Goal: Task Accomplishment & Management: Manage account settings

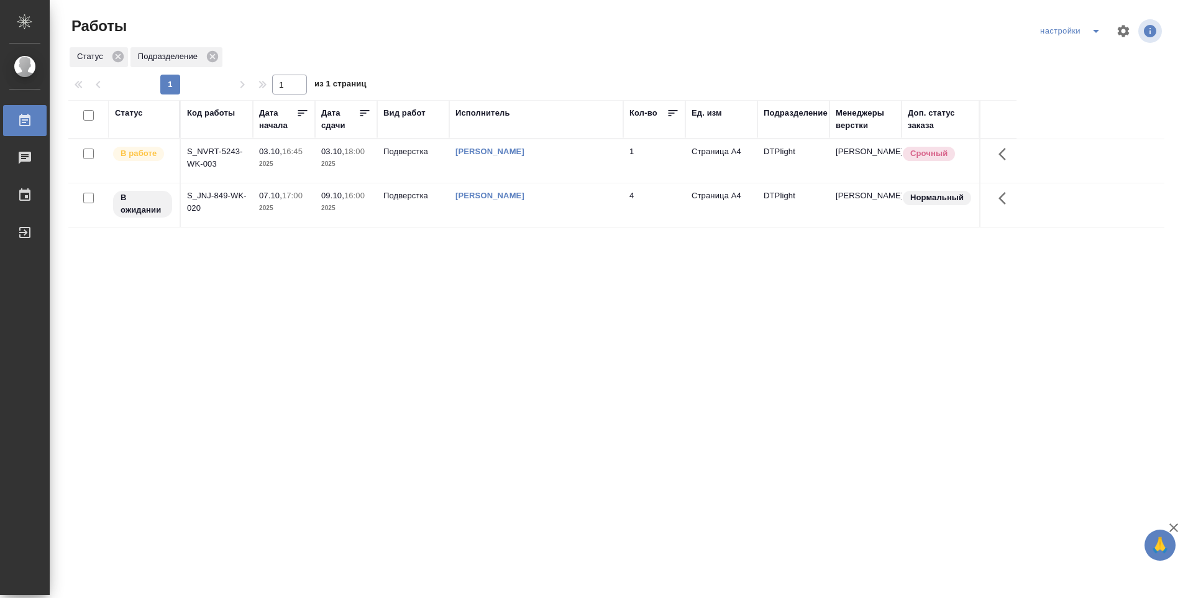
click at [393, 165] on td "Подверстка" at bounding box center [413, 161] width 72 height 44
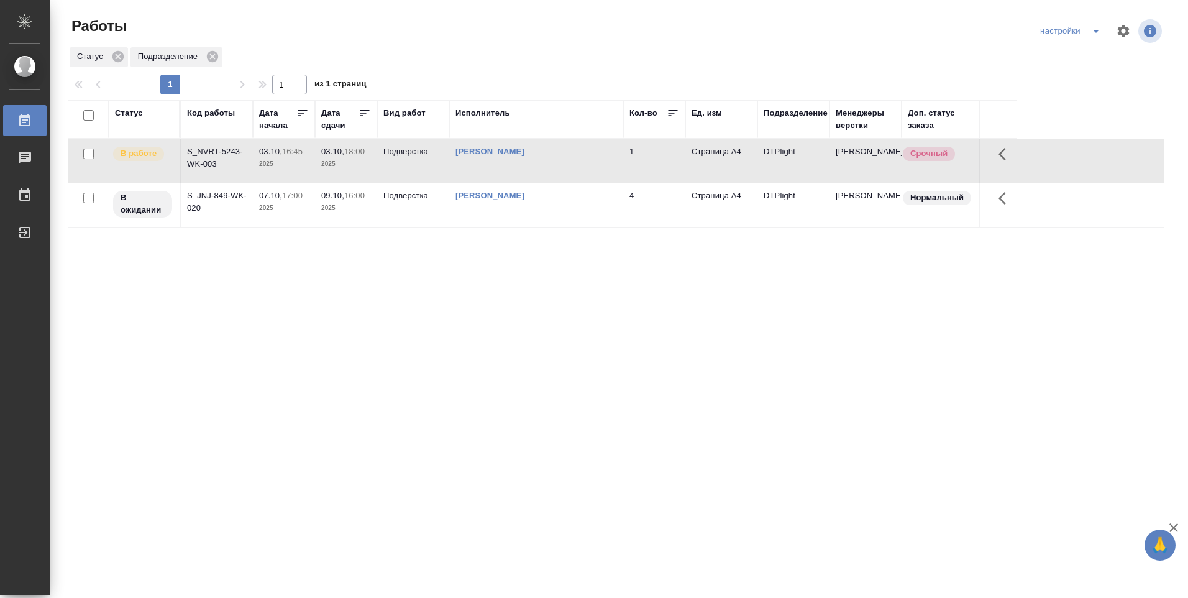
click at [374, 165] on td "03.10, 18:00 2025" at bounding box center [346, 161] width 62 height 44
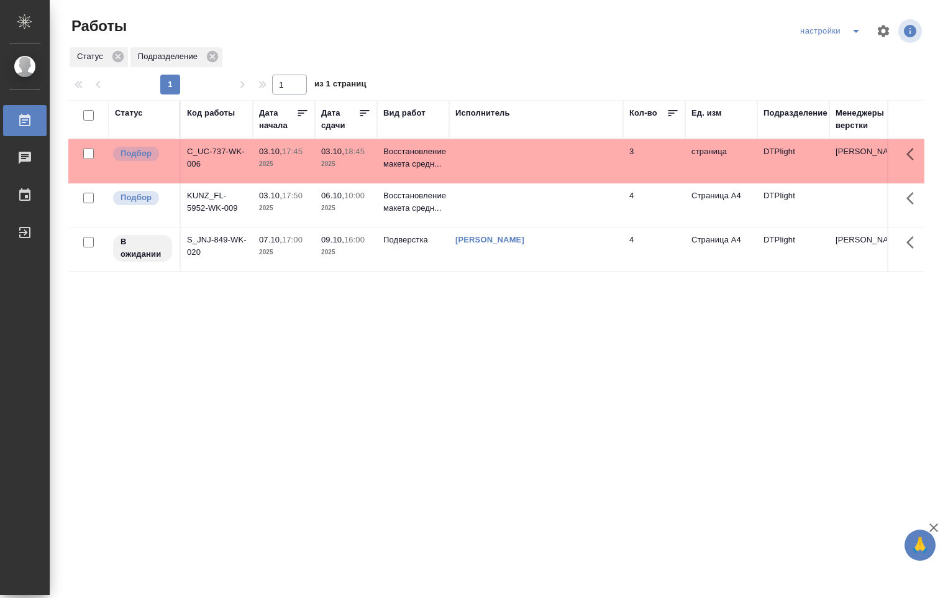
click at [355, 164] on p "2025" at bounding box center [346, 164] width 50 height 12
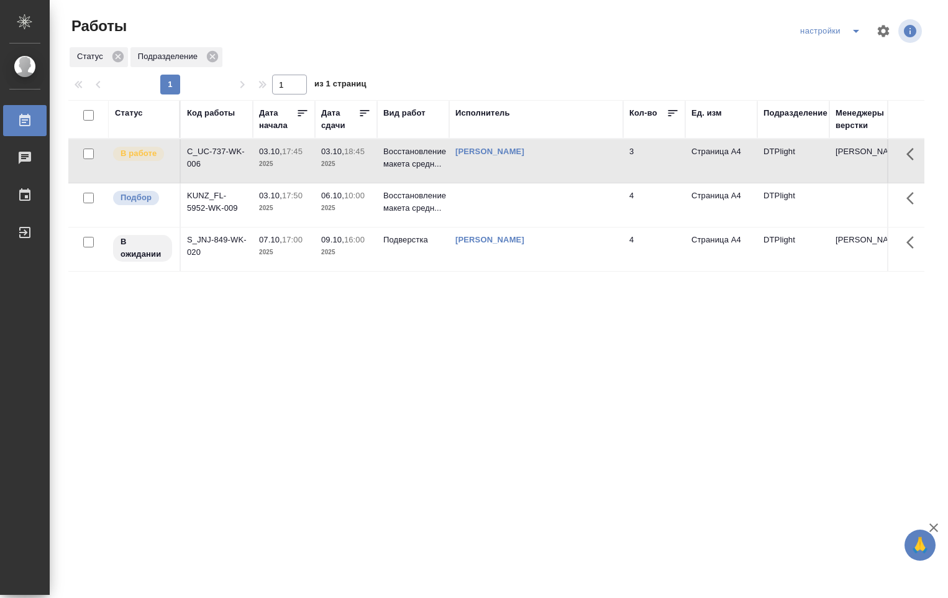
click at [485, 214] on td at bounding box center [536, 205] width 174 height 44
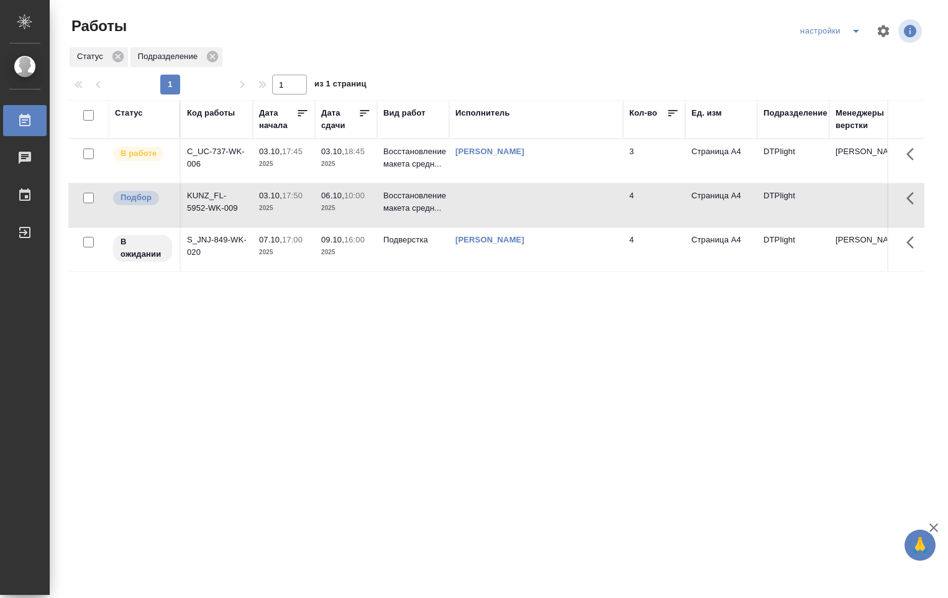
click at [483, 214] on td at bounding box center [536, 205] width 174 height 44
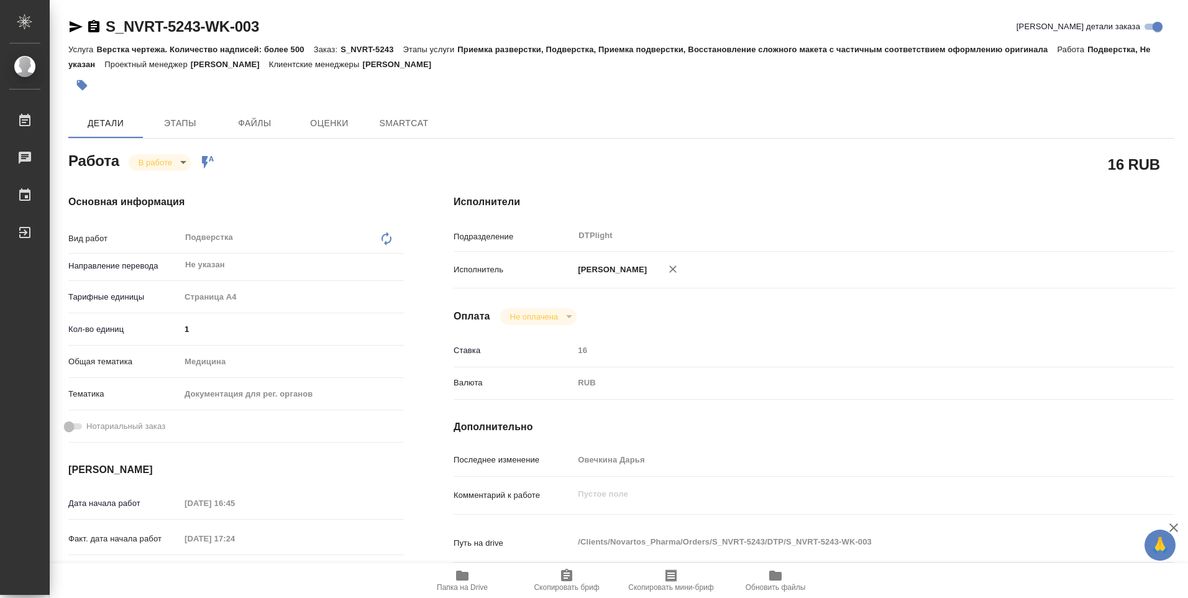
type textarea "x"
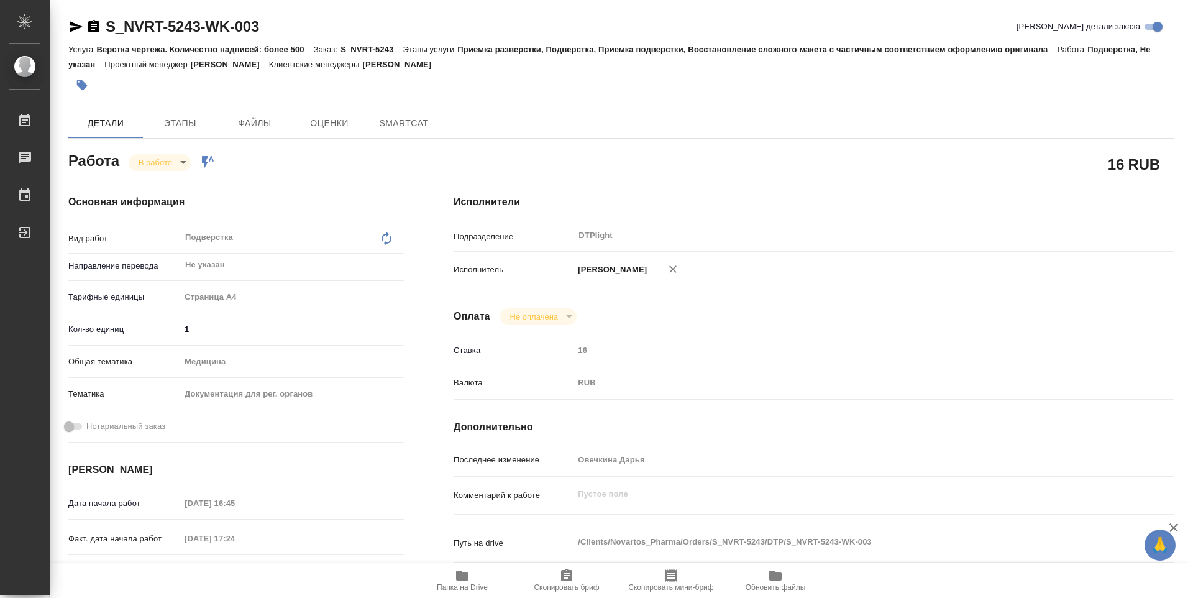
type textarea "x"
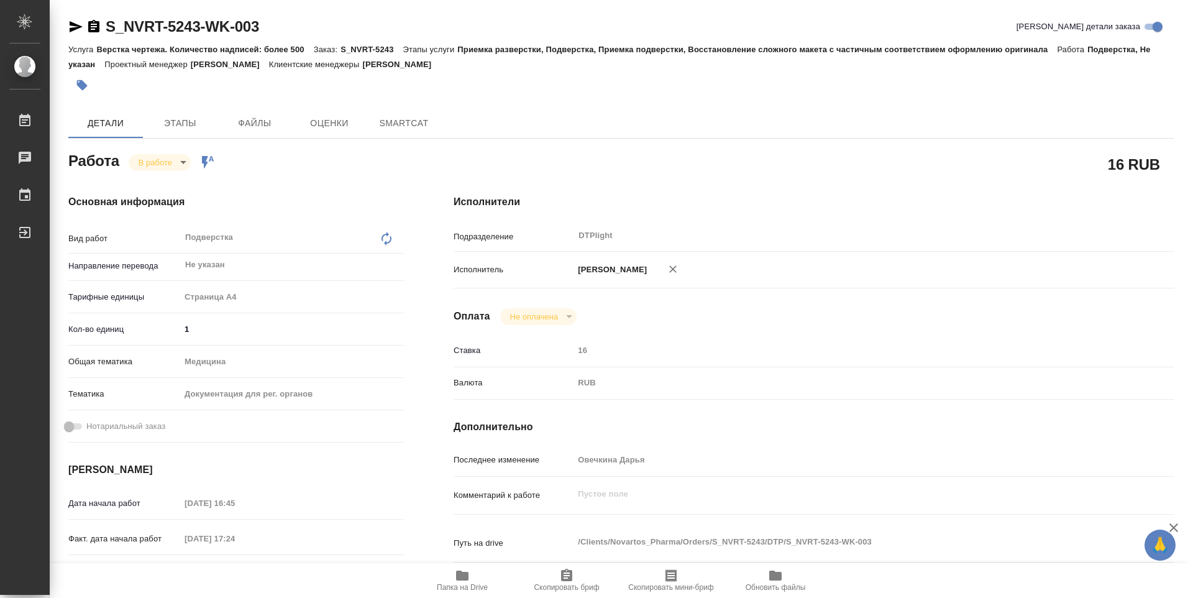
type textarea "x"
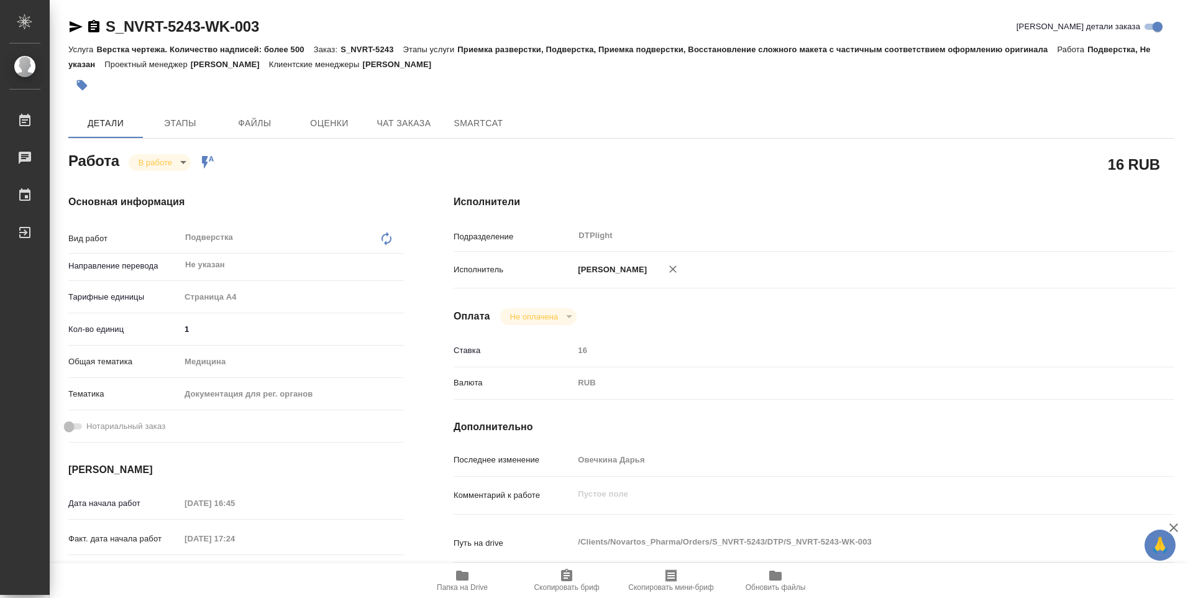
click at [465, 579] on icon "button" at bounding box center [462, 575] width 12 height 10
type textarea "x"
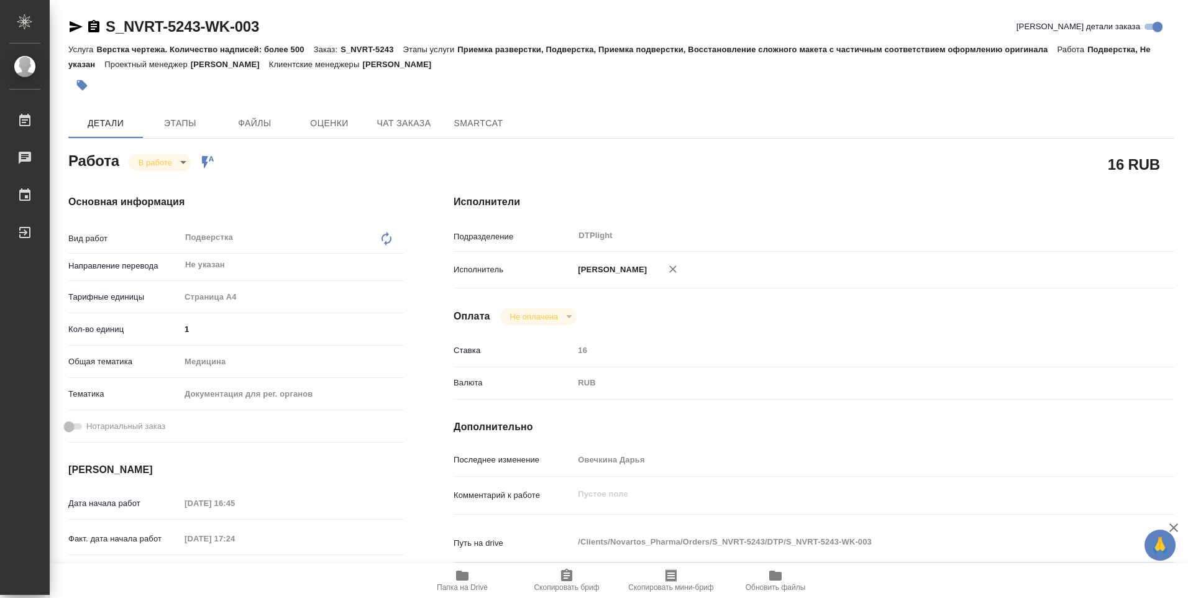
type textarea "x"
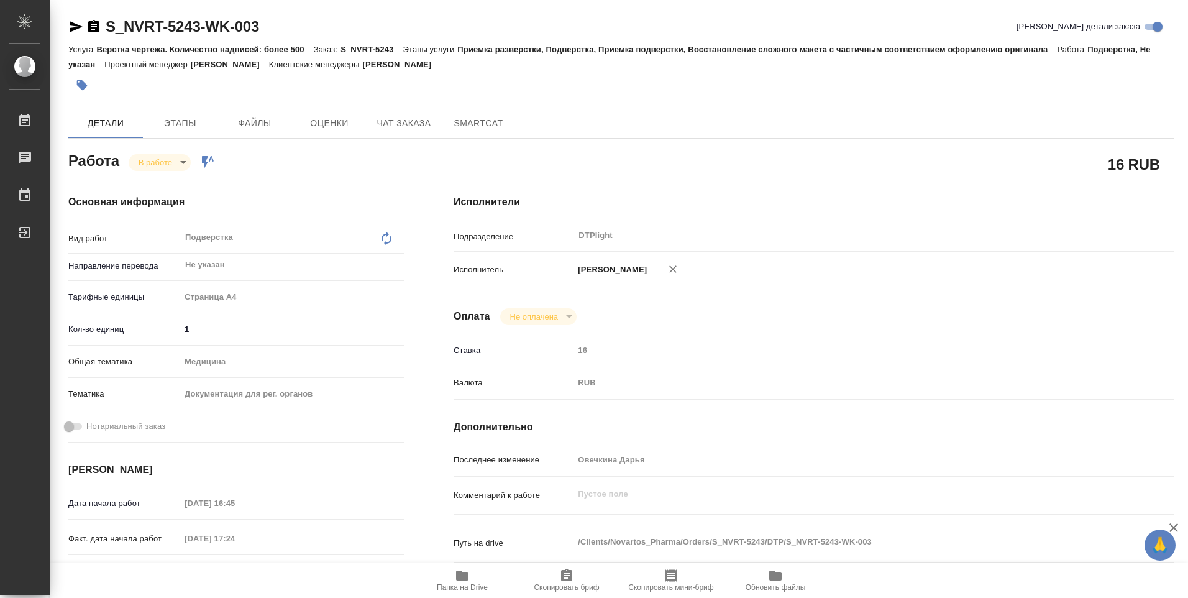
type textarea "x"
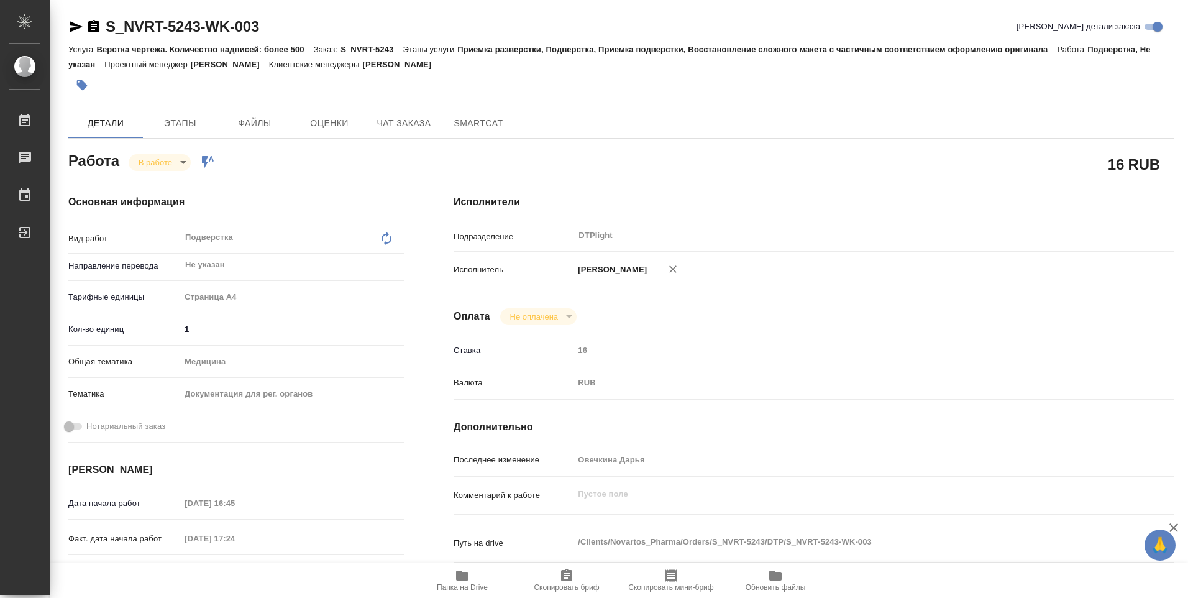
type textarea "x"
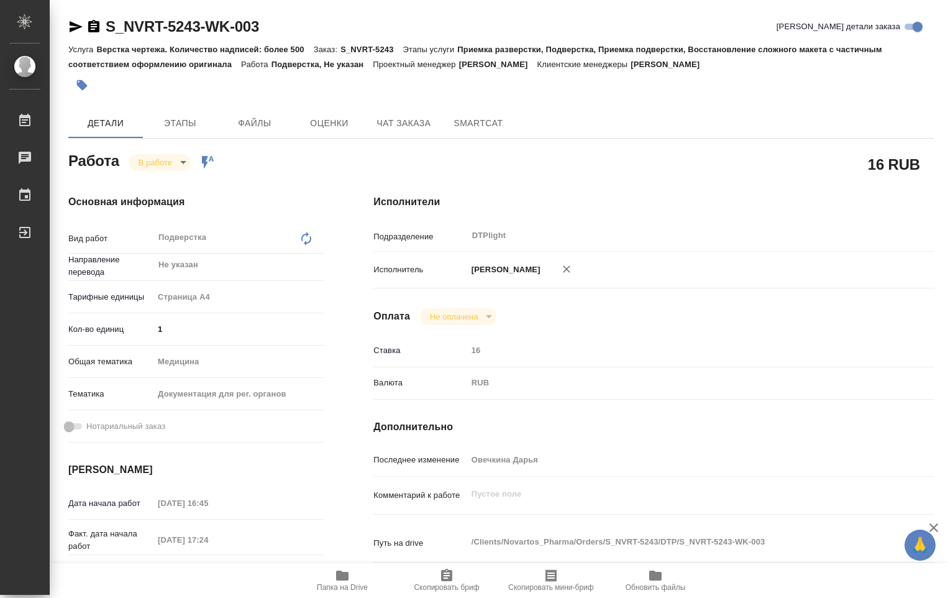
type textarea "x"
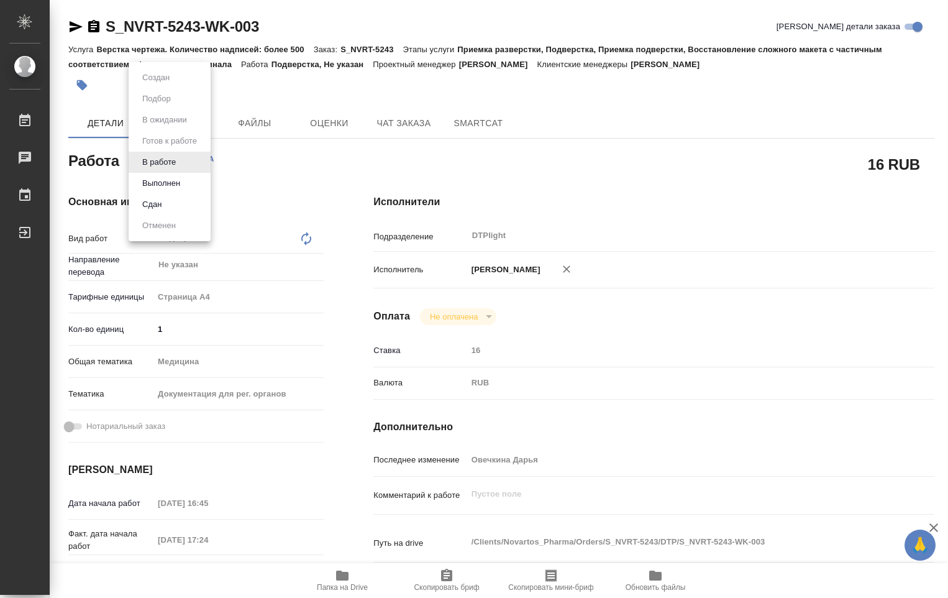
click at [182, 162] on body "🙏 .cls-1 fill:#fff; AWATERA Ovechkina Darya Работы 0 Чаты График Выйти S_NVRT-5…" at bounding box center [474, 299] width 948 height 598
drag, startPoint x: 173, startPoint y: 178, endPoint x: 183, endPoint y: 173, distance: 11.1
click at [173, 179] on button "Выполнен" at bounding box center [161, 183] width 45 height 14
type textarea "x"
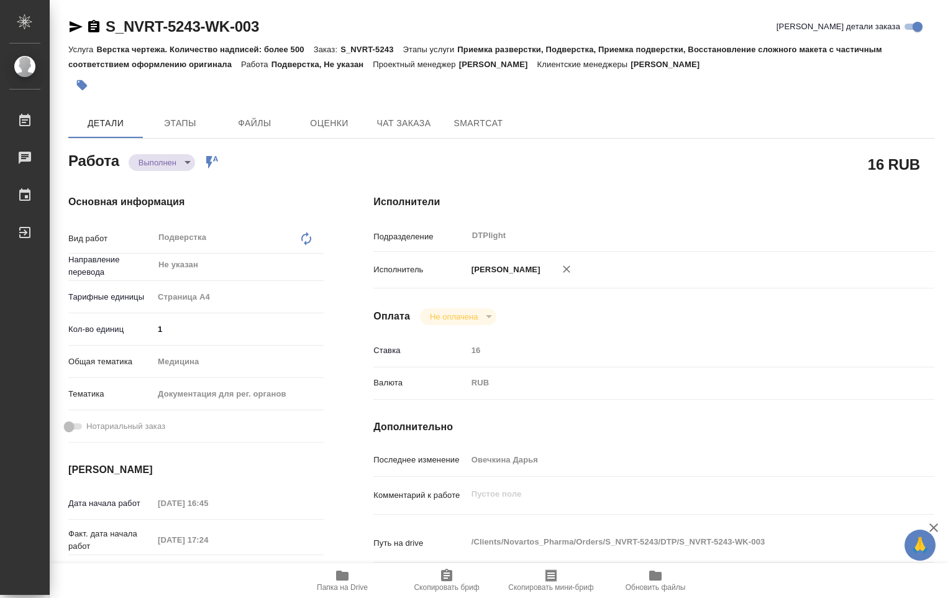
type textarea "x"
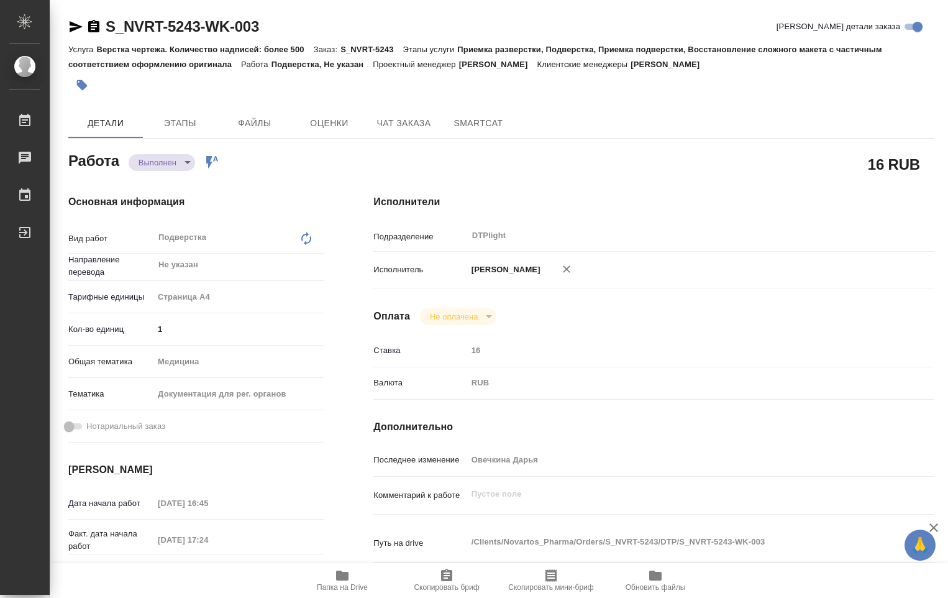
type textarea "x"
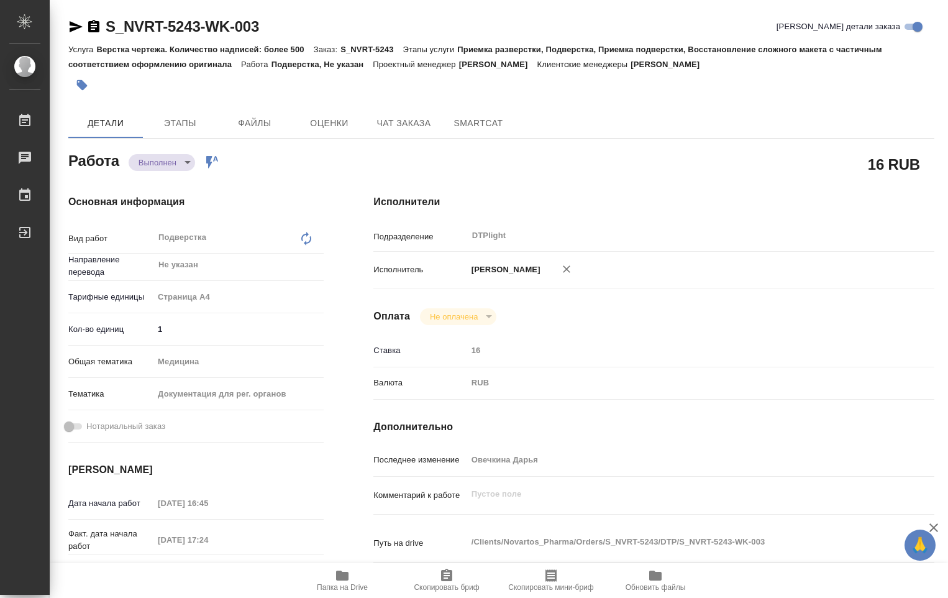
type textarea "x"
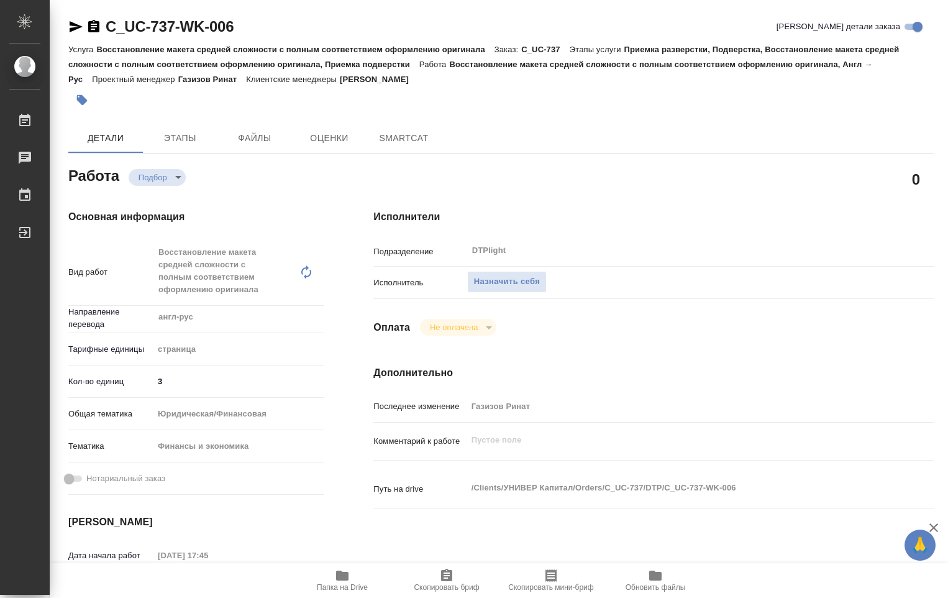
type textarea "x"
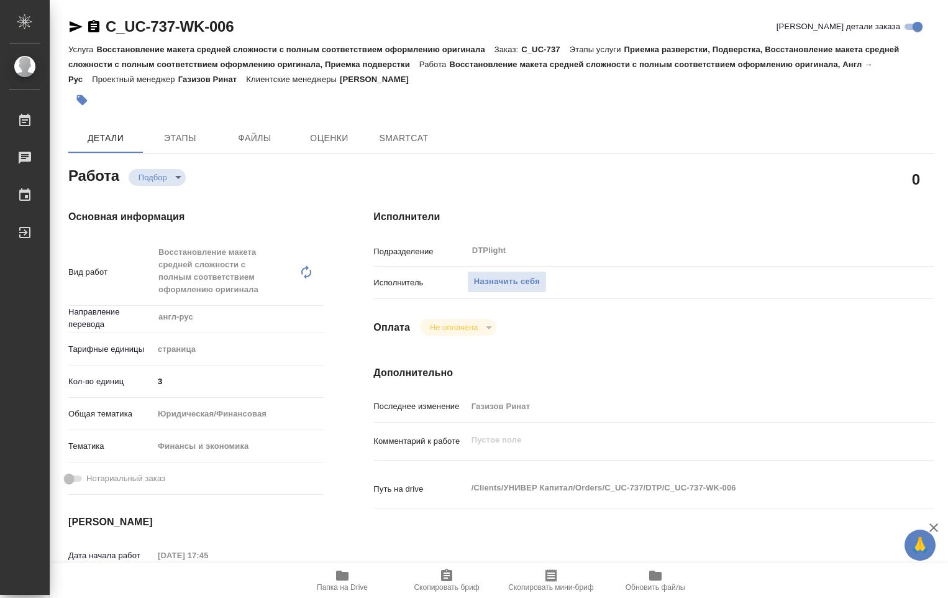
type textarea "x"
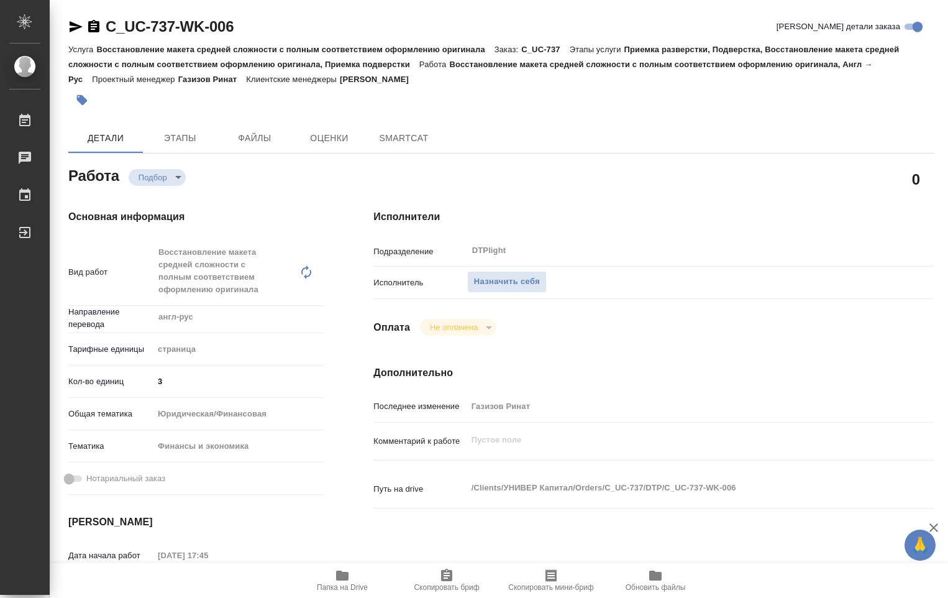
type textarea "x"
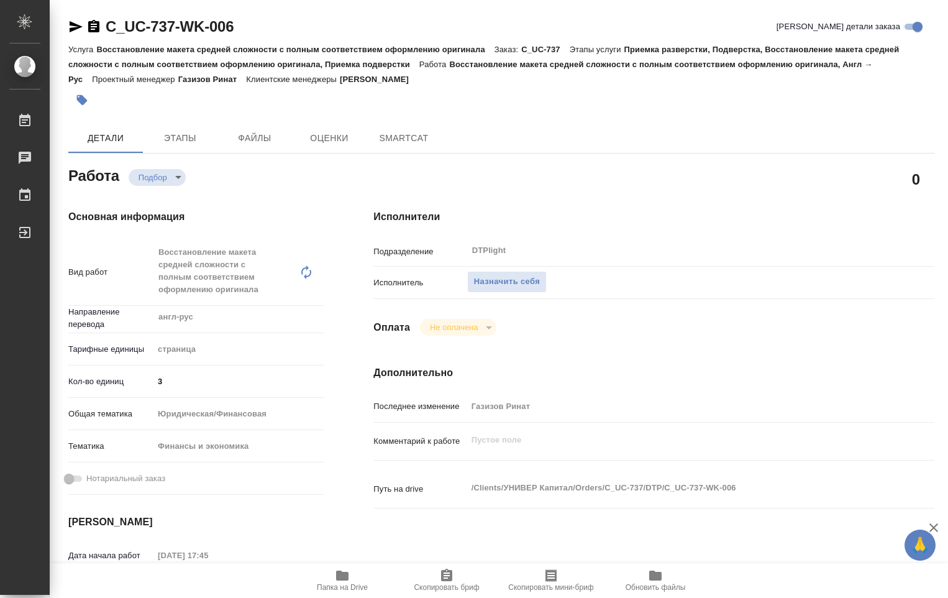
type textarea "x"
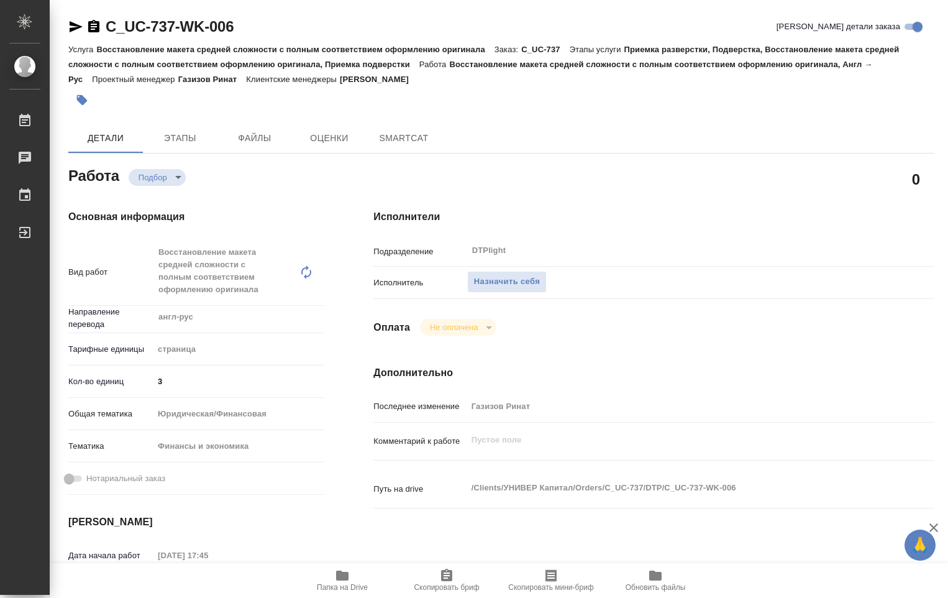
type textarea "x"
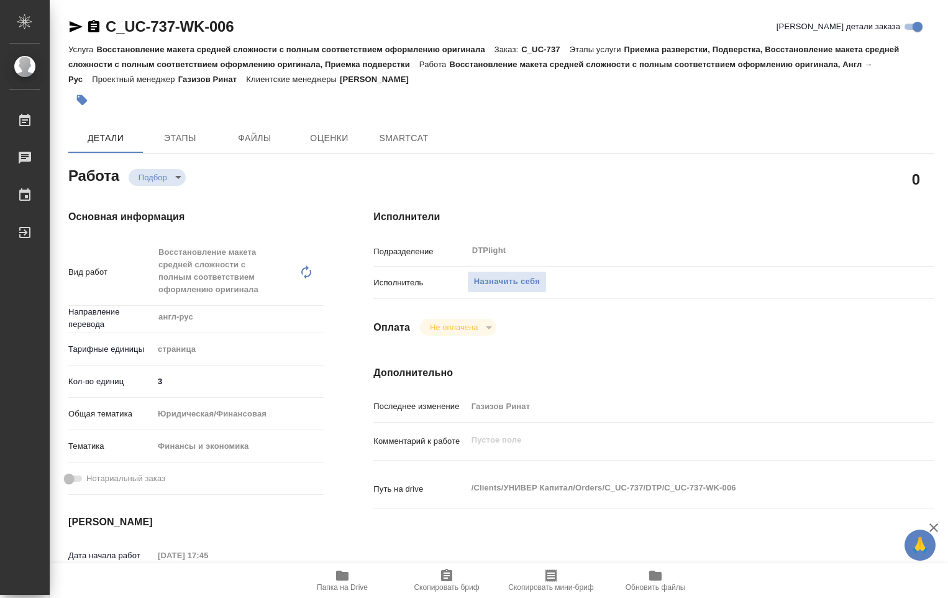
type textarea "x"
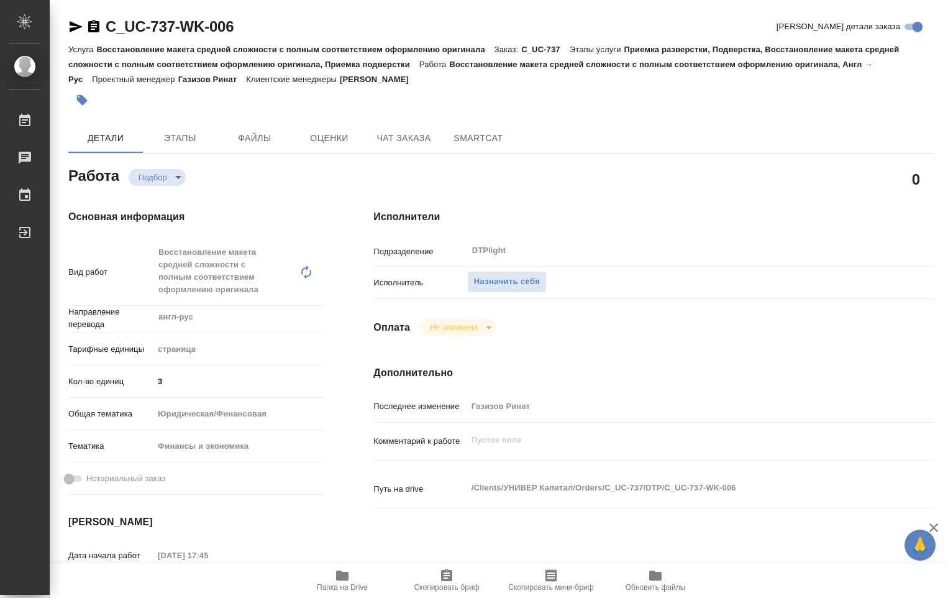
type textarea "x"
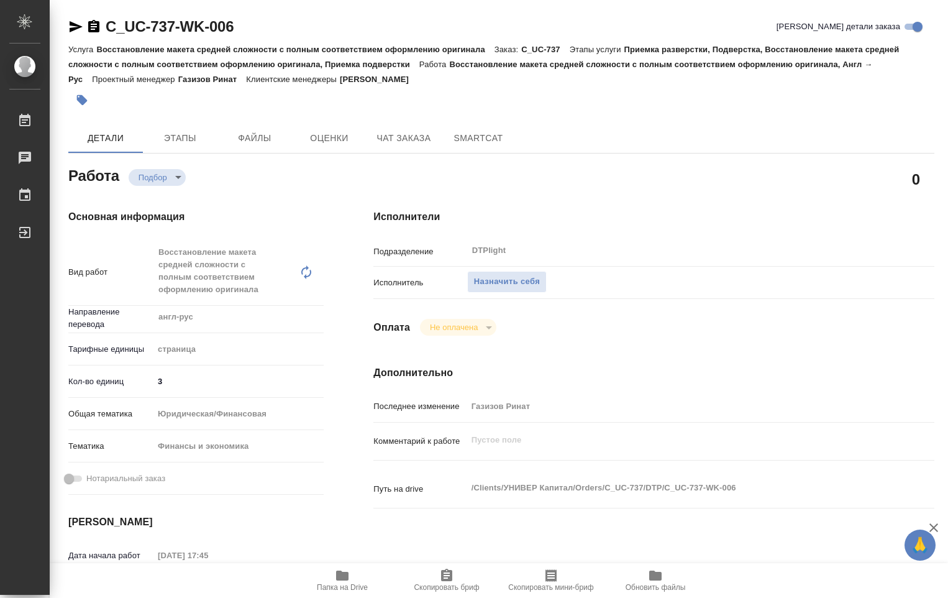
click at [351, 581] on span "Папка на Drive" at bounding box center [342, 580] width 89 height 24
type textarea "x"
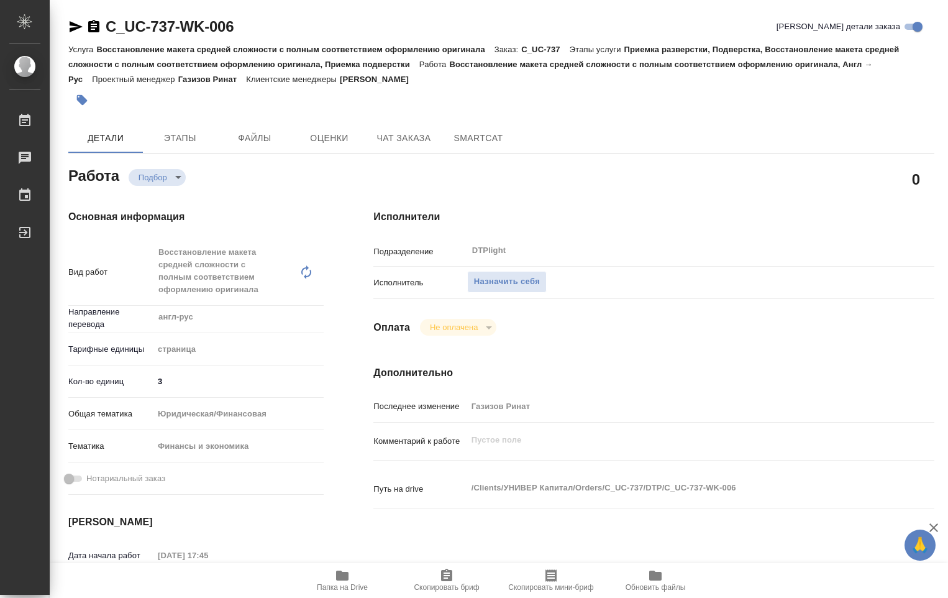
type textarea "x"
click at [505, 275] on span "Назначить себя" at bounding box center [507, 282] width 66 height 14
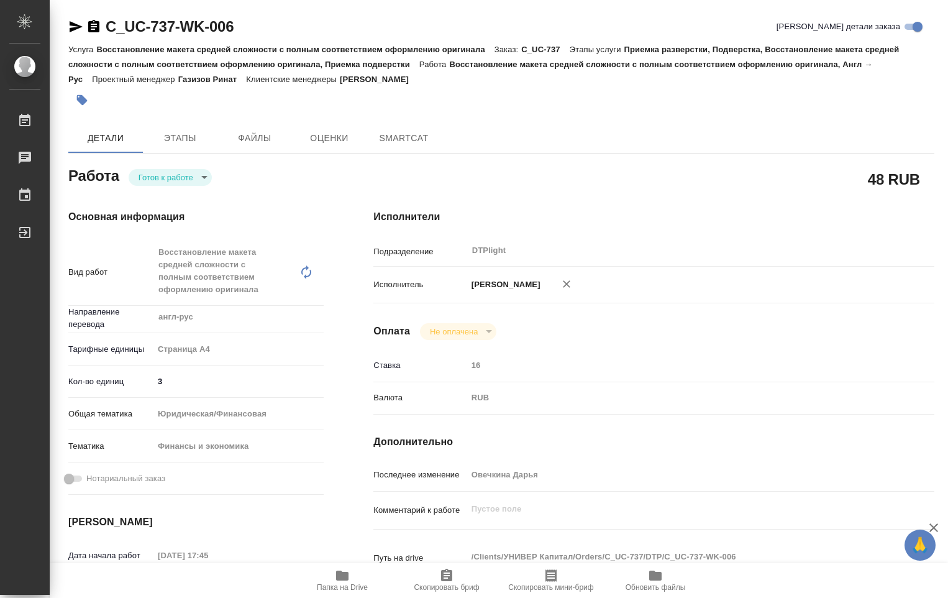
type textarea "x"
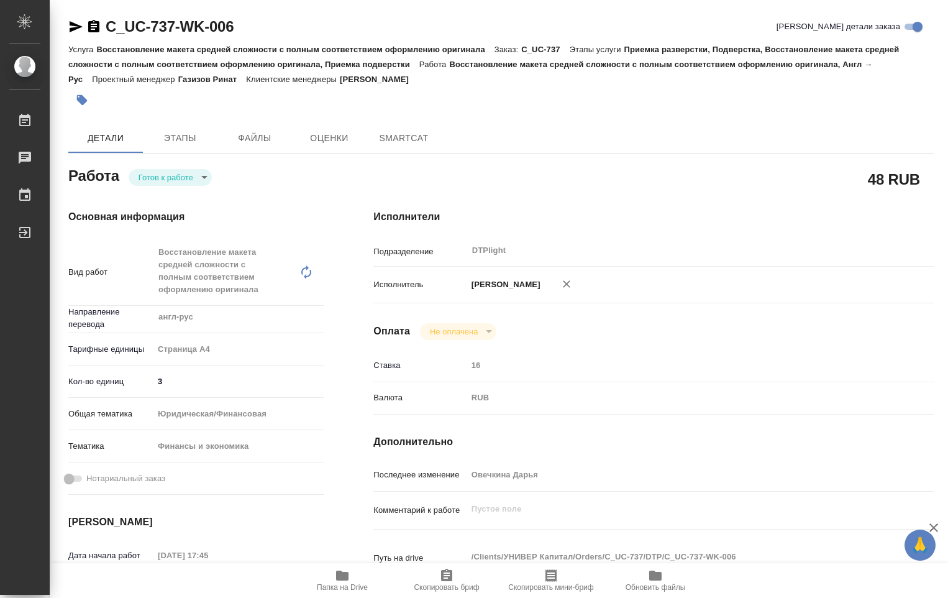
type textarea "x"
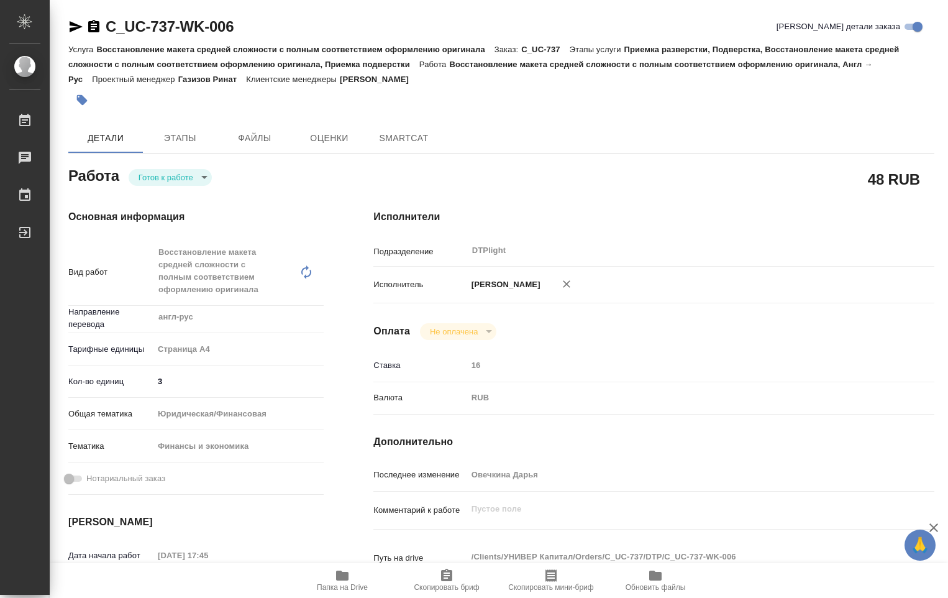
type textarea "x"
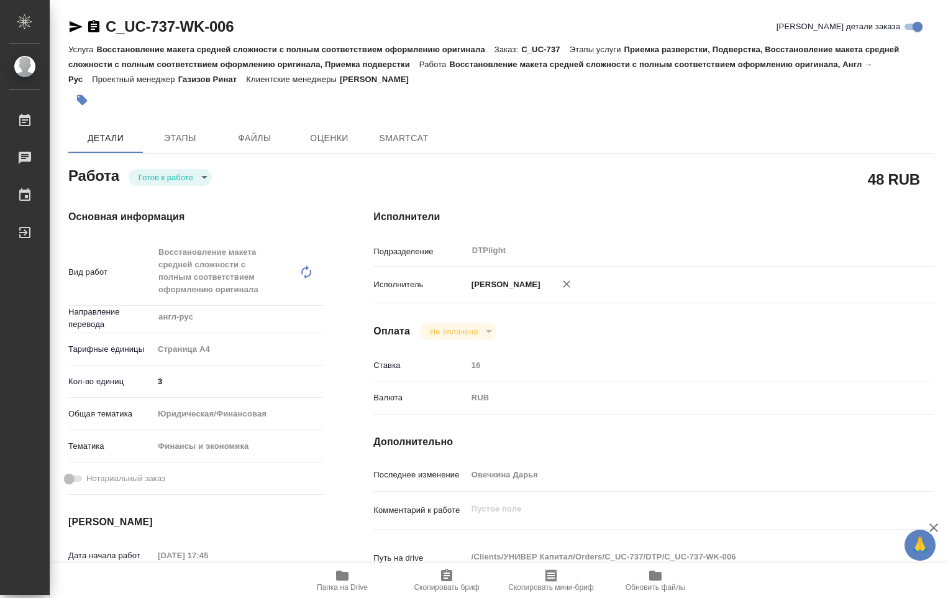
type textarea "x"
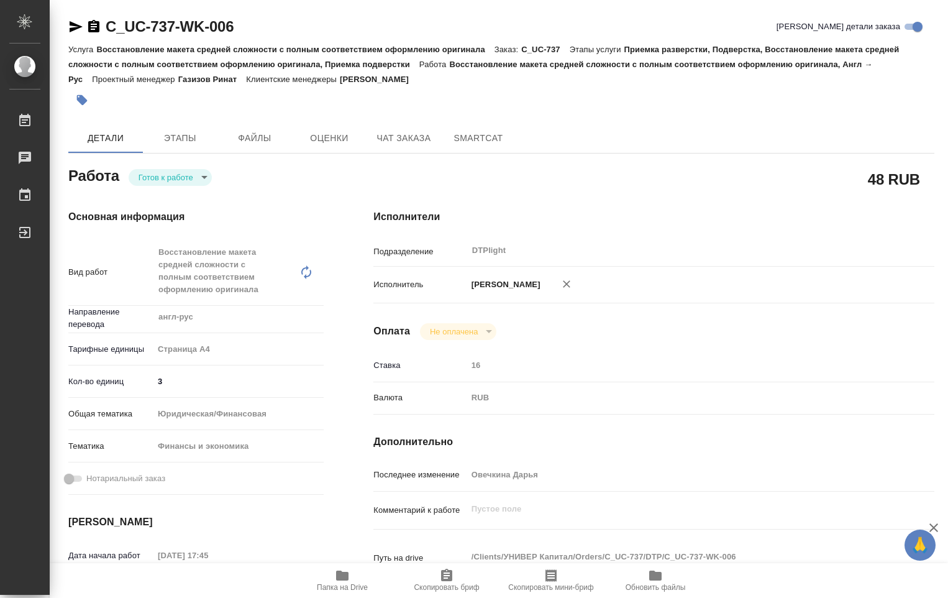
type textarea "x"
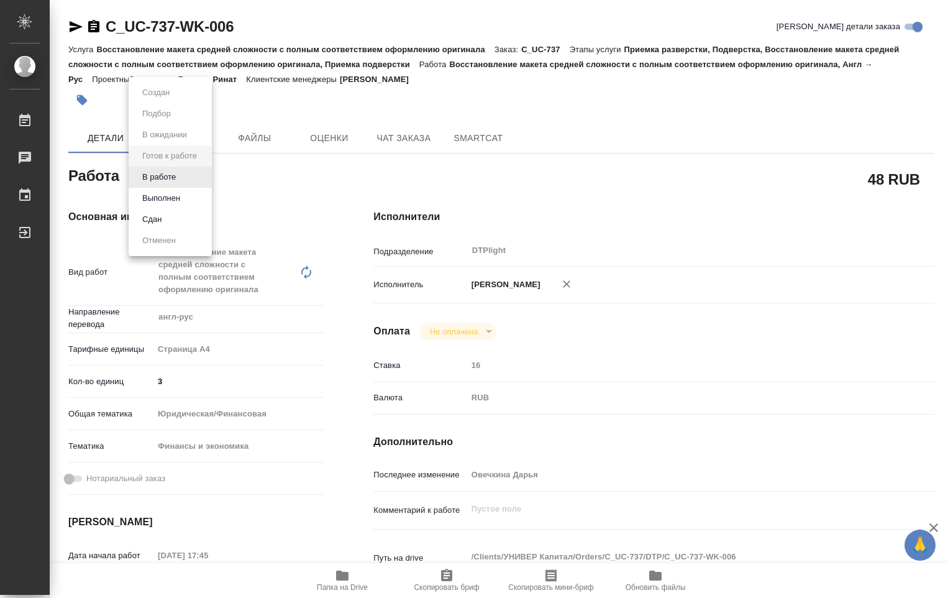
click at [205, 181] on body "🙏 .cls-1 fill:#fff; AWATERA Ovechkina Darya Работы Чаты График Выйти C_UC-737-W…" at bounding box center [474, 299] width 948 height 598
click at [186, 180] on li "В работе" at bounding box center [170, 177] width 83 height 21
type textarea "x"
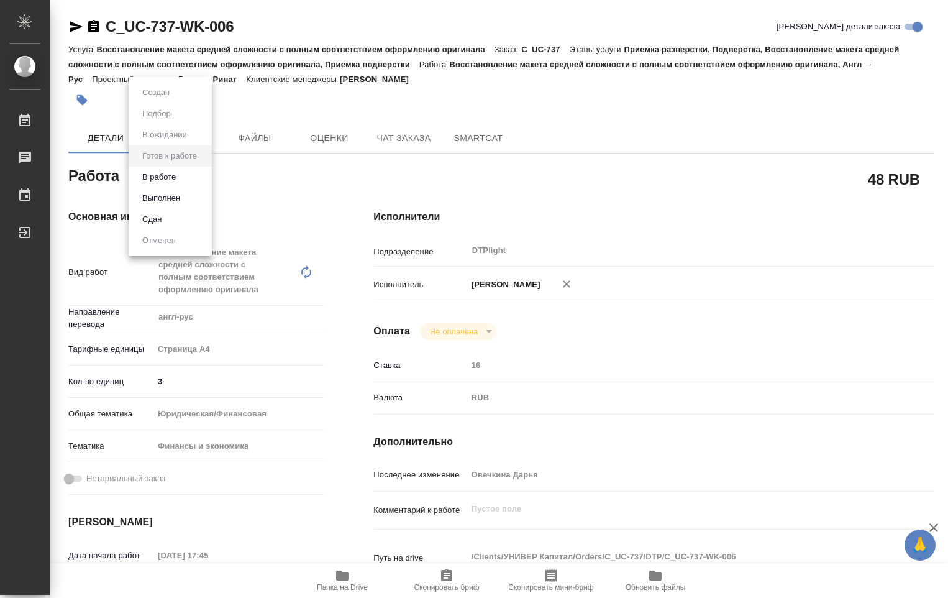
type textarea "x"
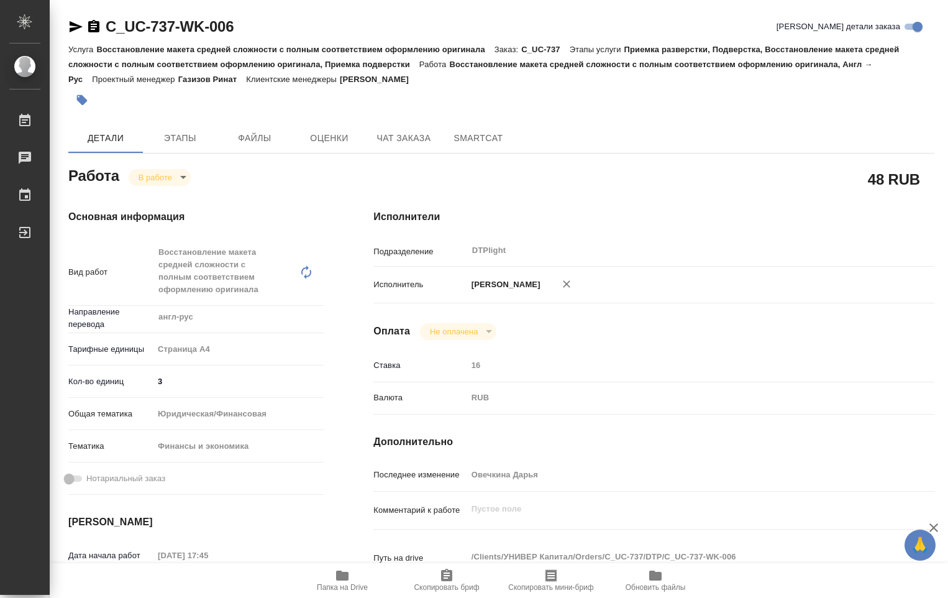
type textarea "x"
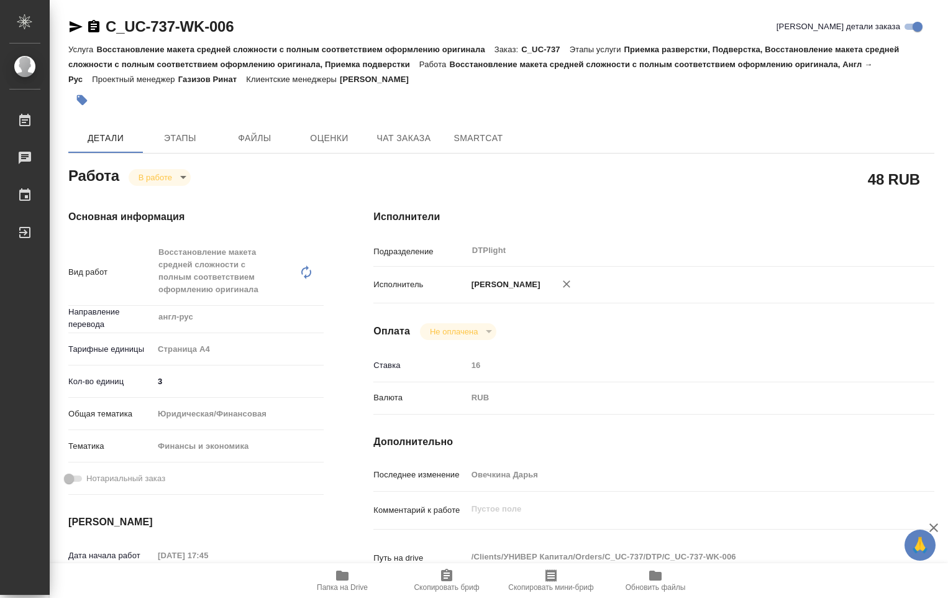
type textarea "x"
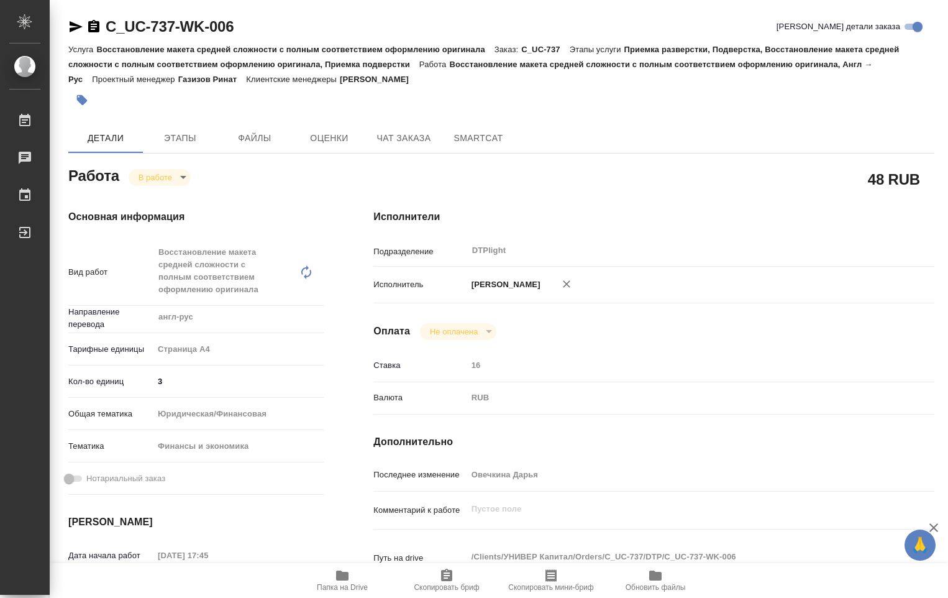
type textarea "x"
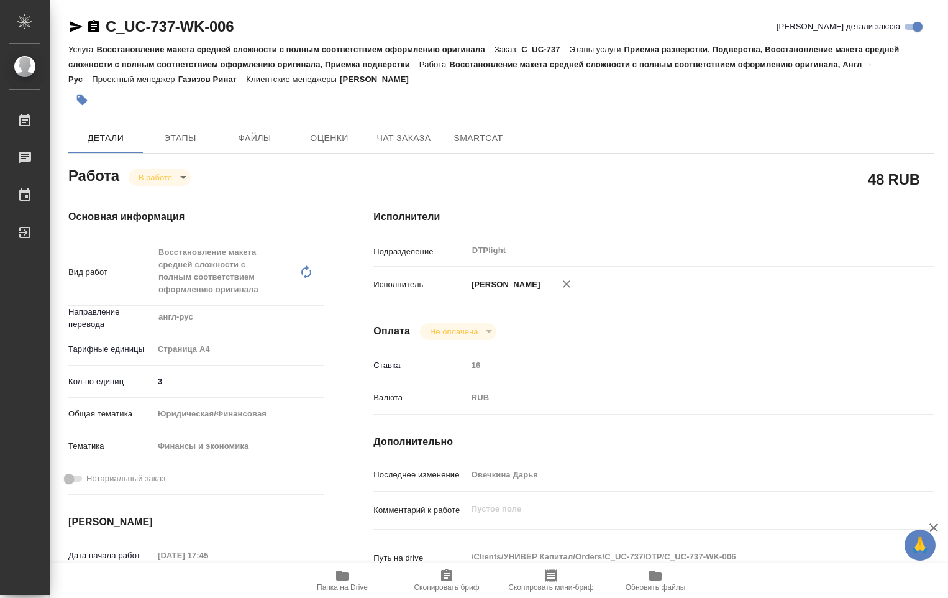
type textarea "x"
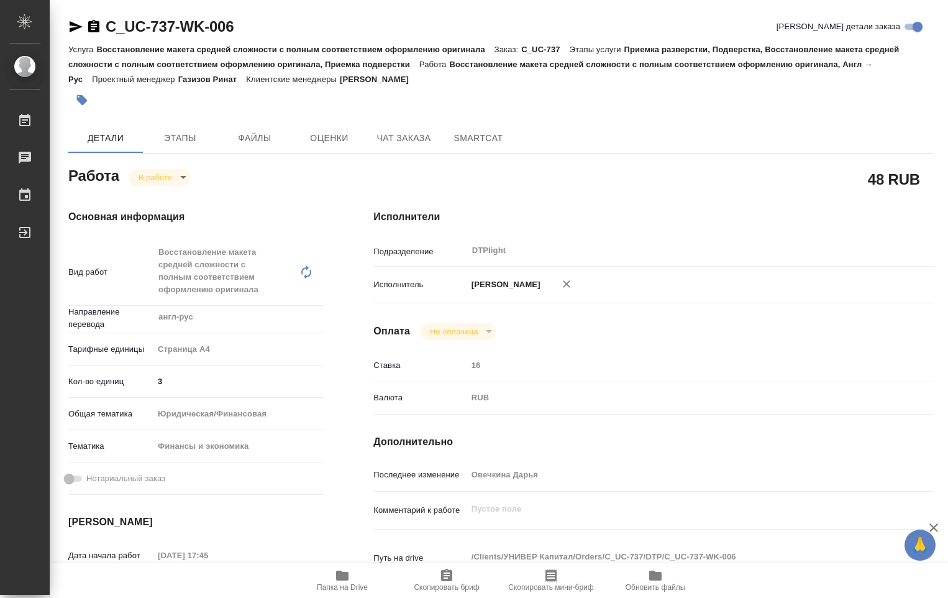
scroll to position [186, 0]
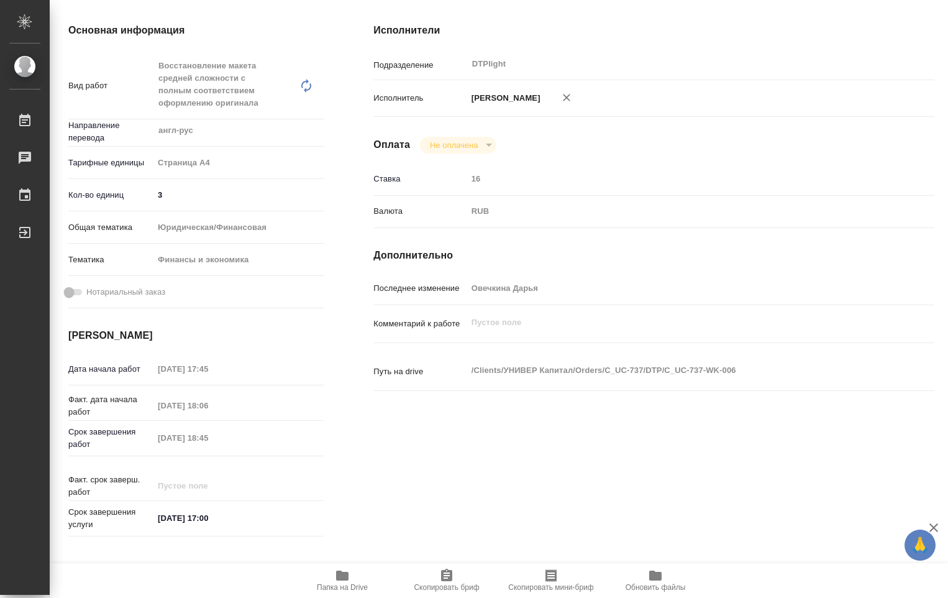
type textarea "x"
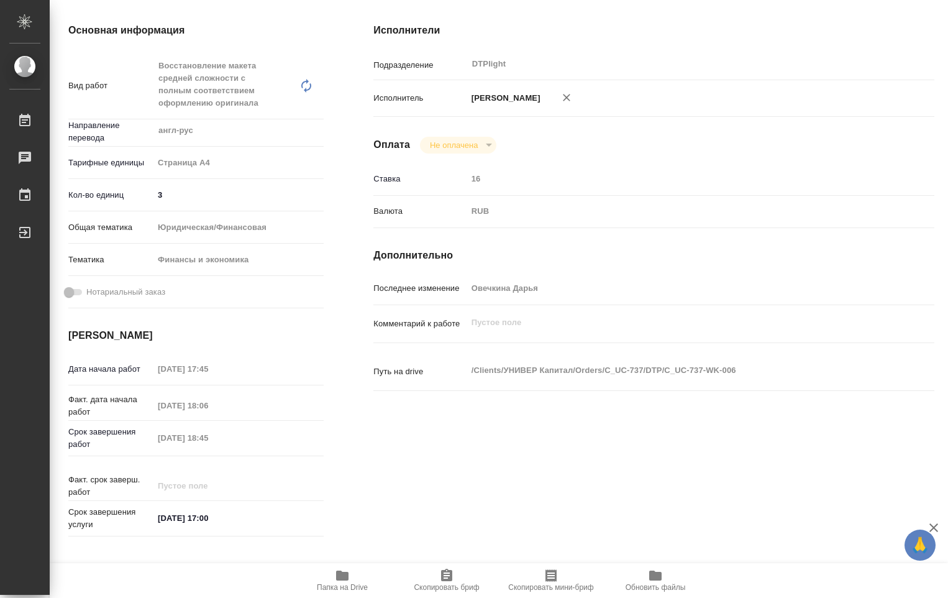
type textarea "x"
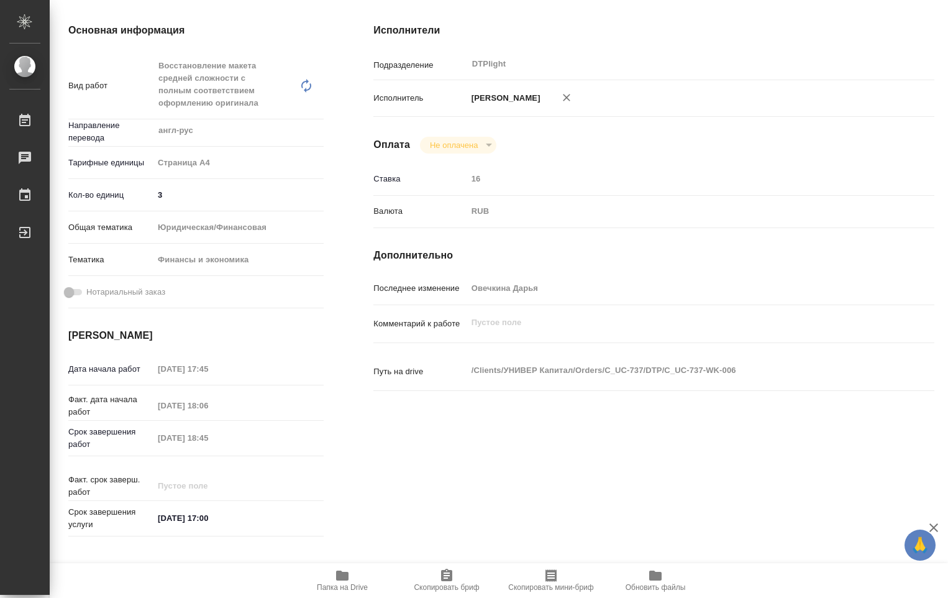
scroll to position [124, 0]
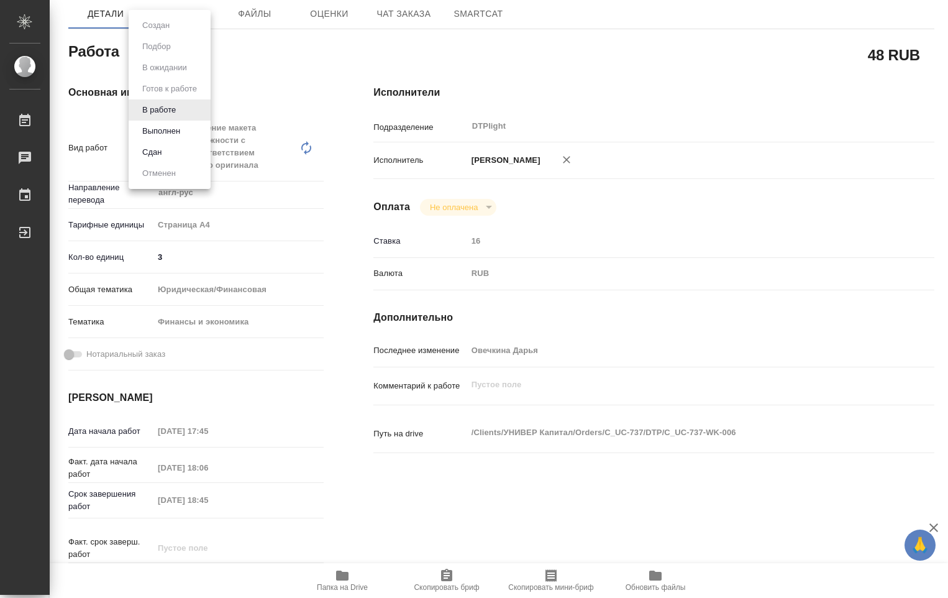
click at [178, 55] on body "🙏 .cls-1 fill:#fff; AWATERA Ovechkina Darya Работы 0 Чаты График Выйти C_UC-737…" at bounding box center [474, 299] width 948 height 598
click at [157, 129] on button "Выполнен" at bounding box center [161, 131] width 45 height 14
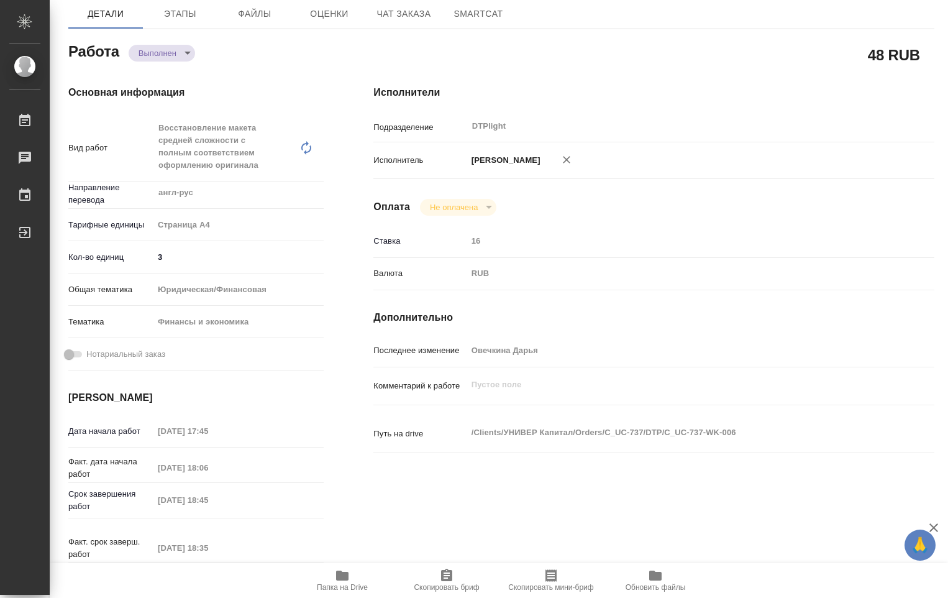
type textarea "x"
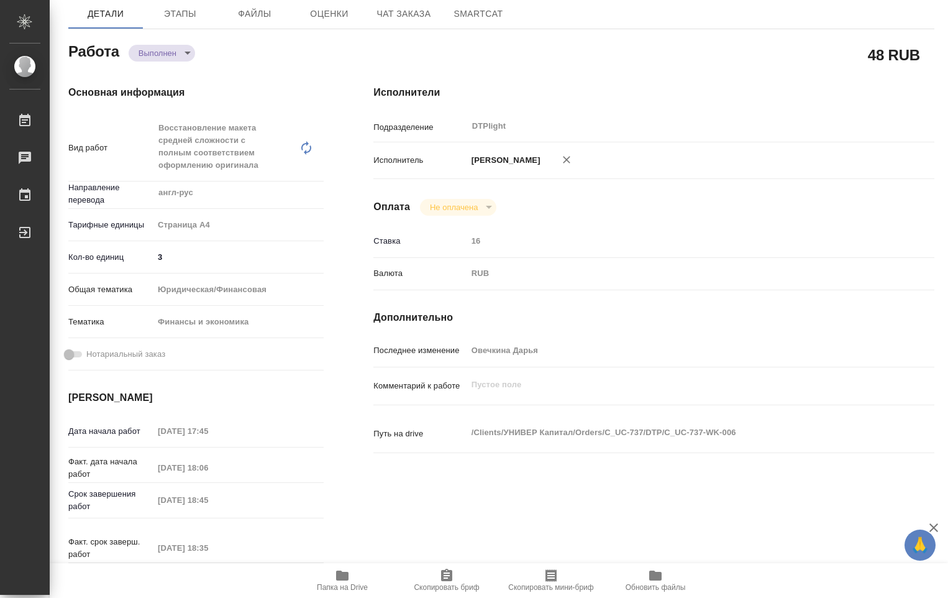
type textarea "x"
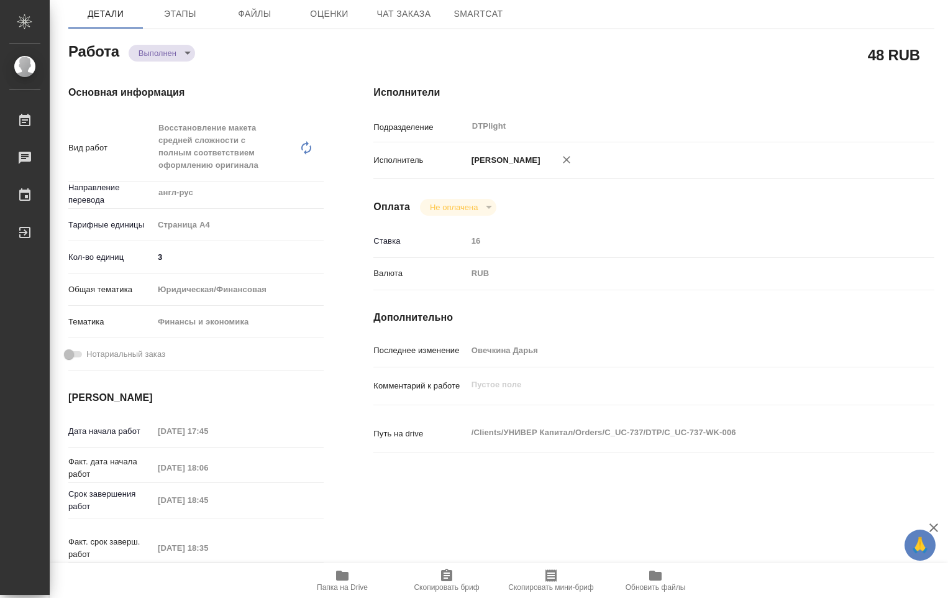
type textarea "x"
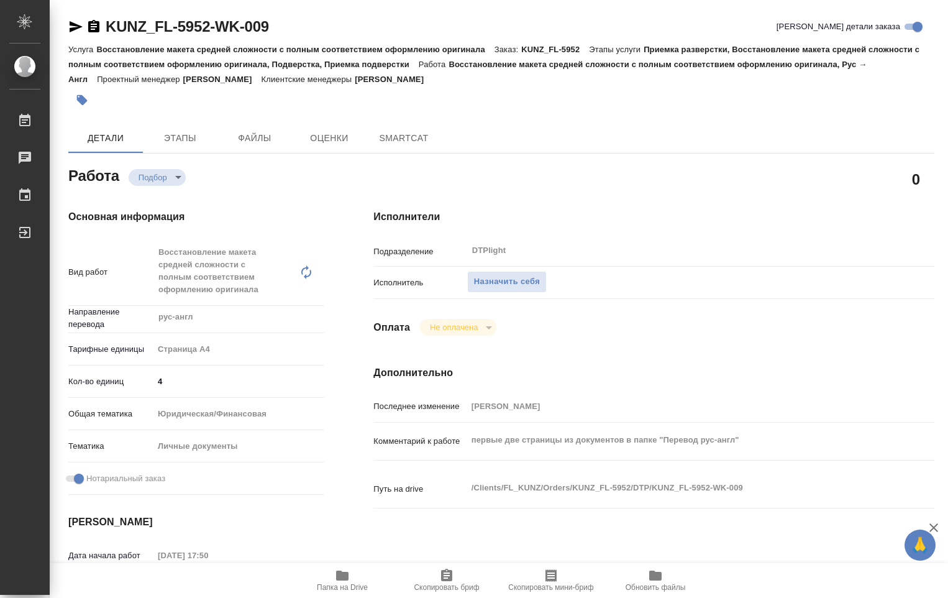
type textarea "x"
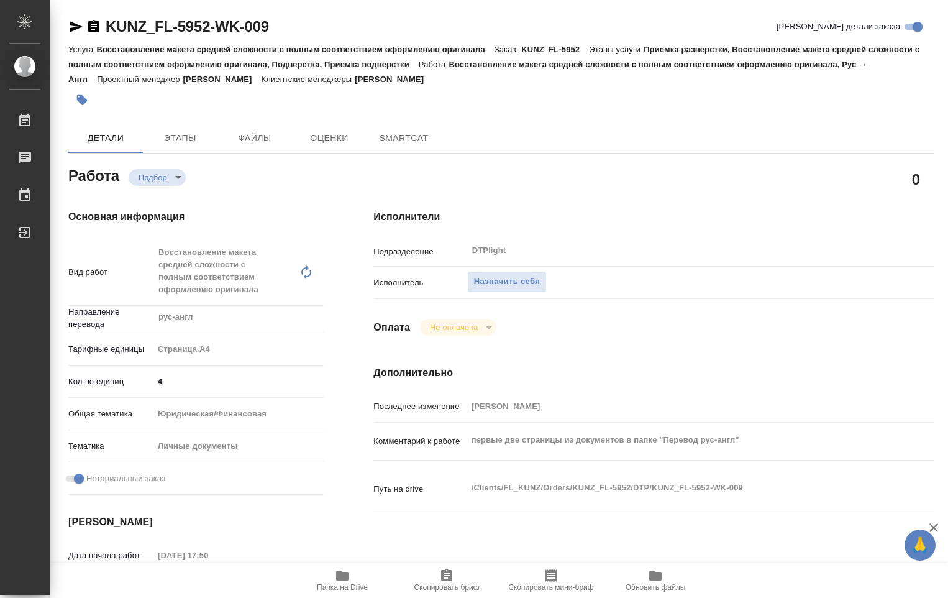
type textarea "x"
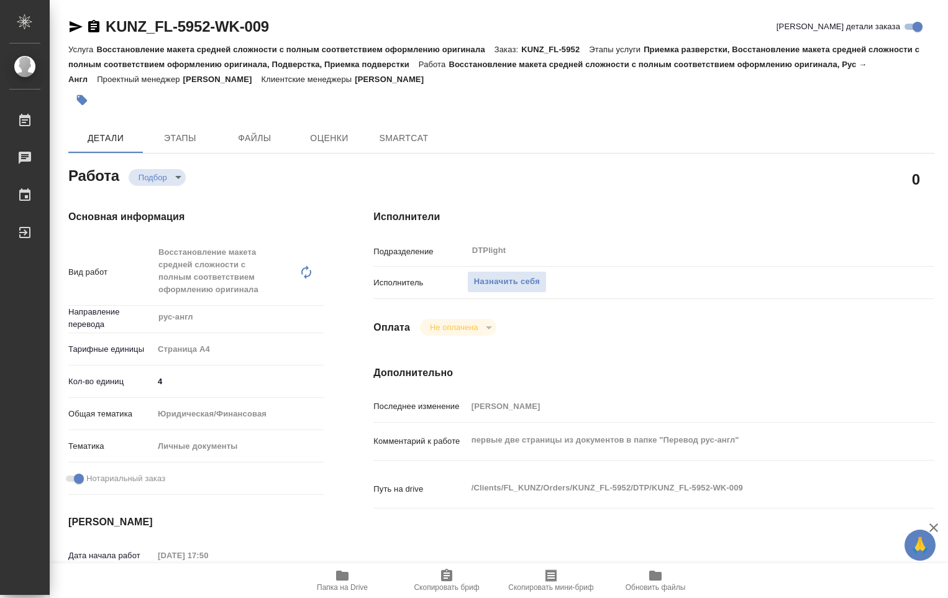
type textarea "x"
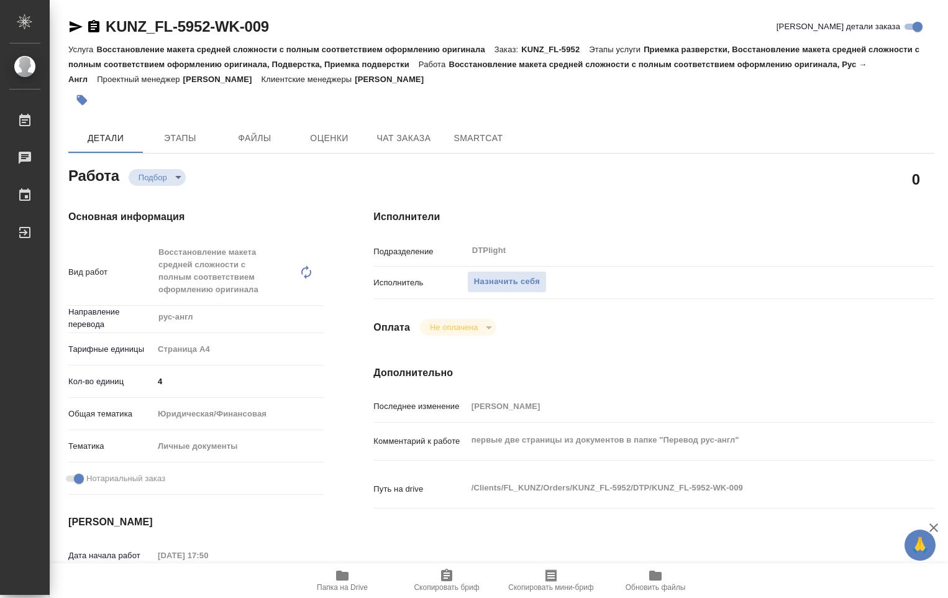
type textarea "x"
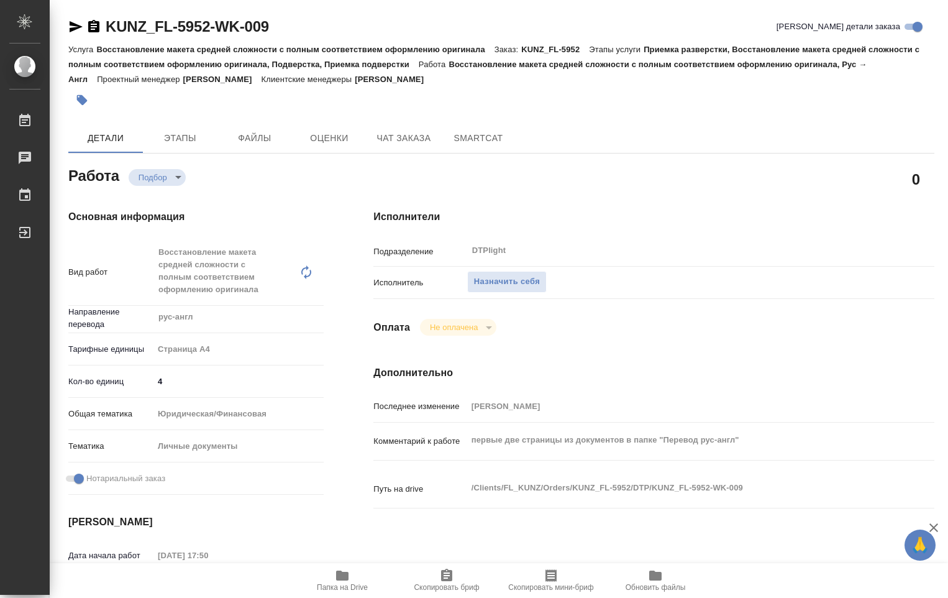
type textarea "x"
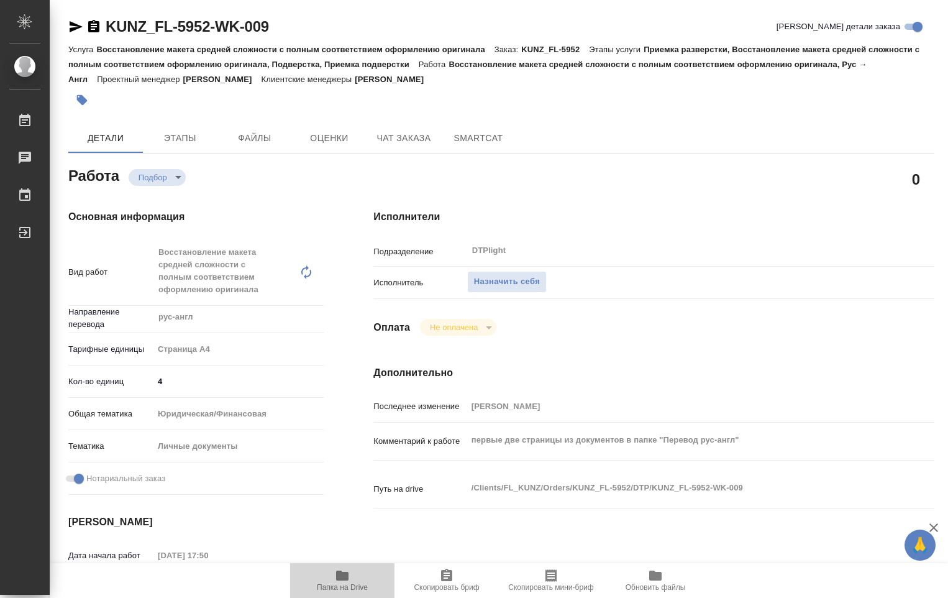
click at [328, 574] on span "Папка на Drive" at bounding box center [342, 580] width 89 height 24
click at [347, 583] on span "Папка на Drive" at bounding box center [342, 587] width 51 height 9
click at [503, 285] on span "Назначить себя" at bounding box center [507, 282] width 66 height 14
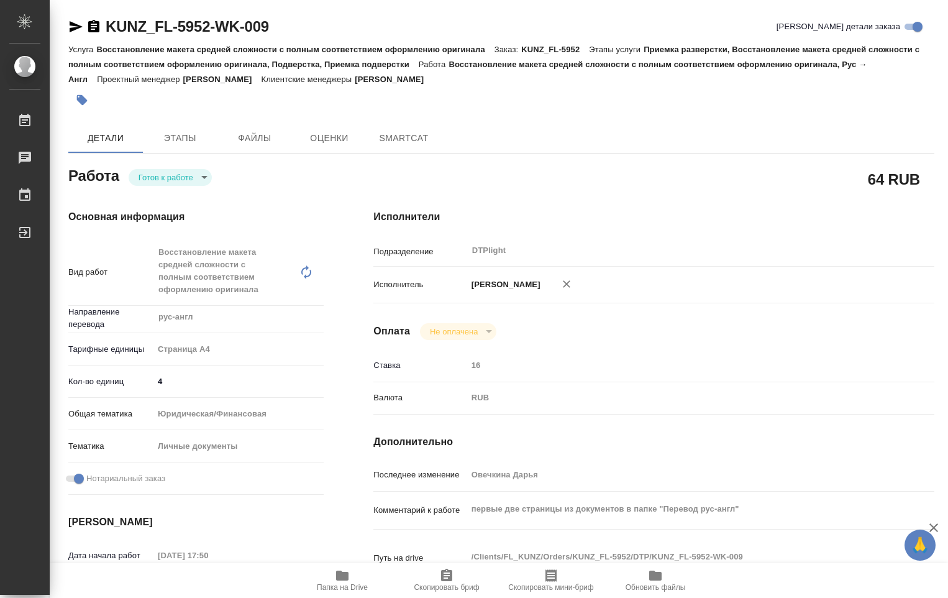
type textarea "x"
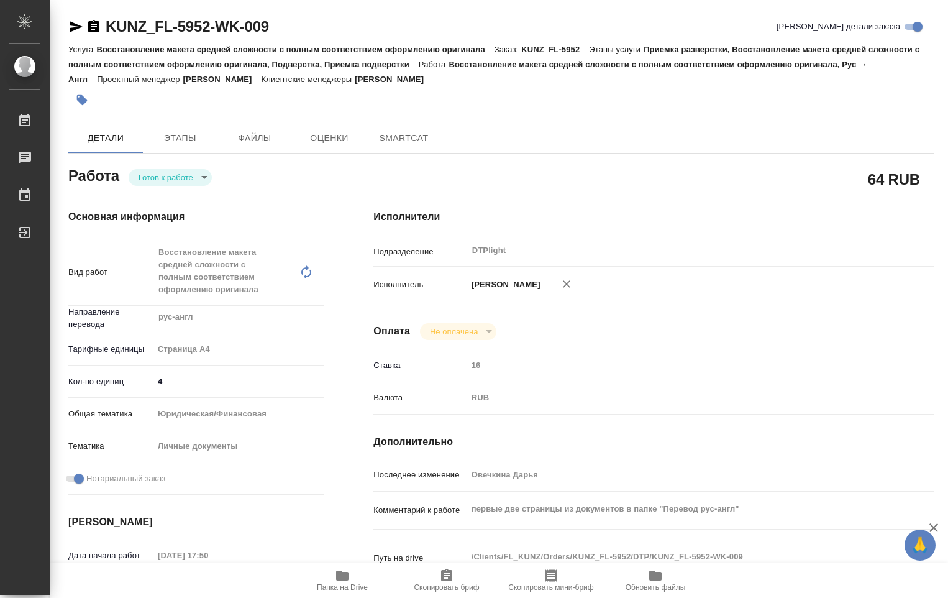
type textarea "x"
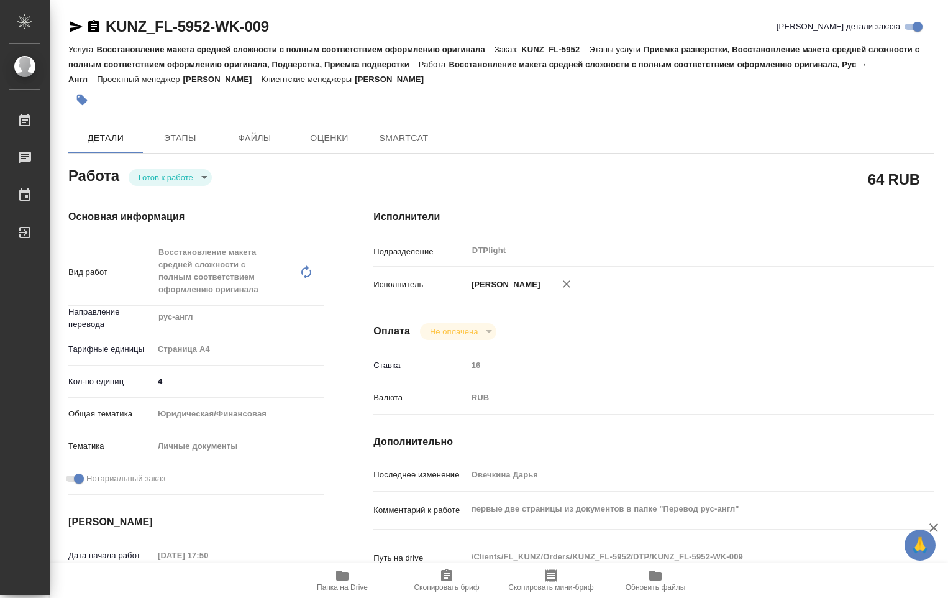
type textarea "x"
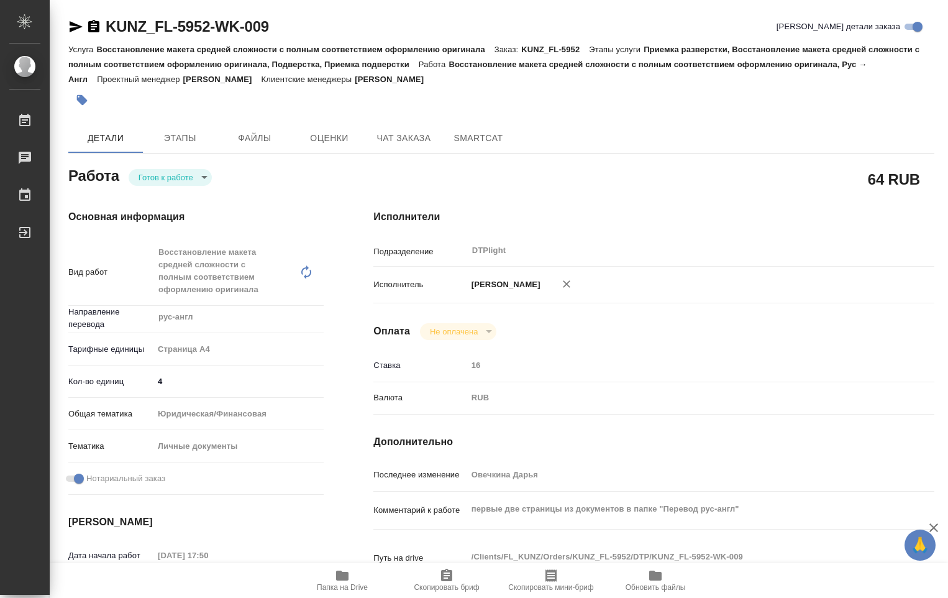
click at [190, 181] on body "🙏 .cls-1 fill:#fff; AWATERA Ovechkina Darya Работы Чаты График Выйти KUNZ_FL-59…" at bounding box center [474, 299] width 948 height 598
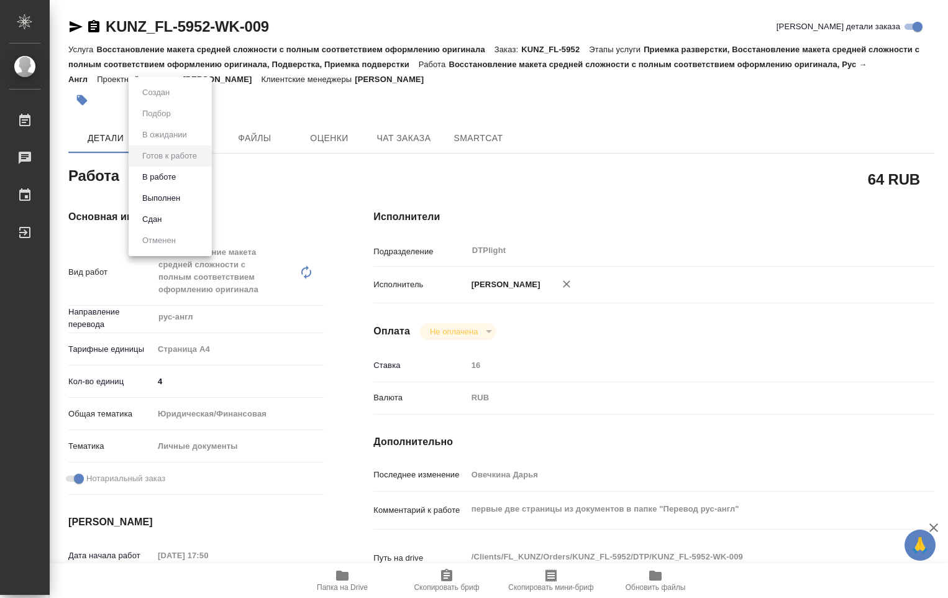
type textarea "x"
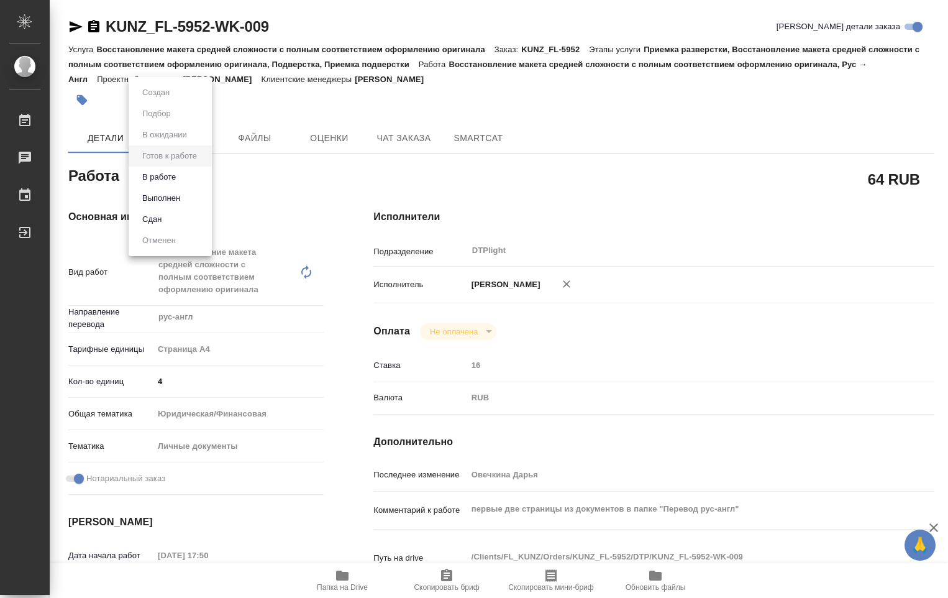
click at [187, 178] on li "В работе" at bounding box center [170, 177] width 83 height 21
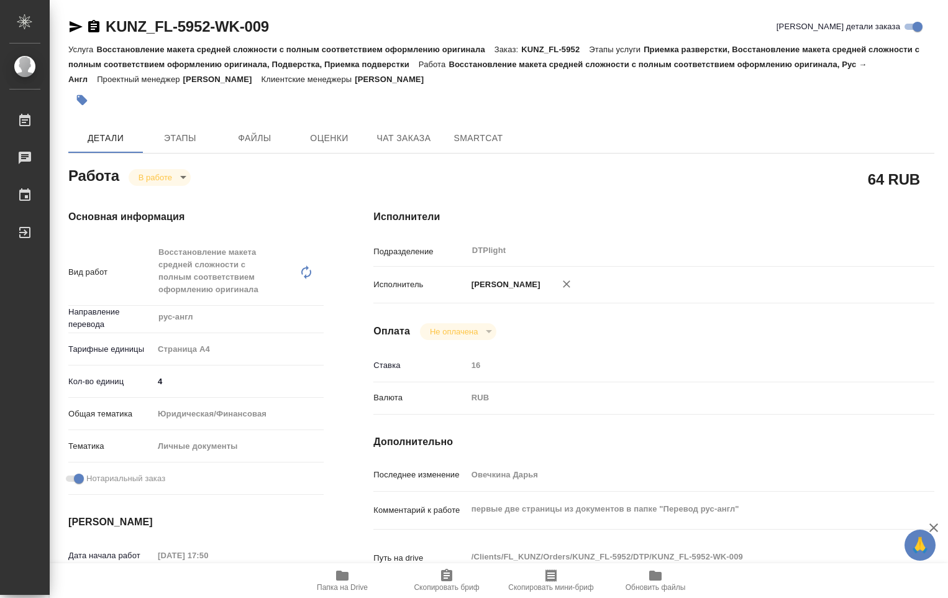
type textarea "x"
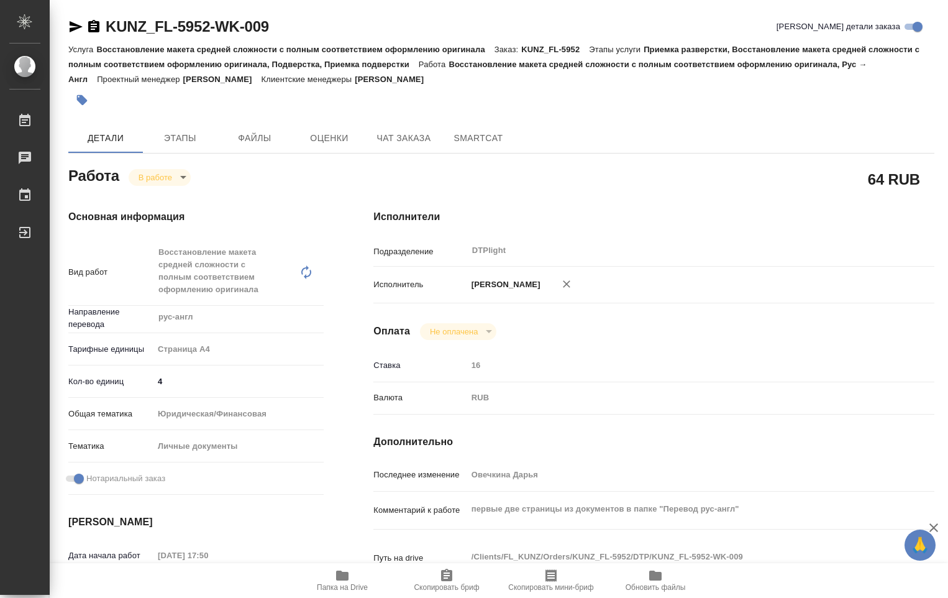
type textarea "x"
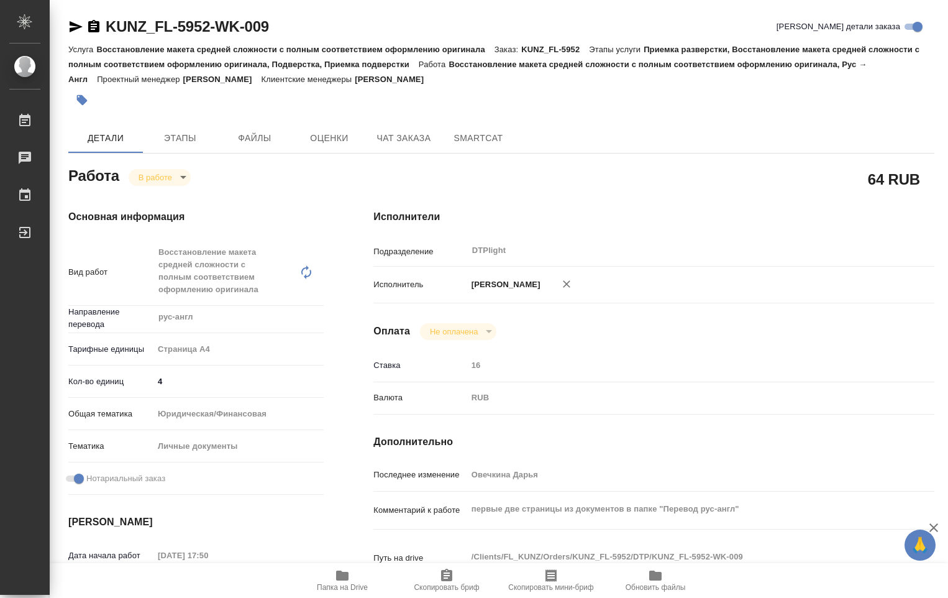
type textarea "x"
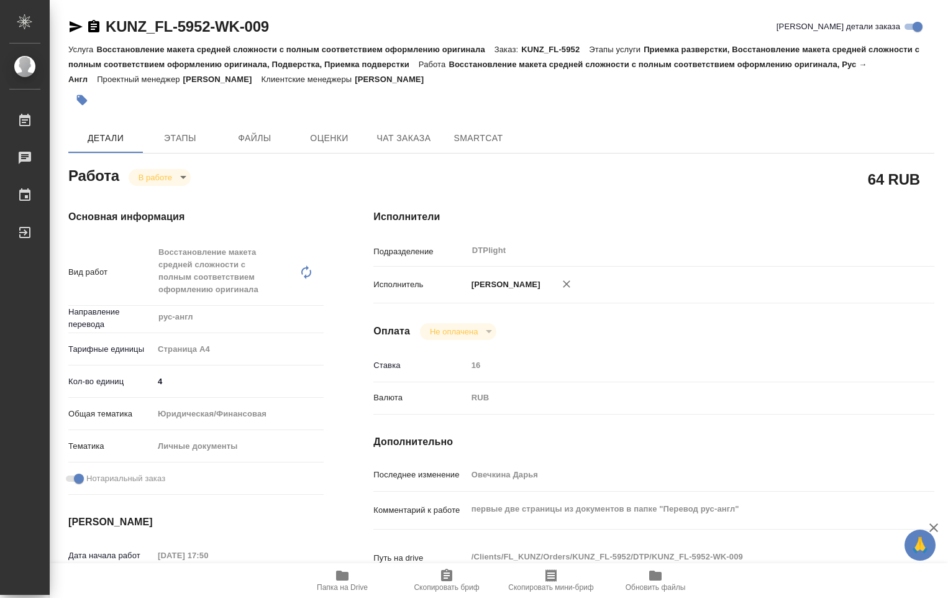
type textarea "x"
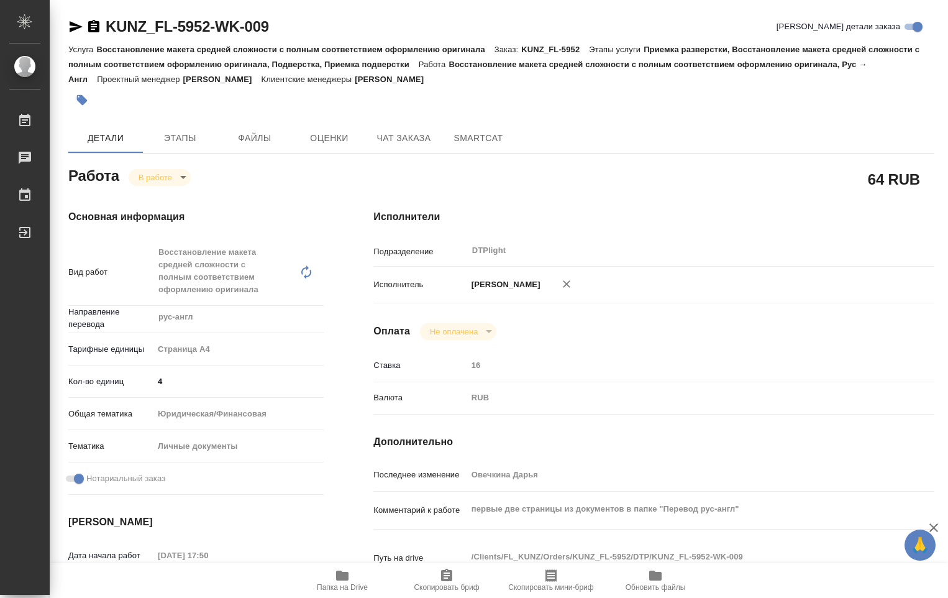
scroll to position [124, 0]
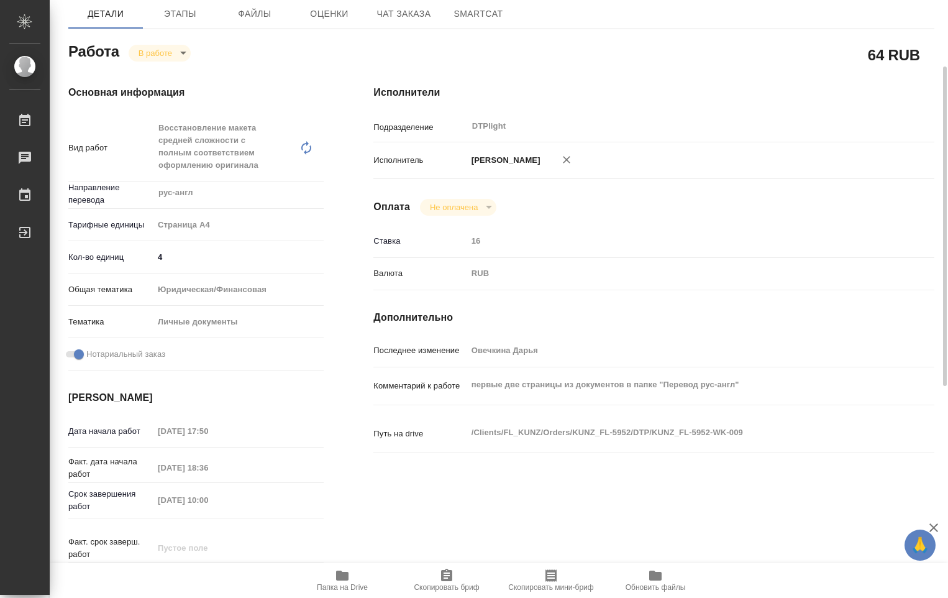
type textarea "x"
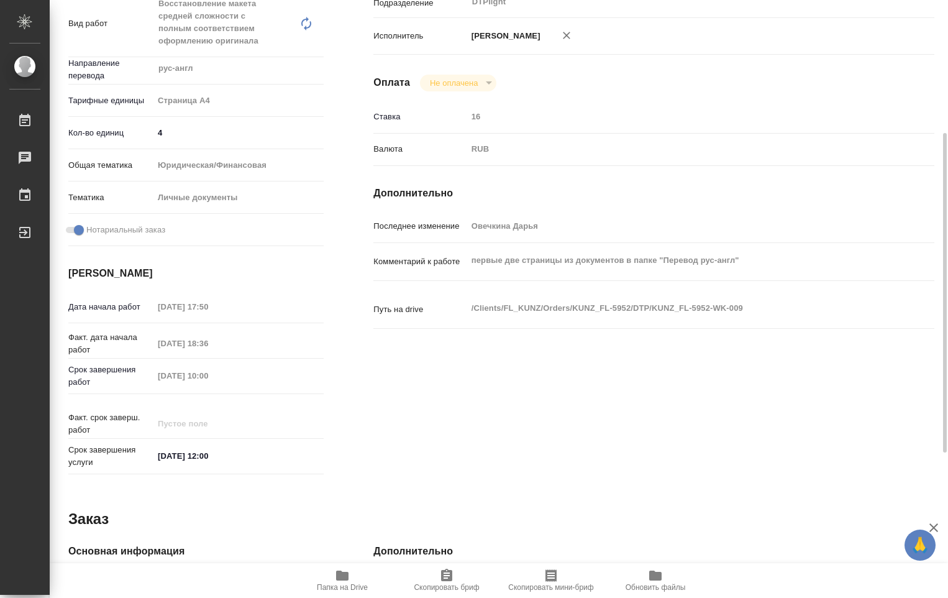
scroll to position [520, 0]
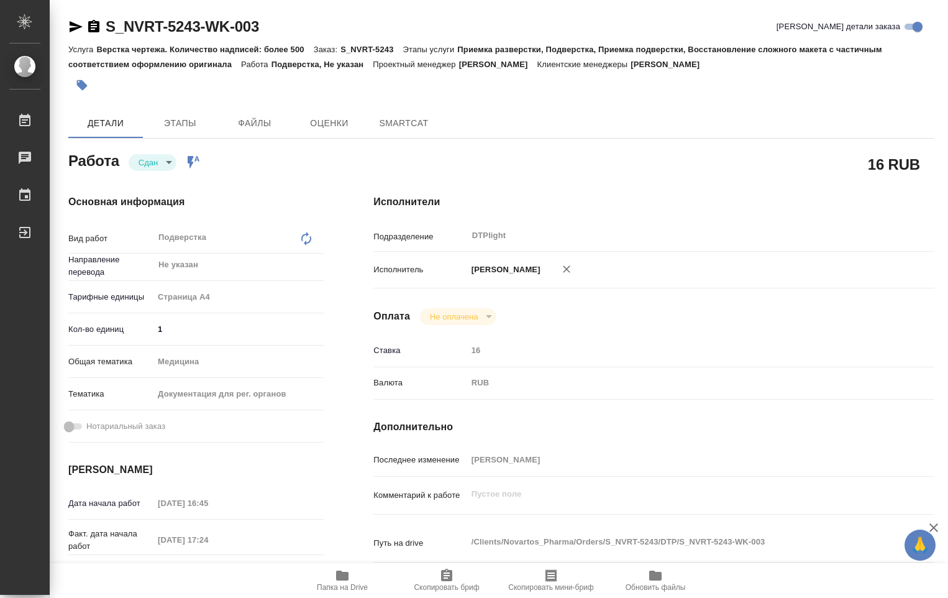
type textarea "x"
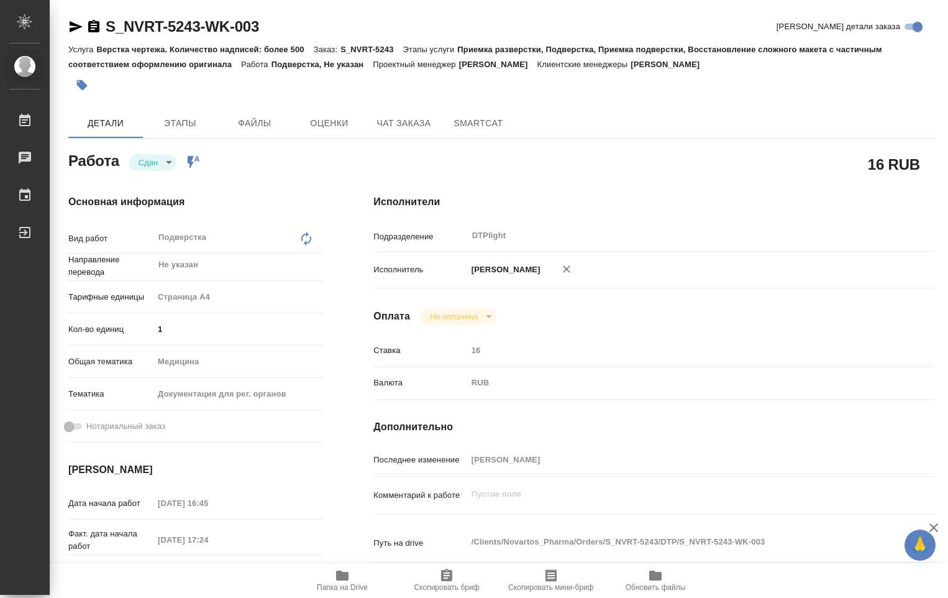
type textarea "x"
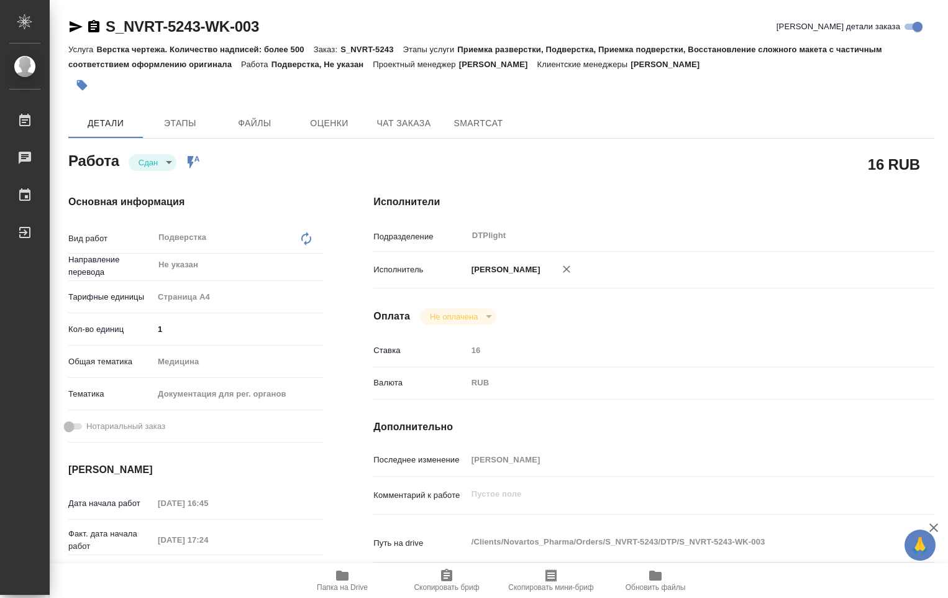
type textarea "x"
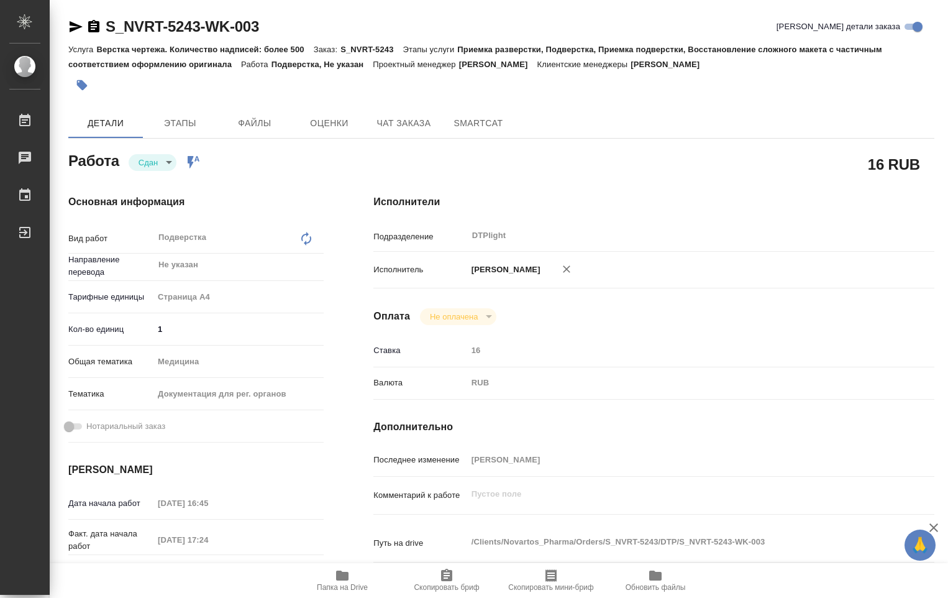
type textarea "x"
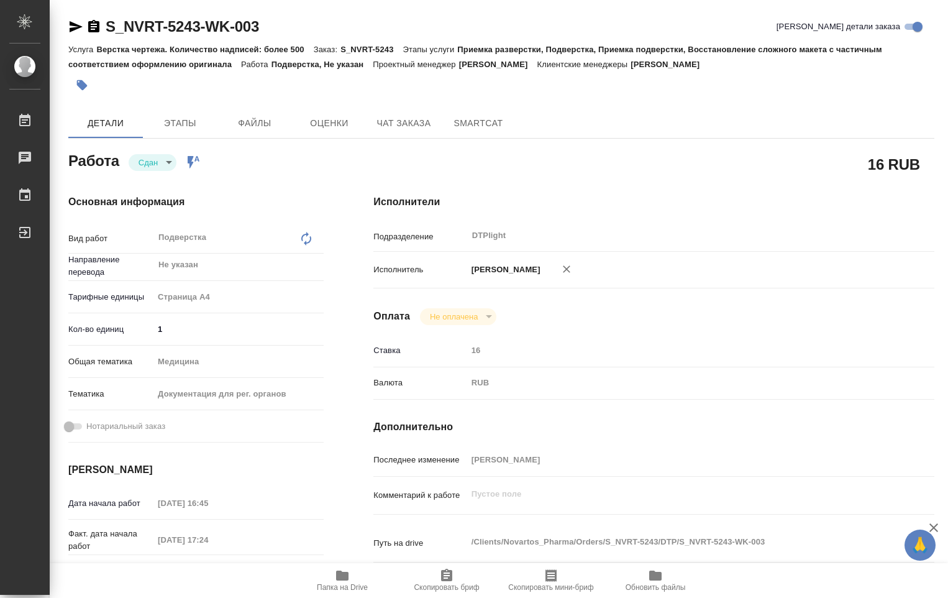
type textarea "x"
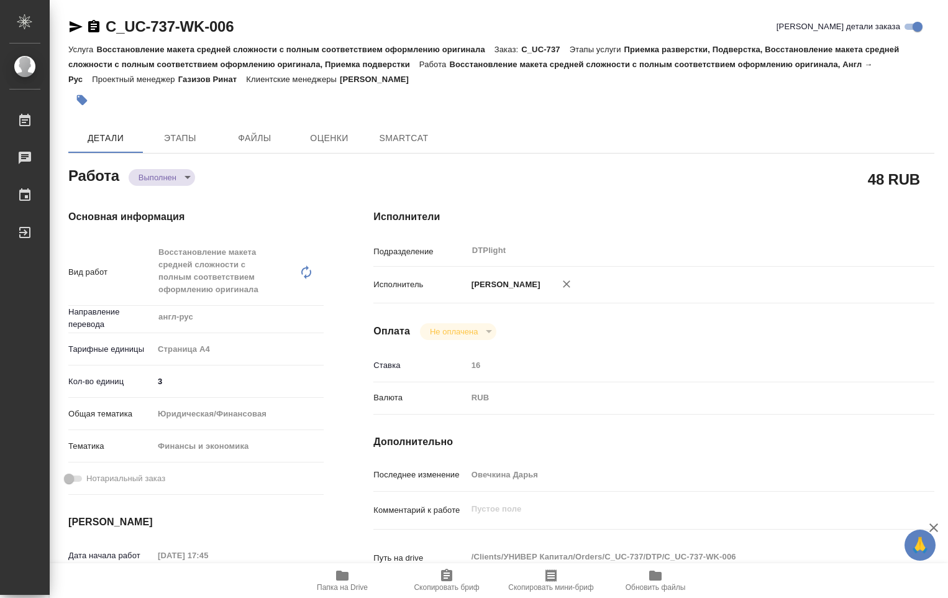
type textarea "x"
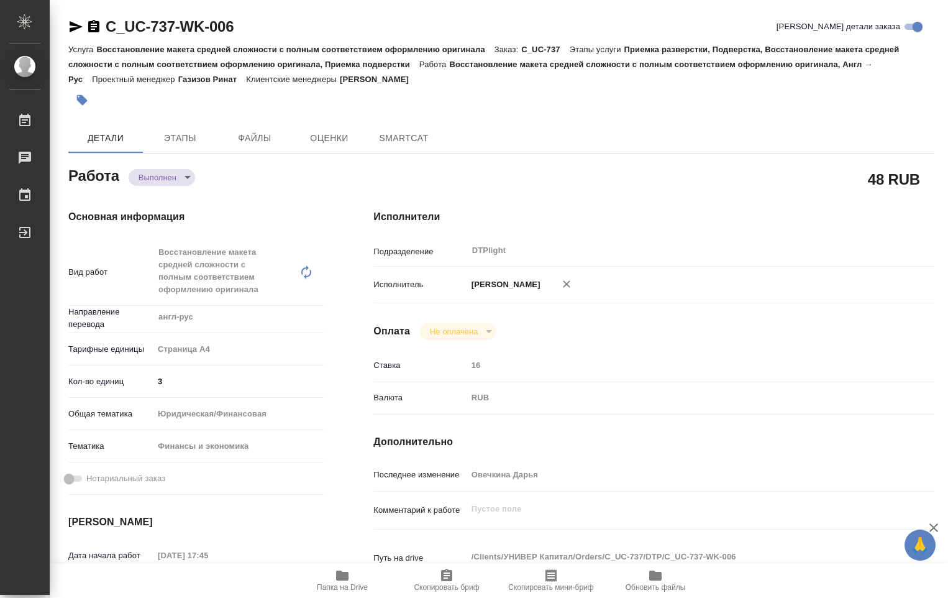
type textarea "x"
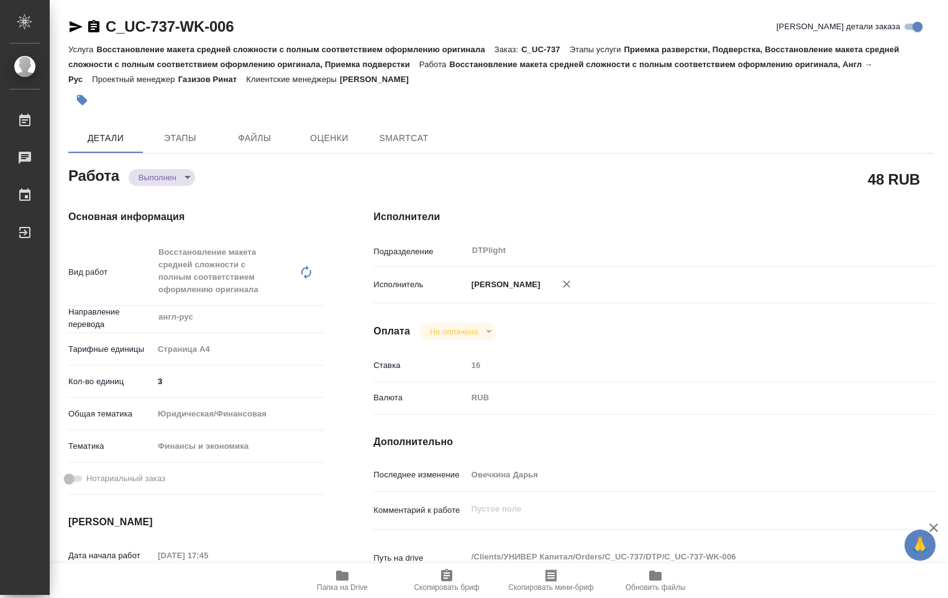
type textarea "x"
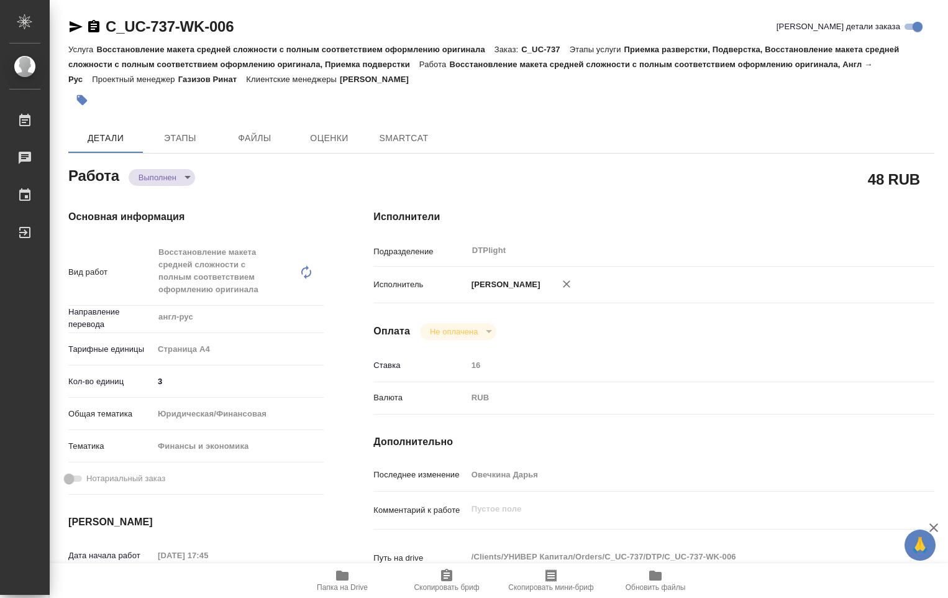
type textarea "x"
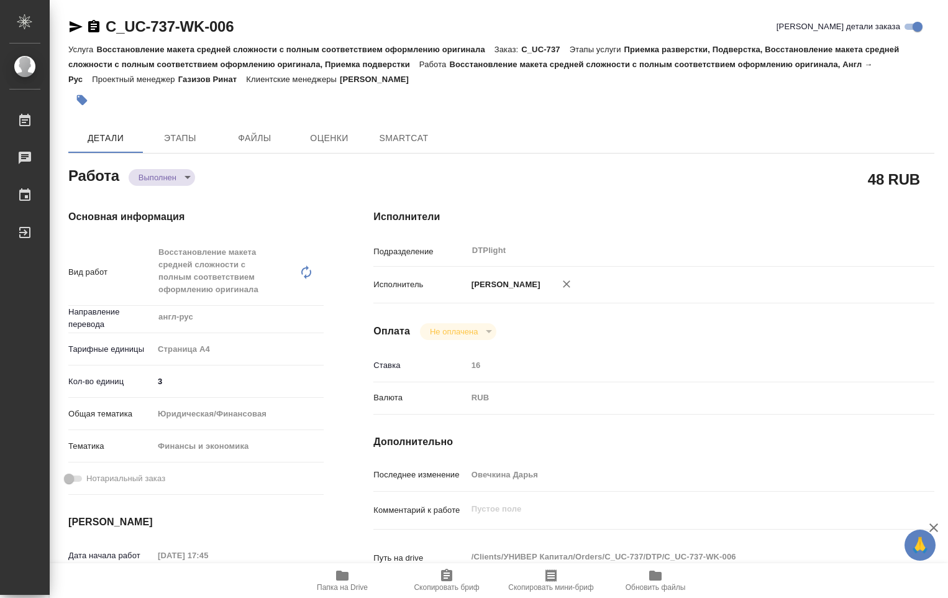
type textarea "x"
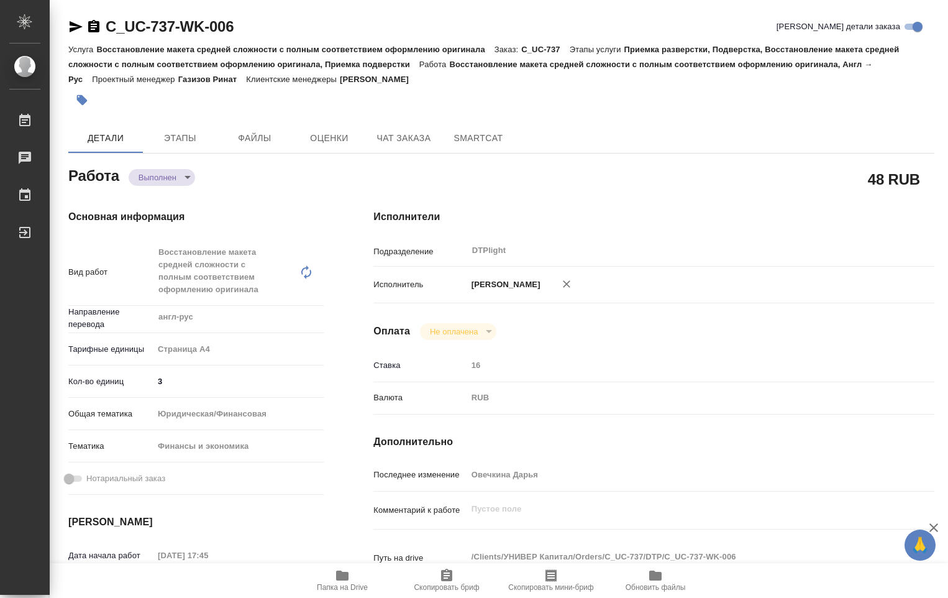
type textarea "x"
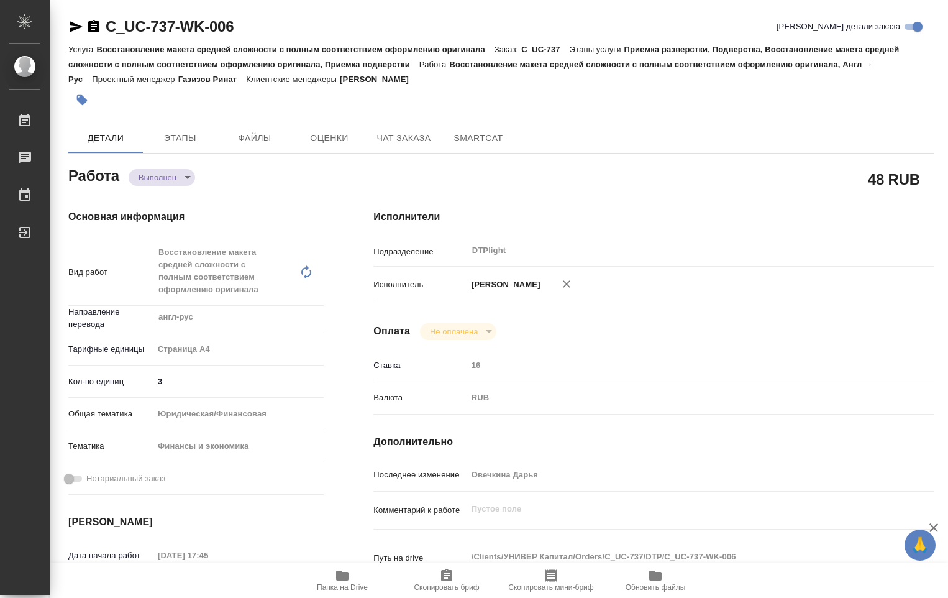
type textarea "x"
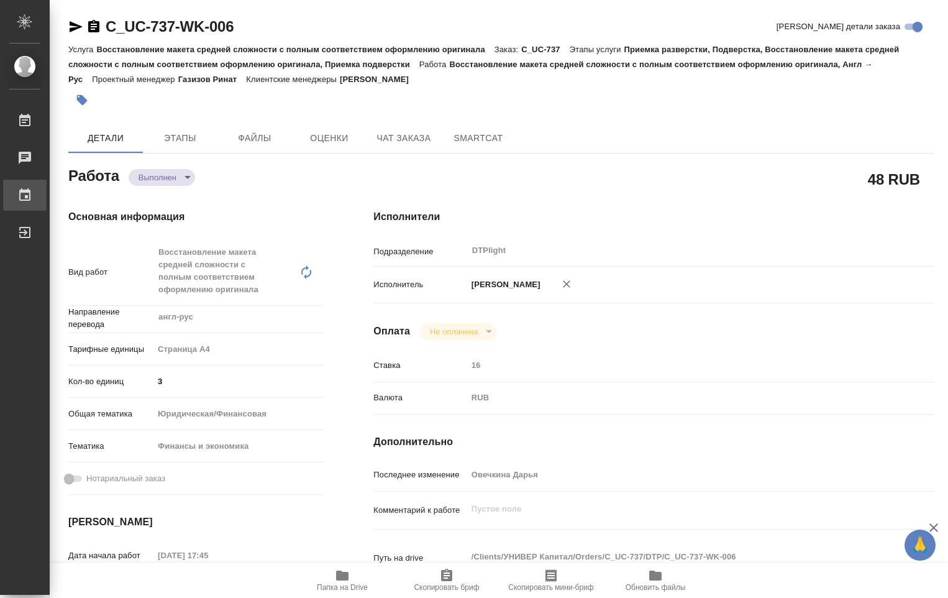
type textarea "x"
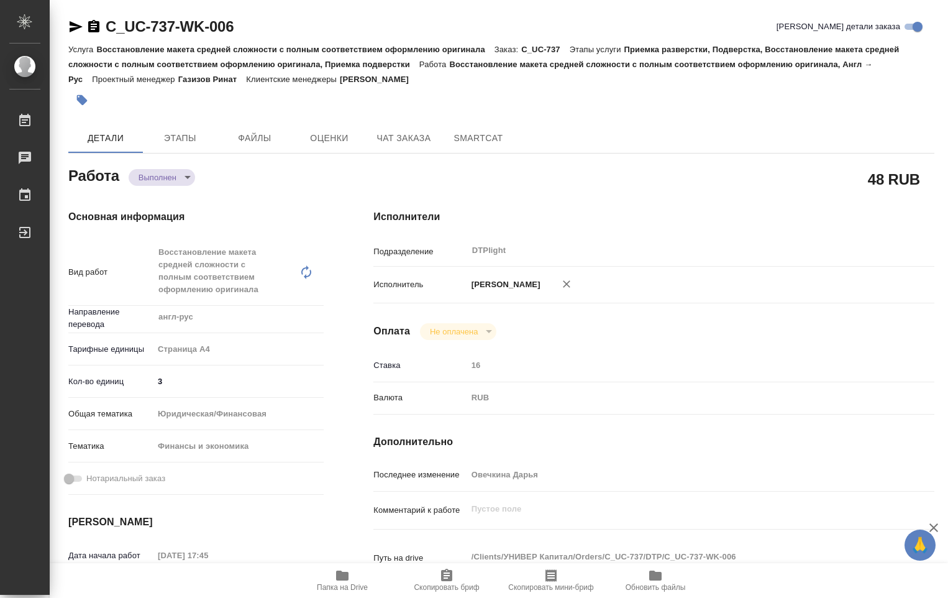
type textarea "x"
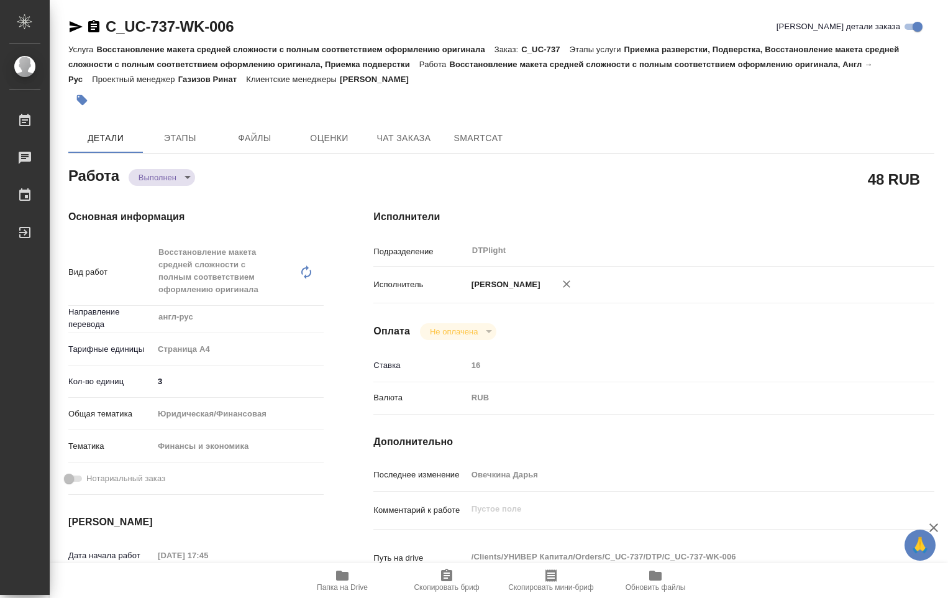
type textarea "x"
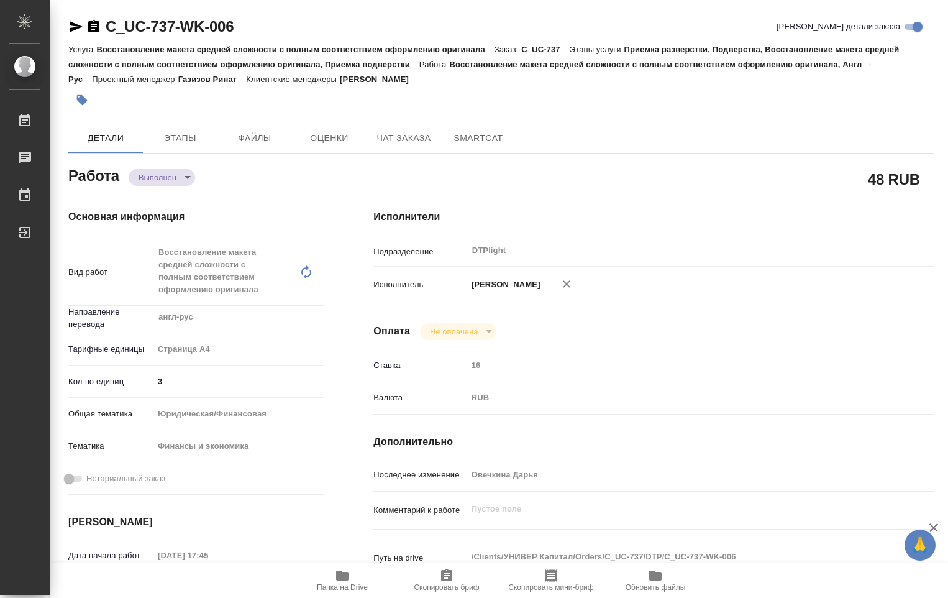
type textarea "x"
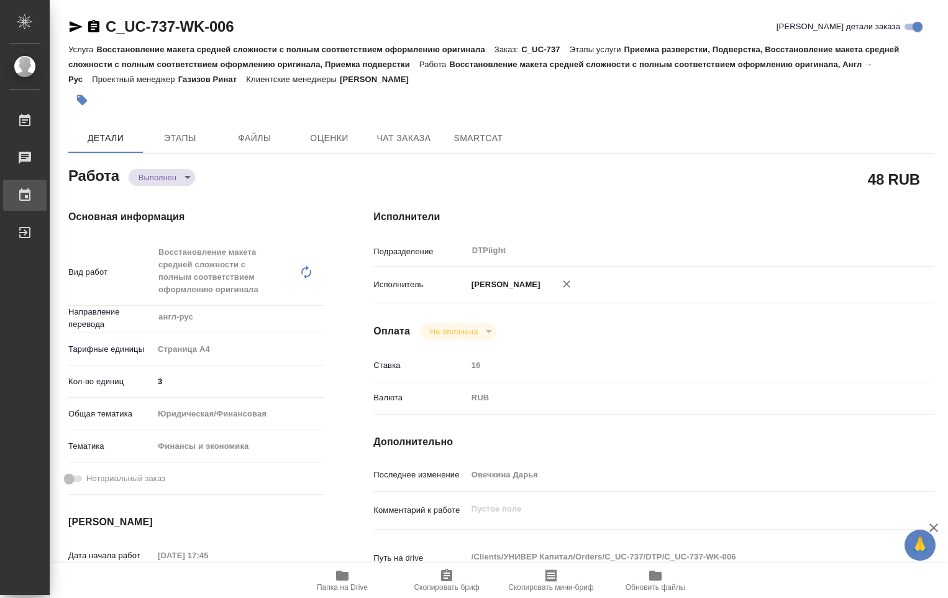
type textarea "x"
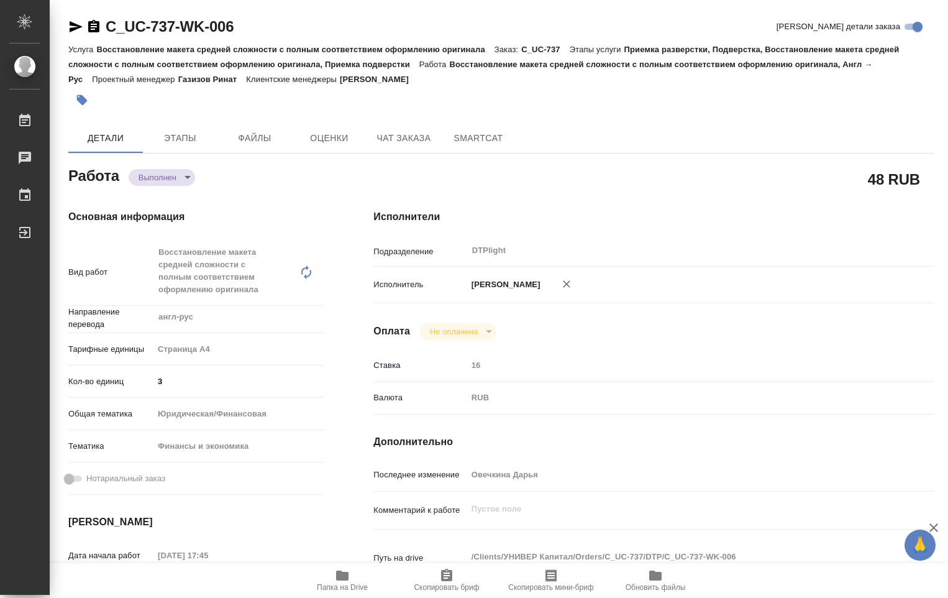
type textarea "x"
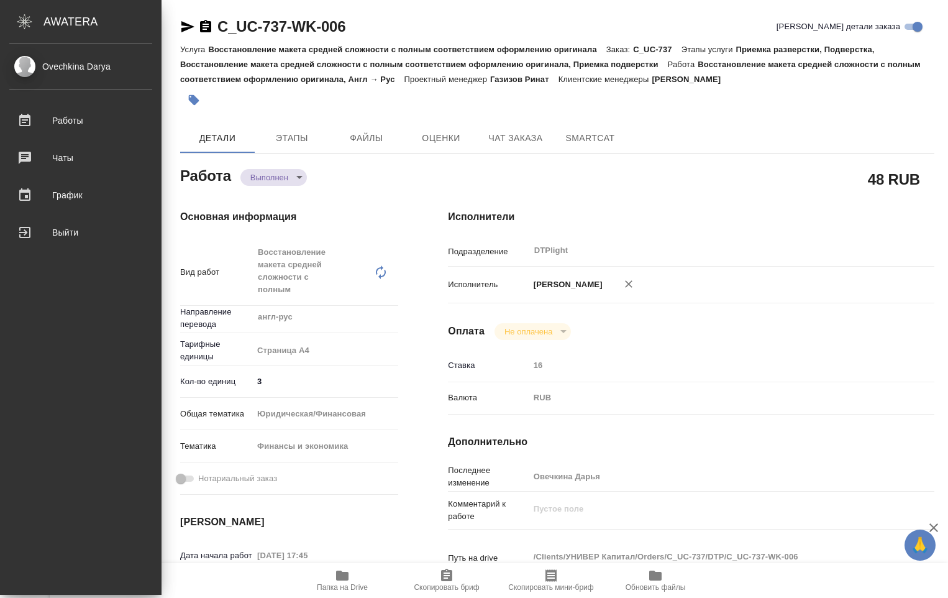
type textarea "x"
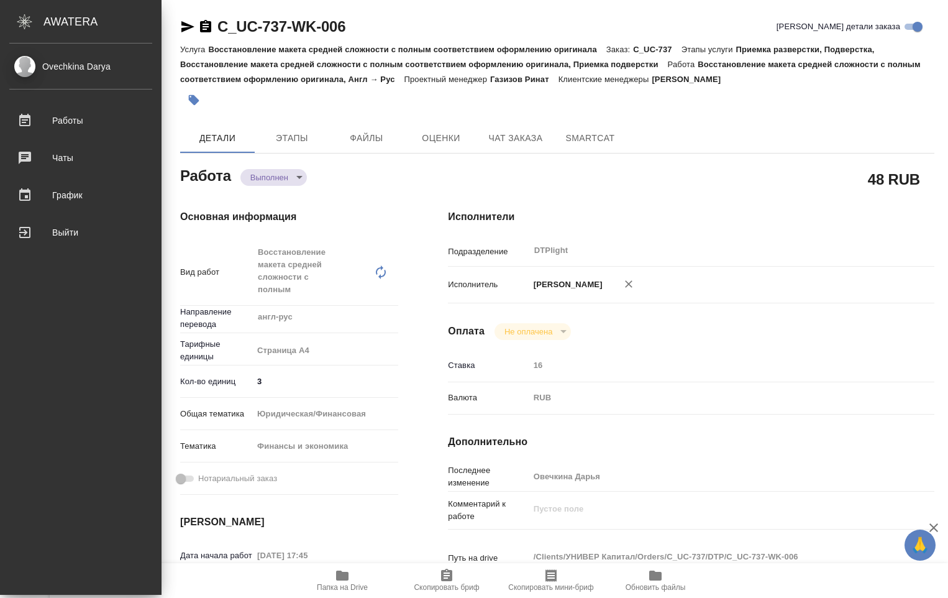
type textarea "x"
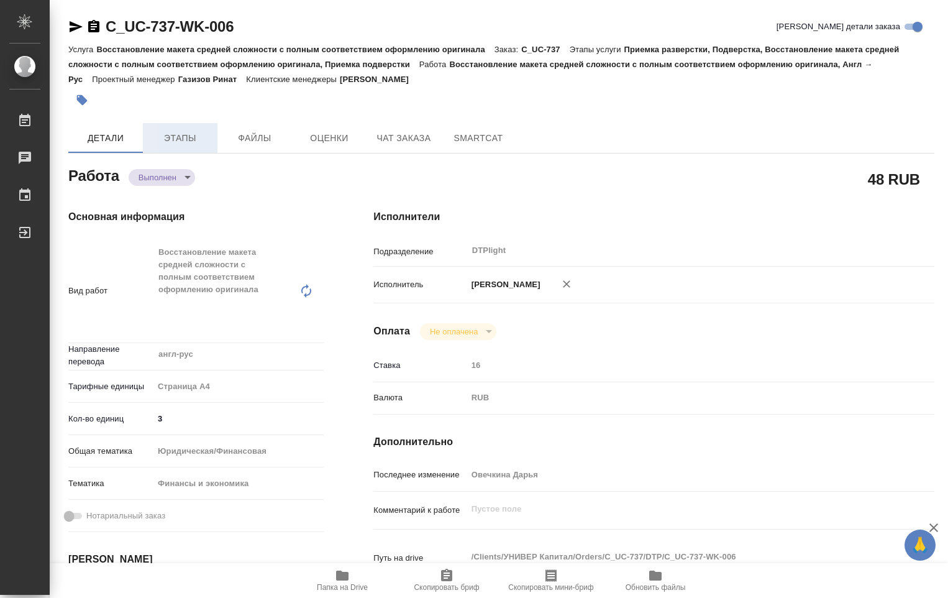
type textarea "x"
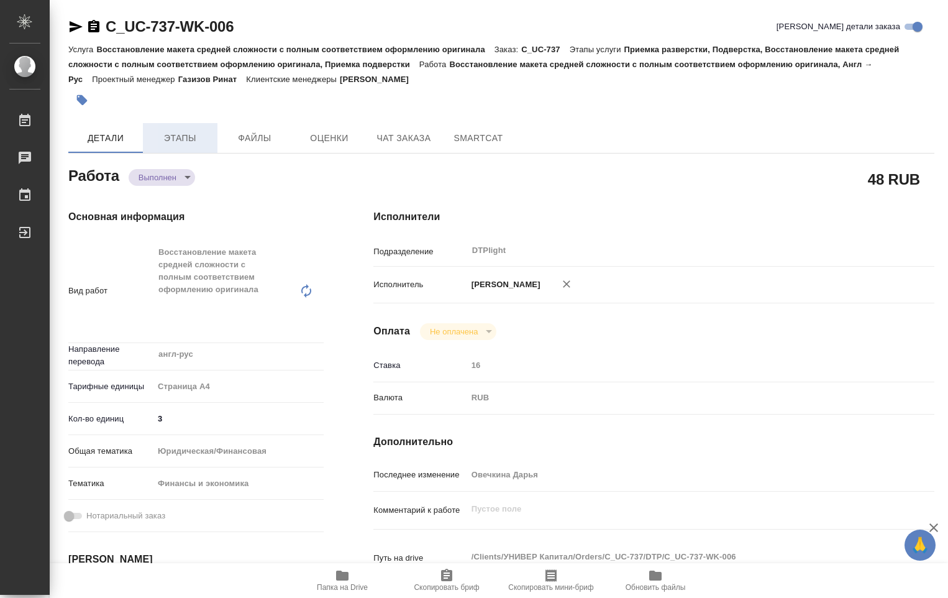
type textarea "x"
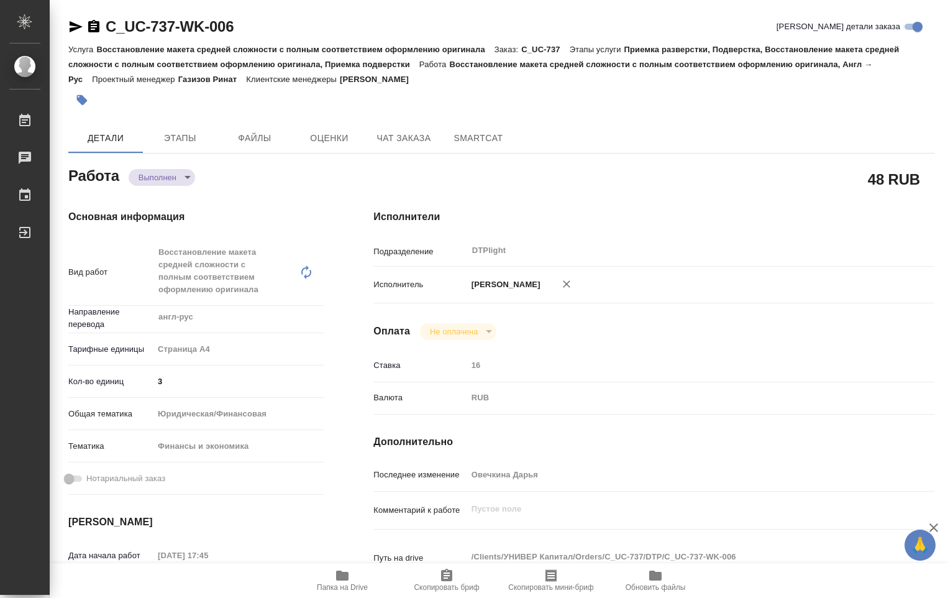
type textarea "x"
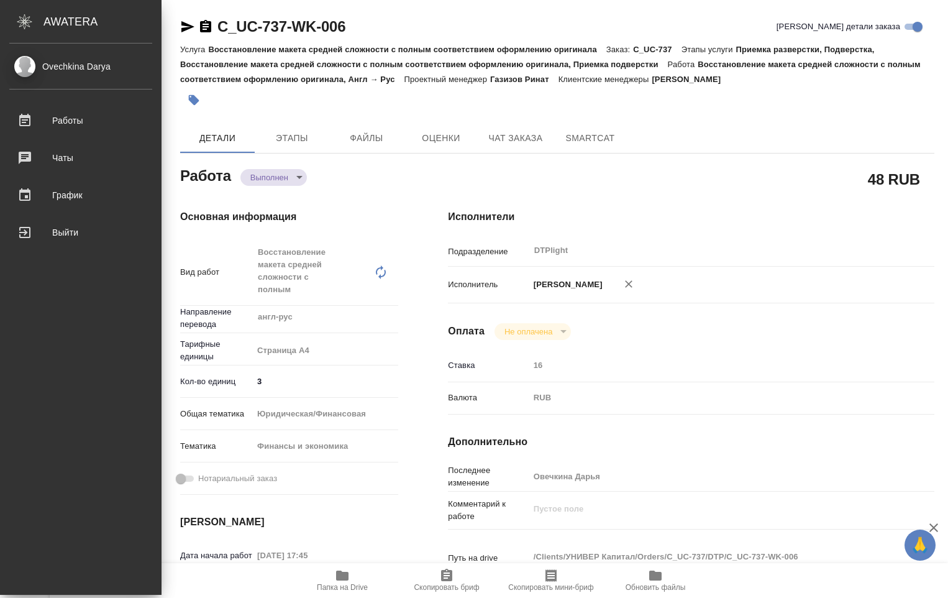
type textarea "x"
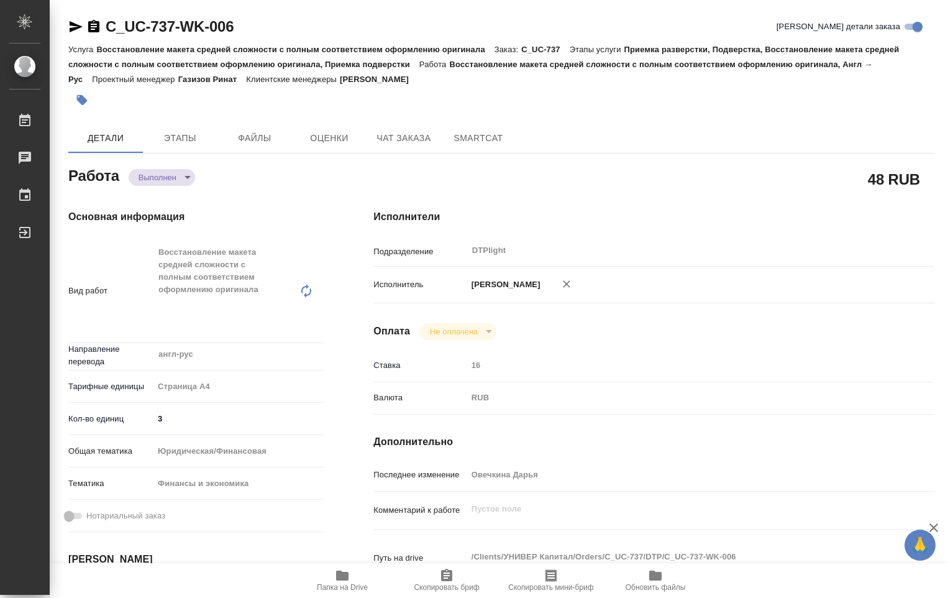
type textarea "x"
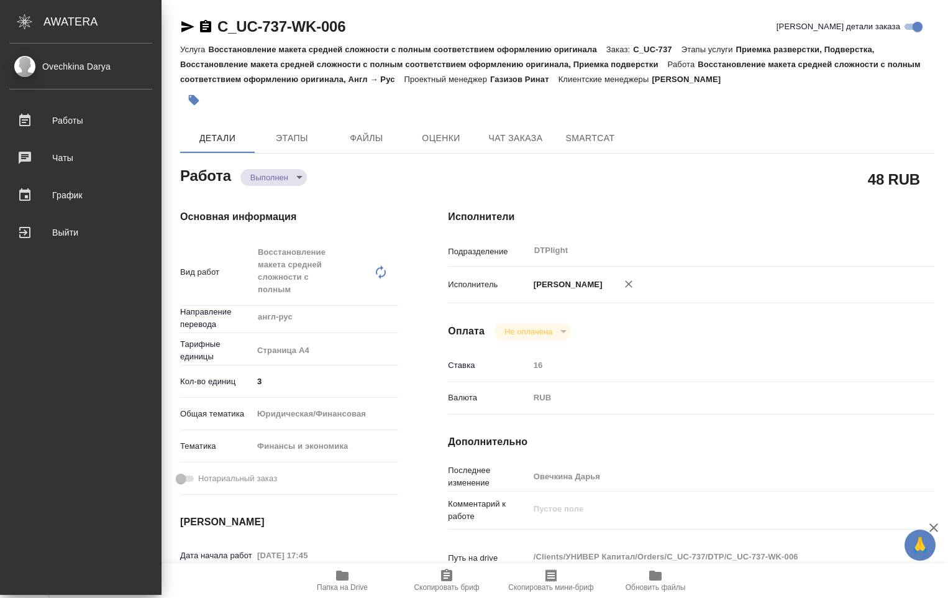
type textarea "x"
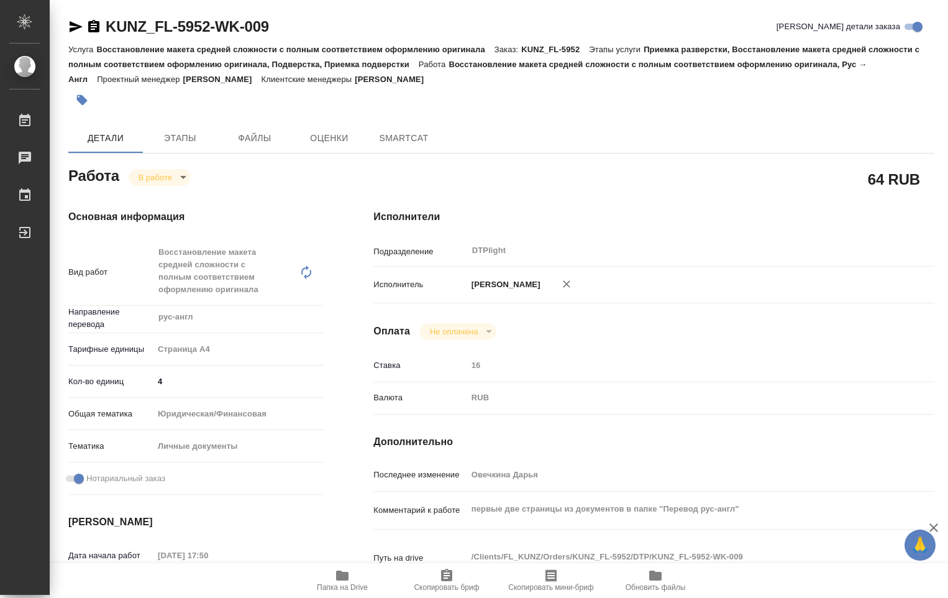
type textarea "x"
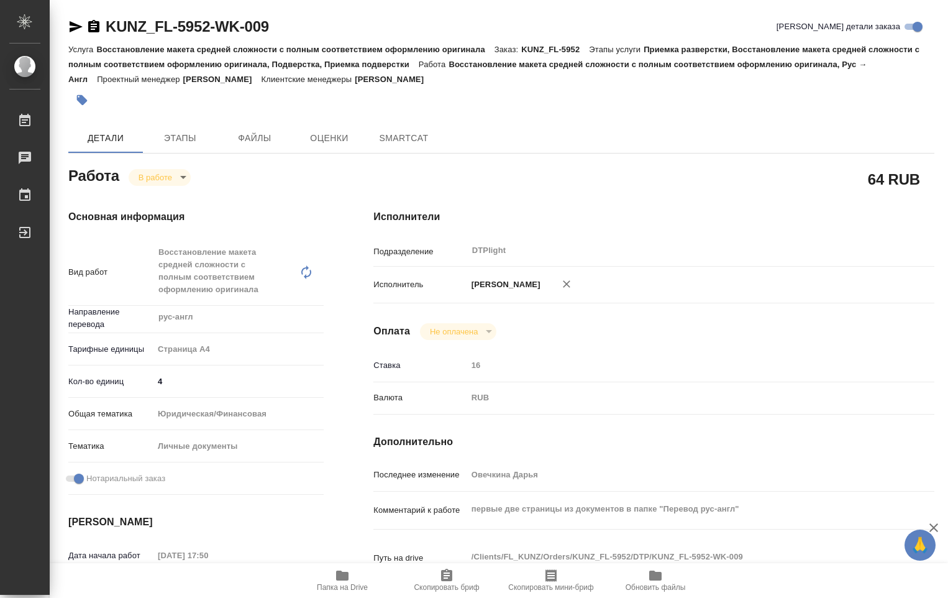
type textarea "x"
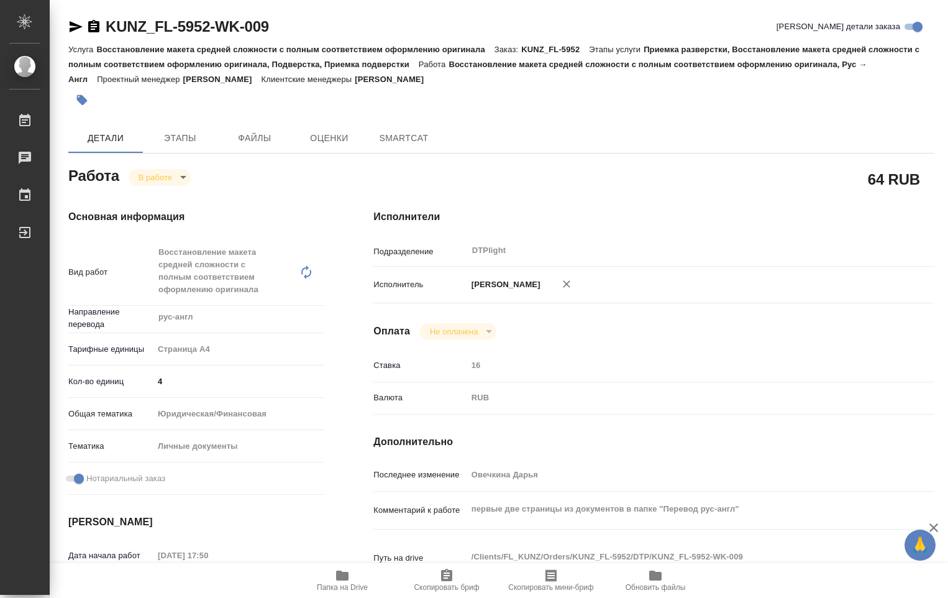
type textarea "x"
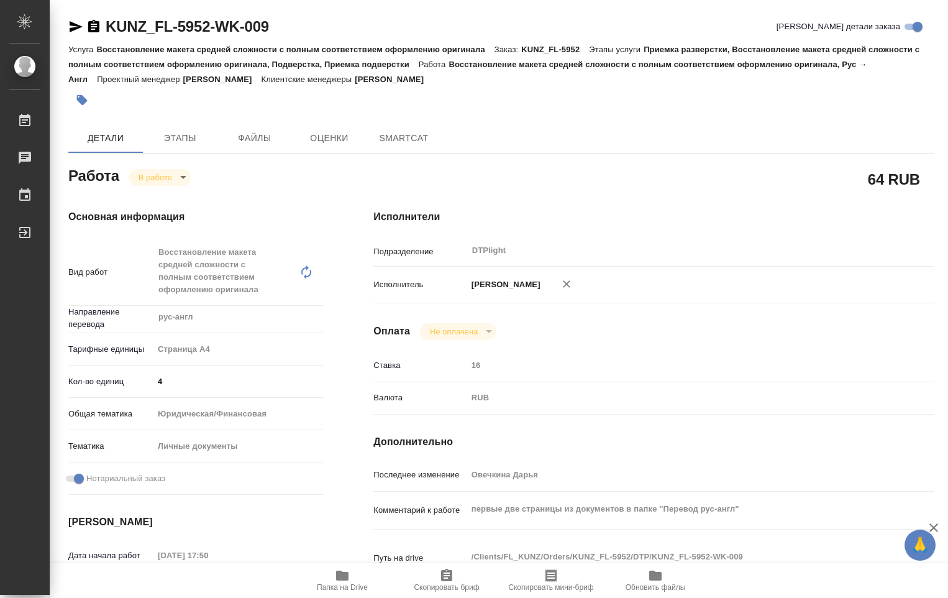
type textarea "x"
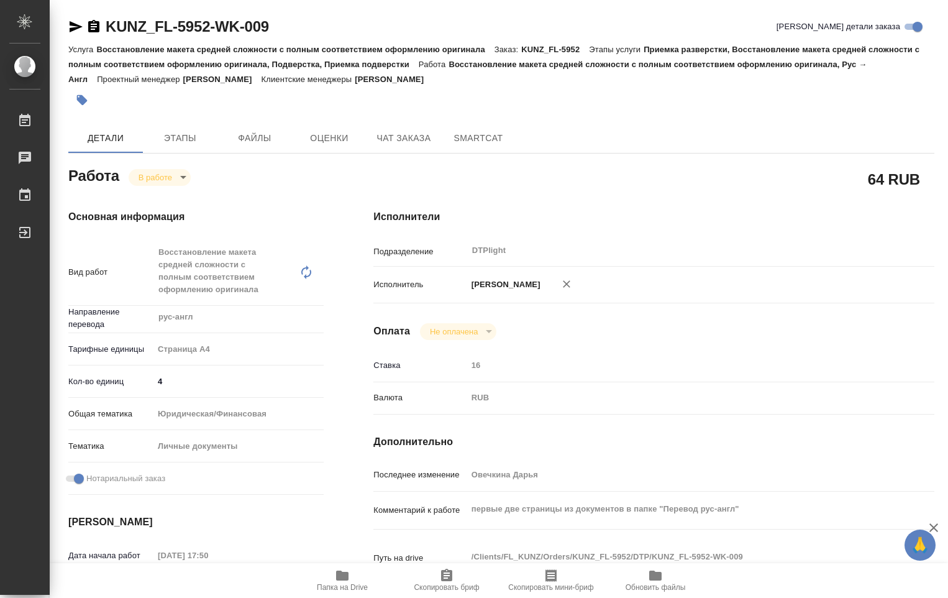
type textarea "x"
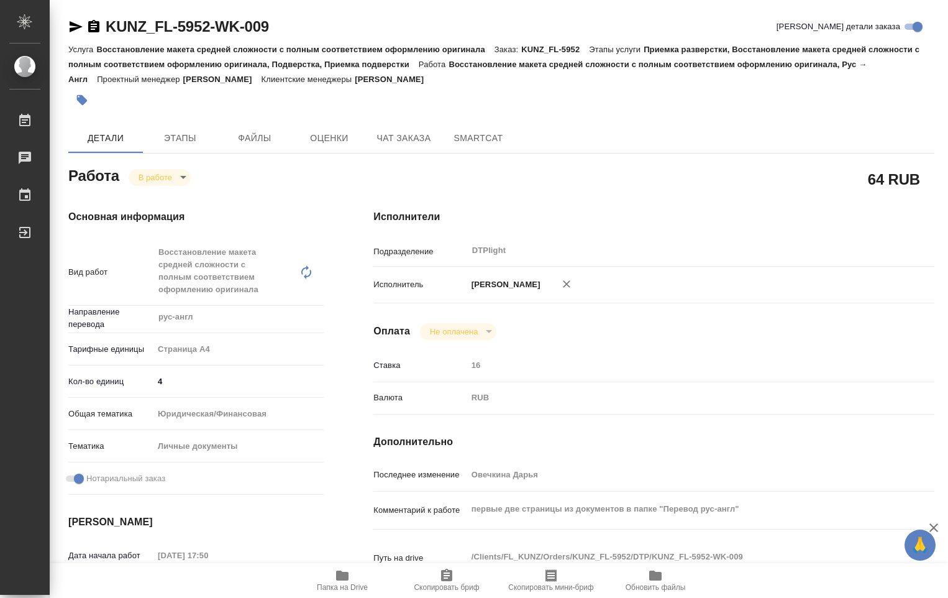
type textarea "x"
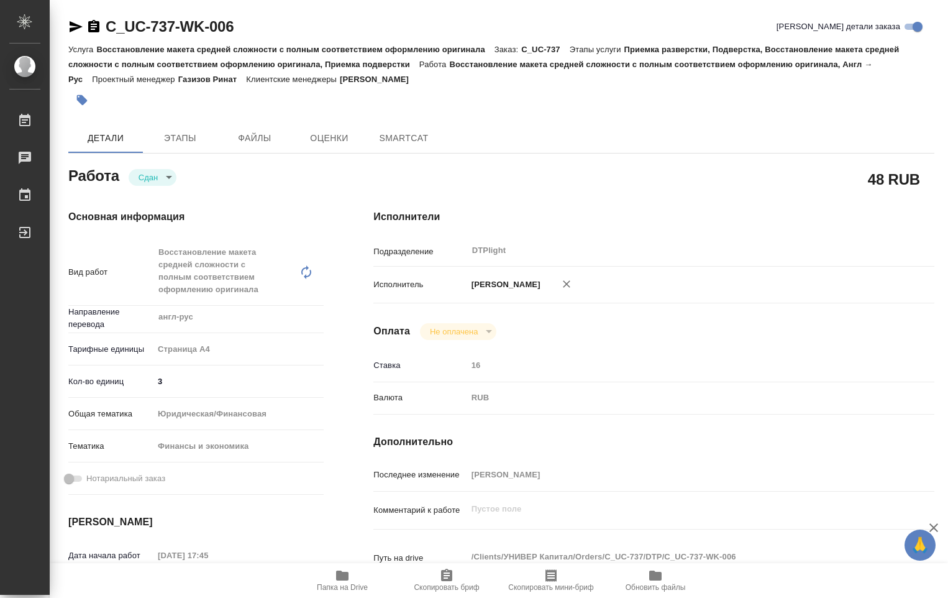
type textarea "x"
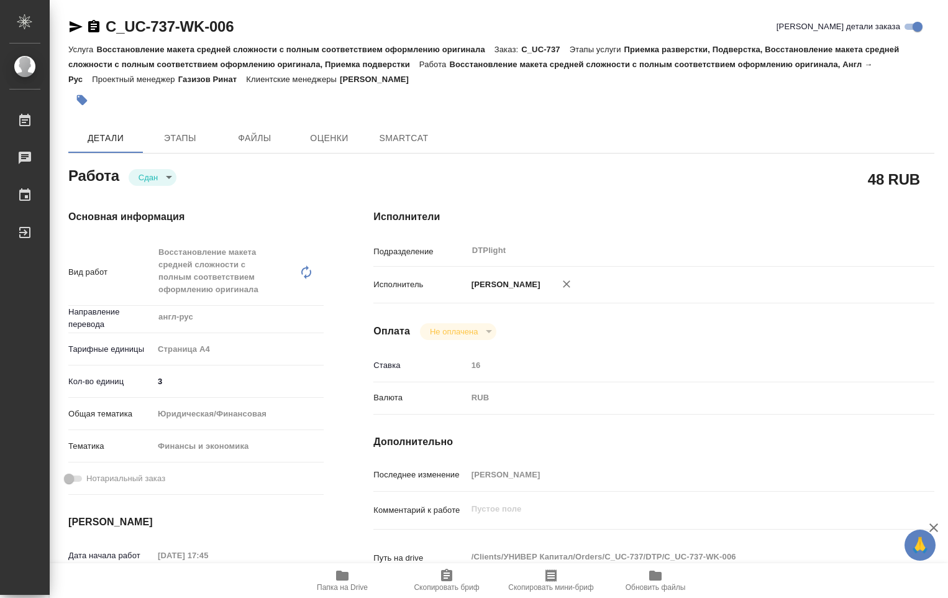
type textarea "x"
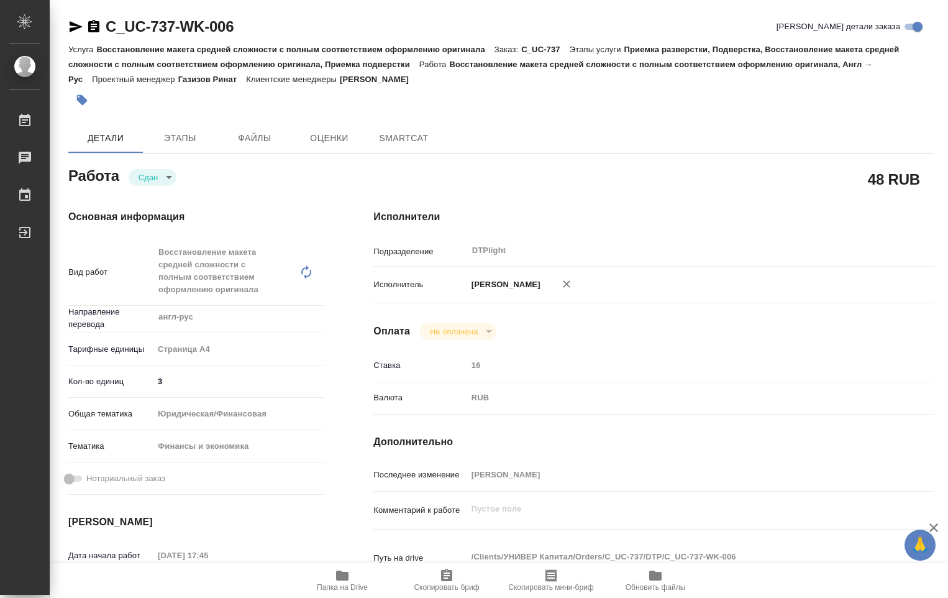
type textarea "x"
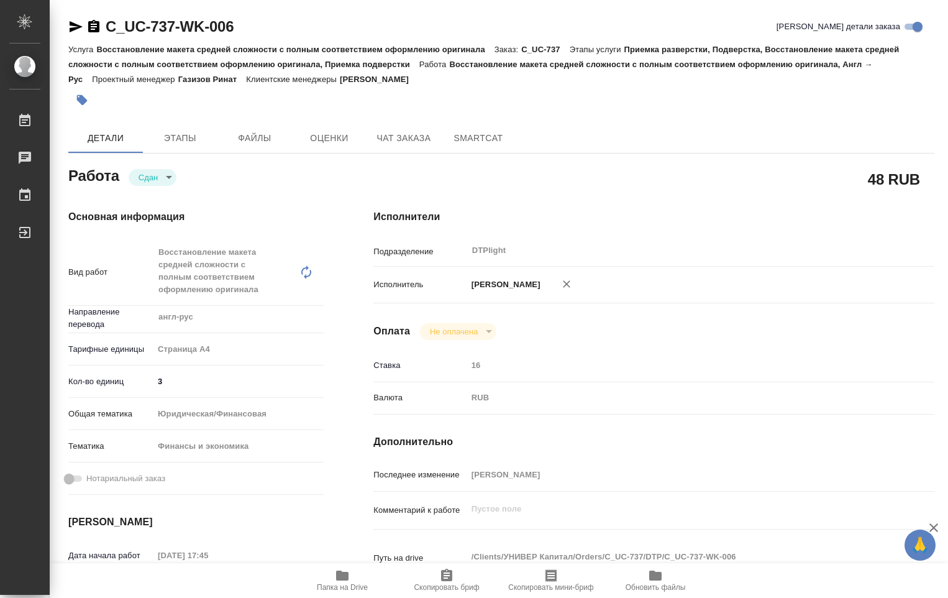
type textarea "x"
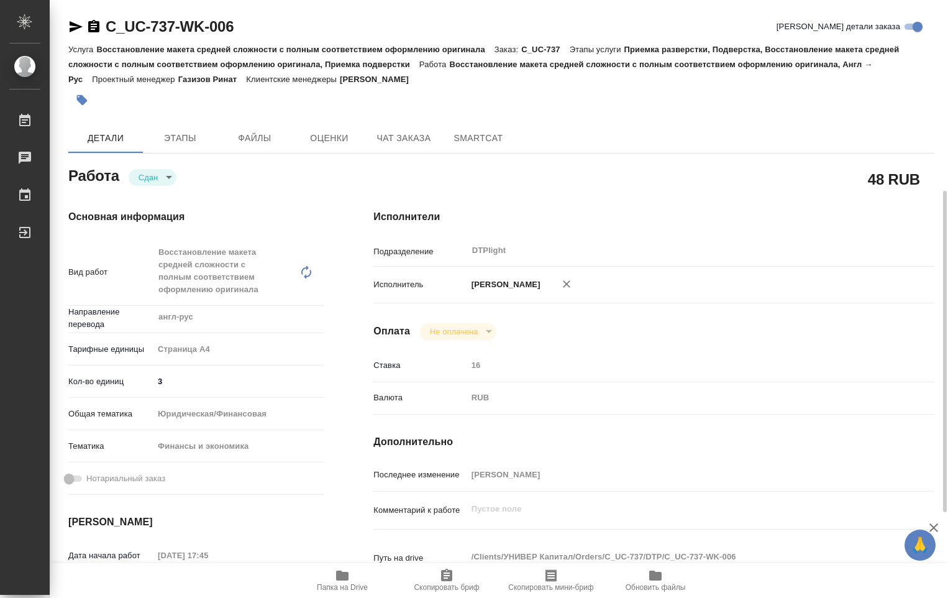
scroll to position [186, 0]
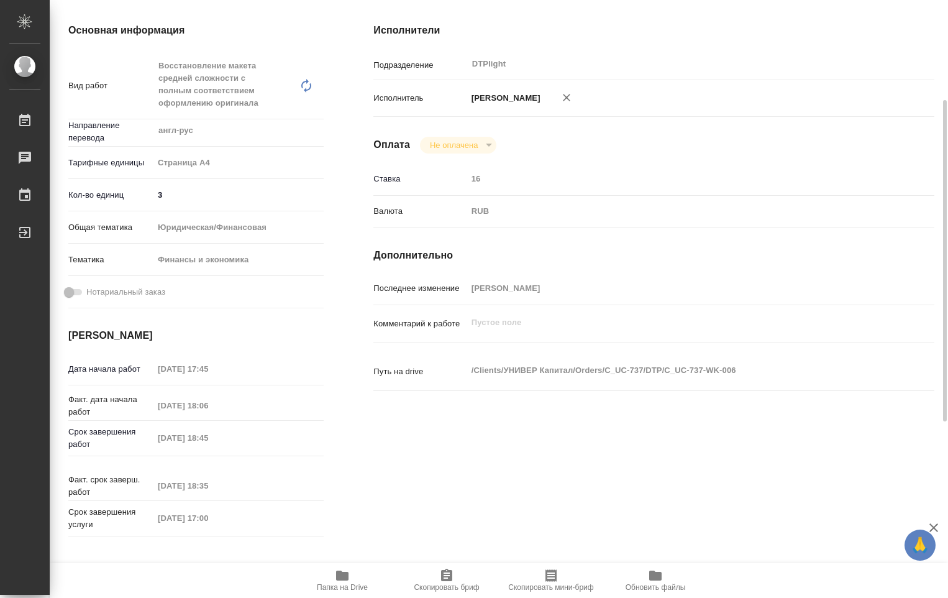
type textarea "x"
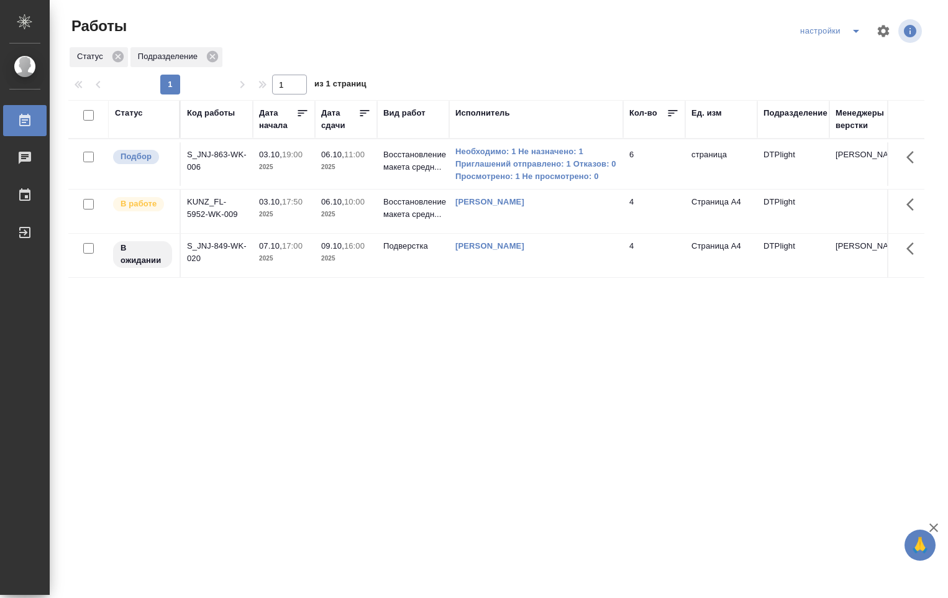
click at [354, 175] on td "06.10, 11:00 2025" at bounding box center [346, 164] width 62 height 44
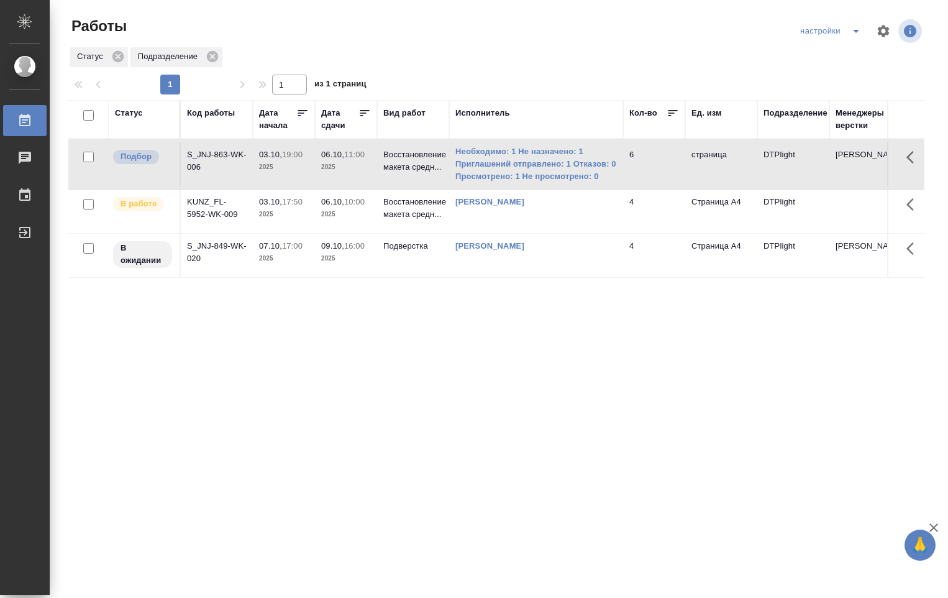
click at [357, 173] on td "06.10, 11:00 2025" at bounding box center [346, 164] width 62 height 44
click at [358, 173] on p "2025" at bounding box center [346, 167] width 50 height 12
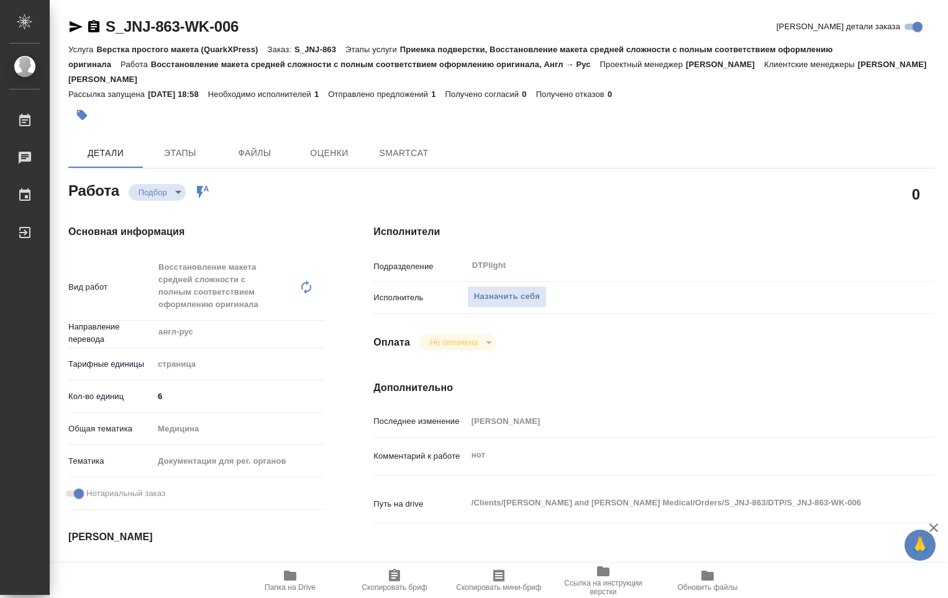
type textarea "x"
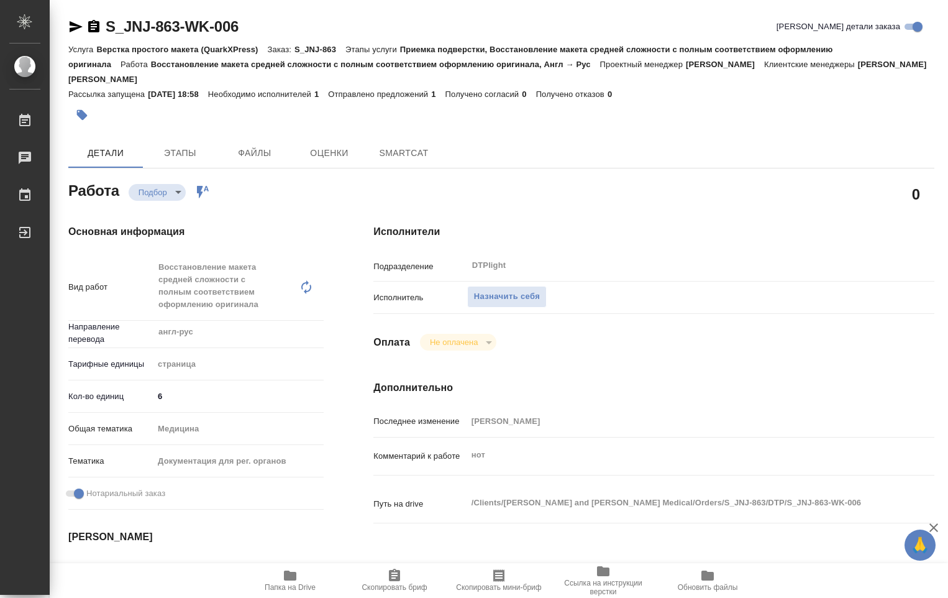
type textarea "x"
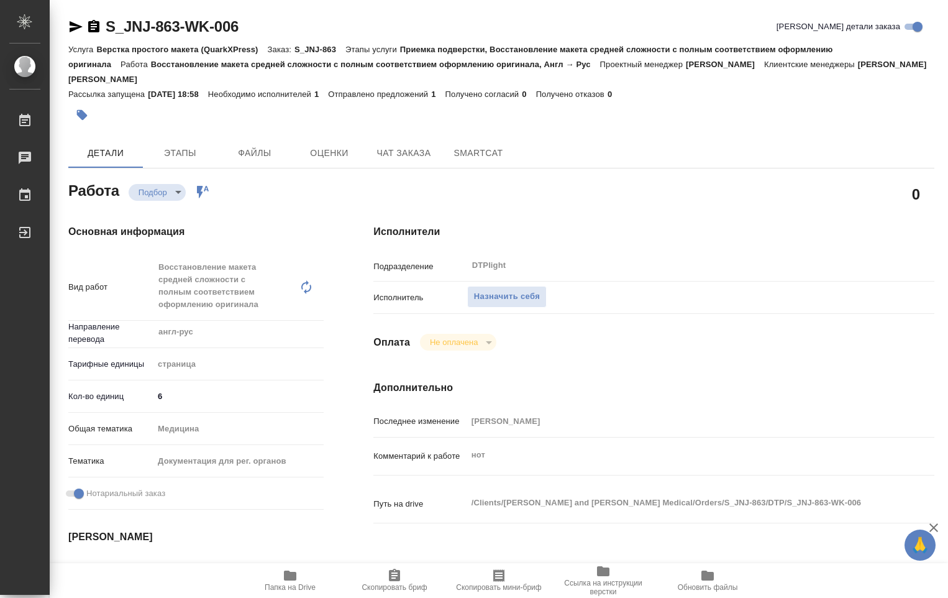
type textarea "x"
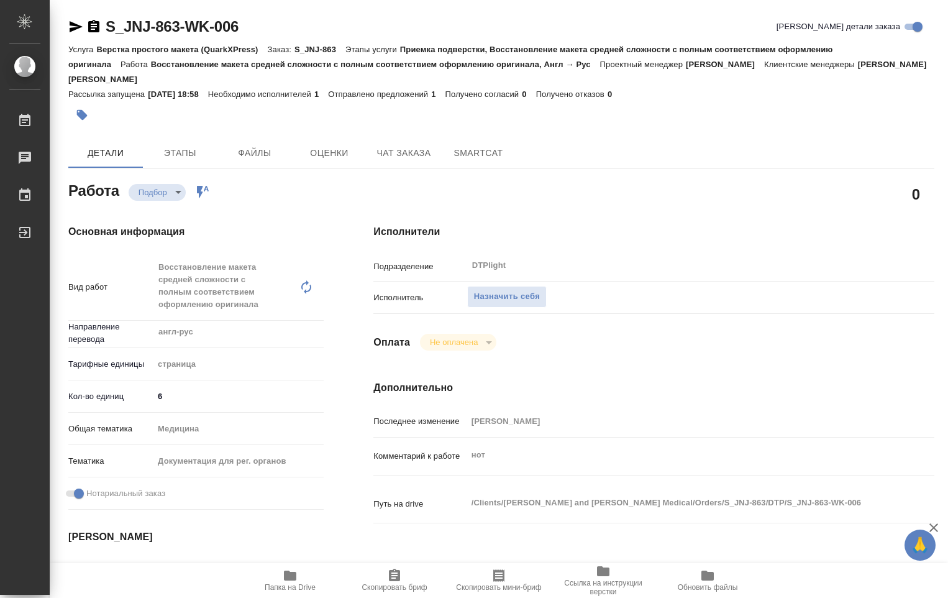
click at [302, 585] on span "Папка на Drive" at bounding box center [290, 587] width 51 height 9
type textarea "x"
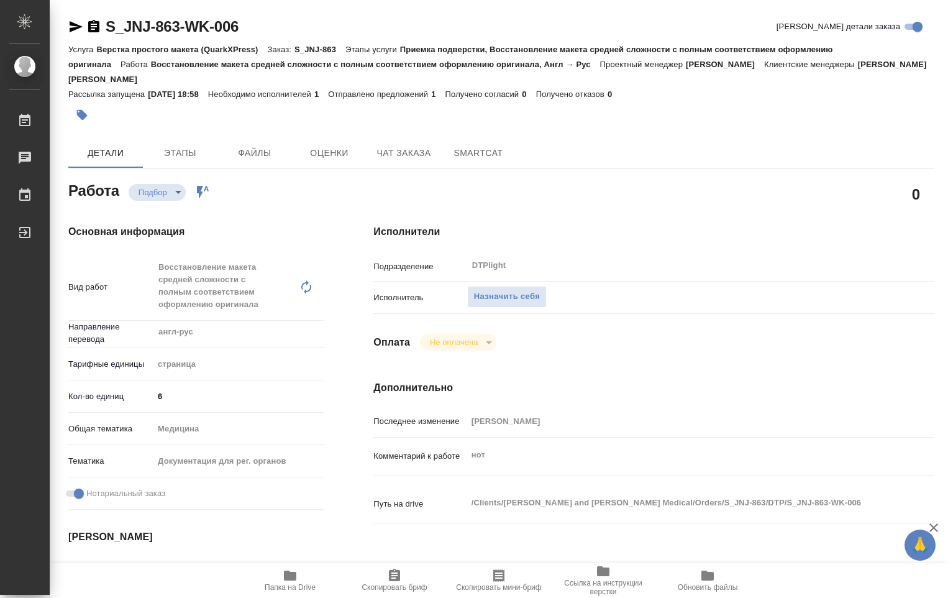
type textarea "x"
click at [530, 295] on span "Назначить себя" at bounding box center [507, 297] width 66 height 14
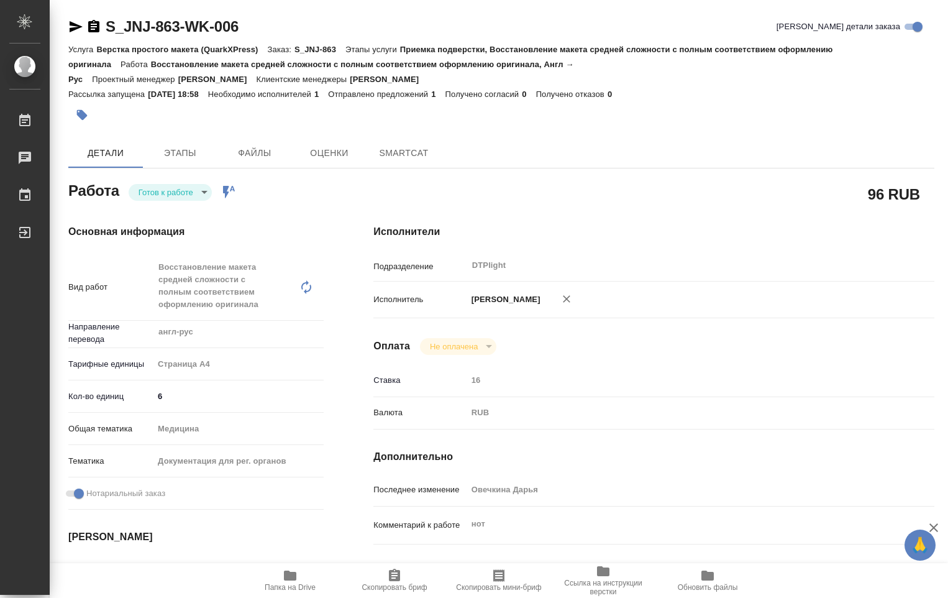
type textarea "x"
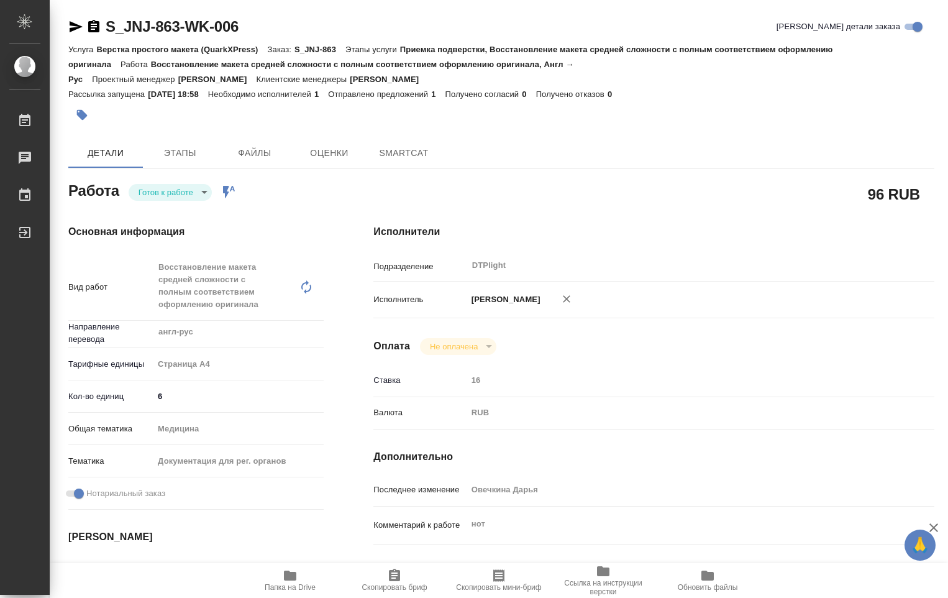
type textarea "x"
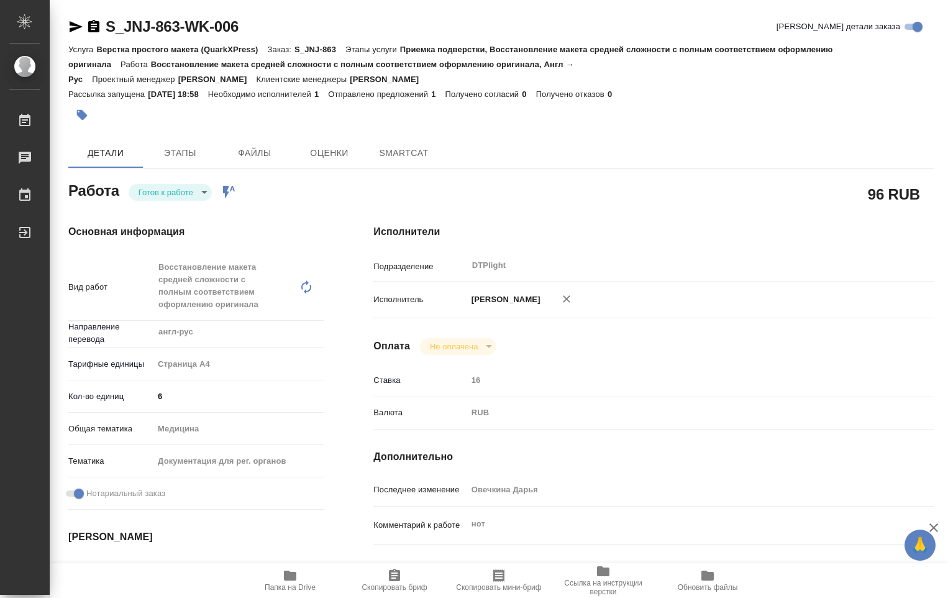
type textarea "x"
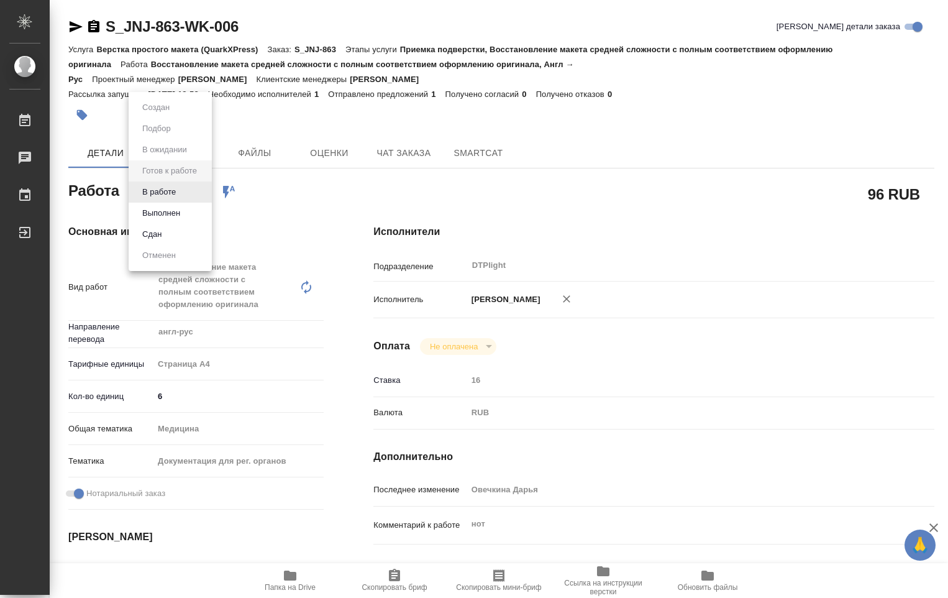
click at [201, 195] on body "🙏 .cls-1 fill:#fff; AWATERA [PERSON_NAME] Работы Чаты График Выйти S_JNJ-863-WK…" at bounding box center [474, 299] width 948 height 598
type textarea "x"
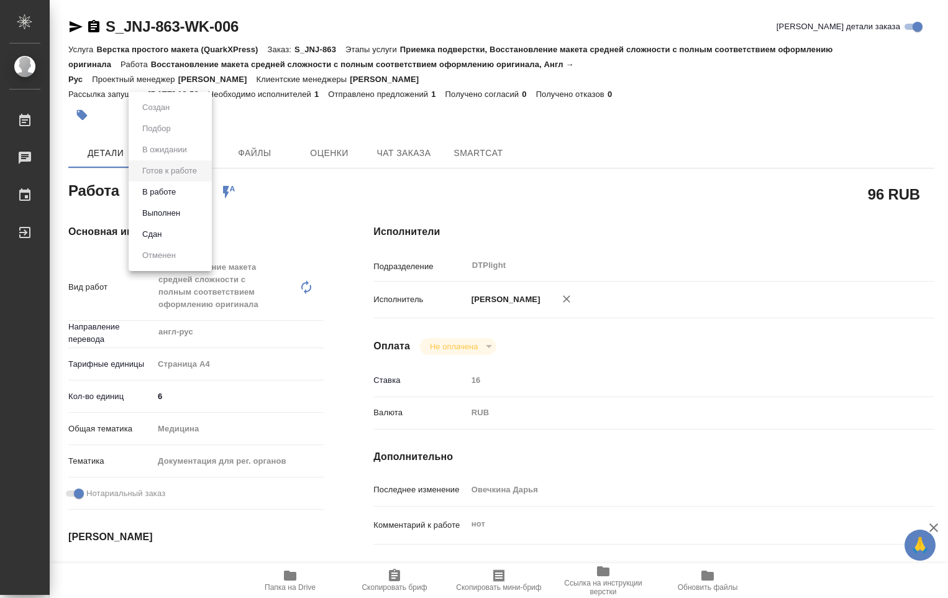
type textarea "x"
click at [176, 192] on button "В работе" at bounding box center [159, 192] width 41 height 14
type textarea "x"
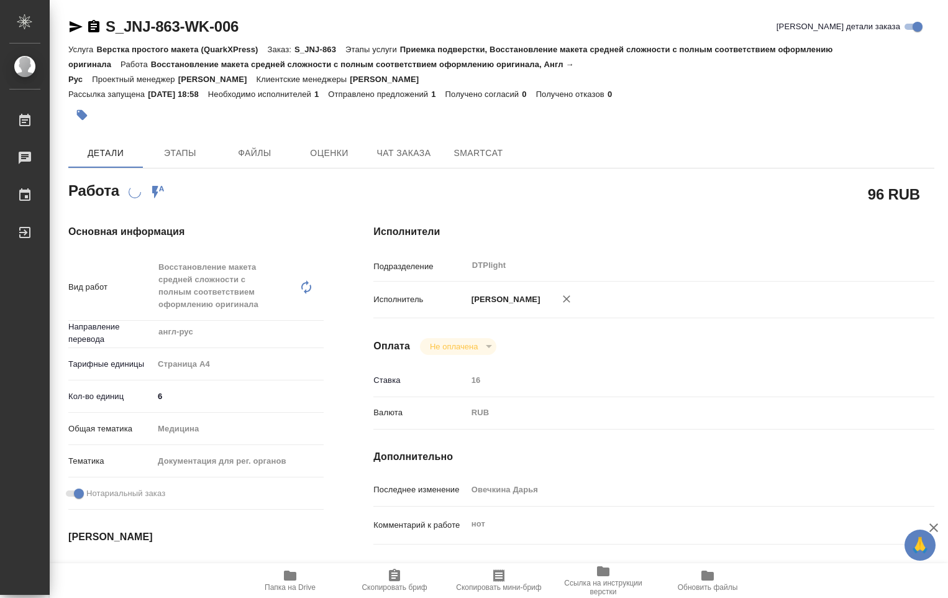
type textarea "x"
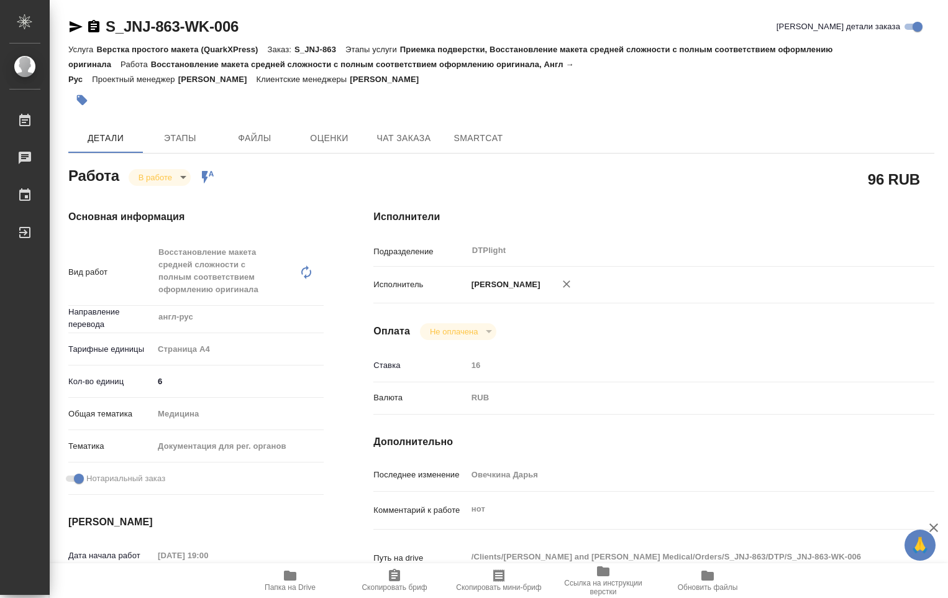
type textarea "x"
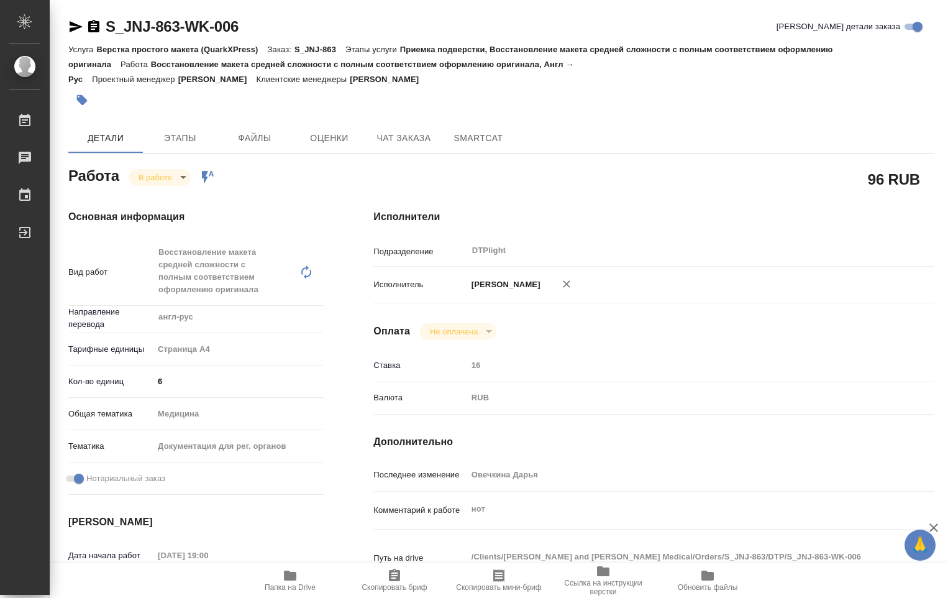
type textarea "x"
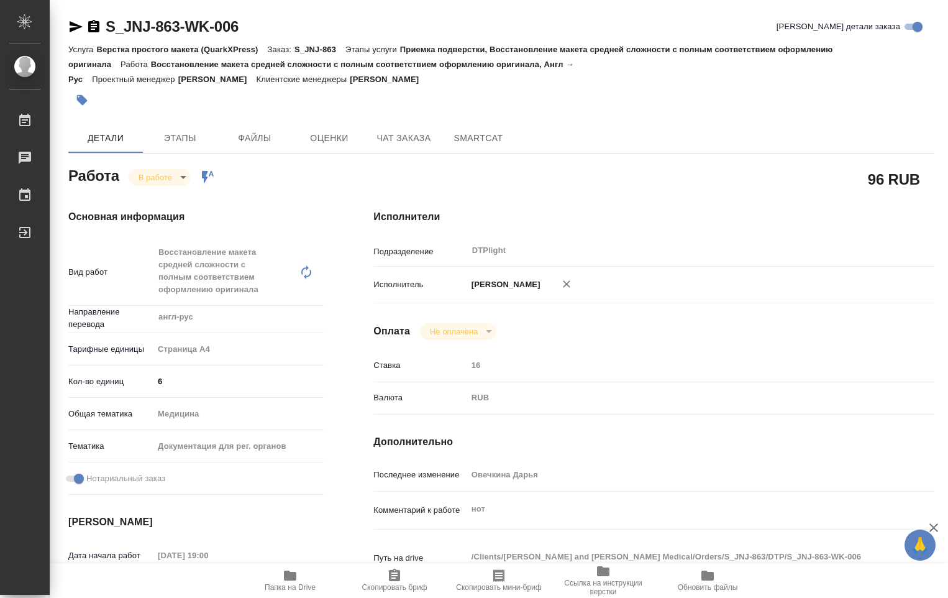
type textarea "x"
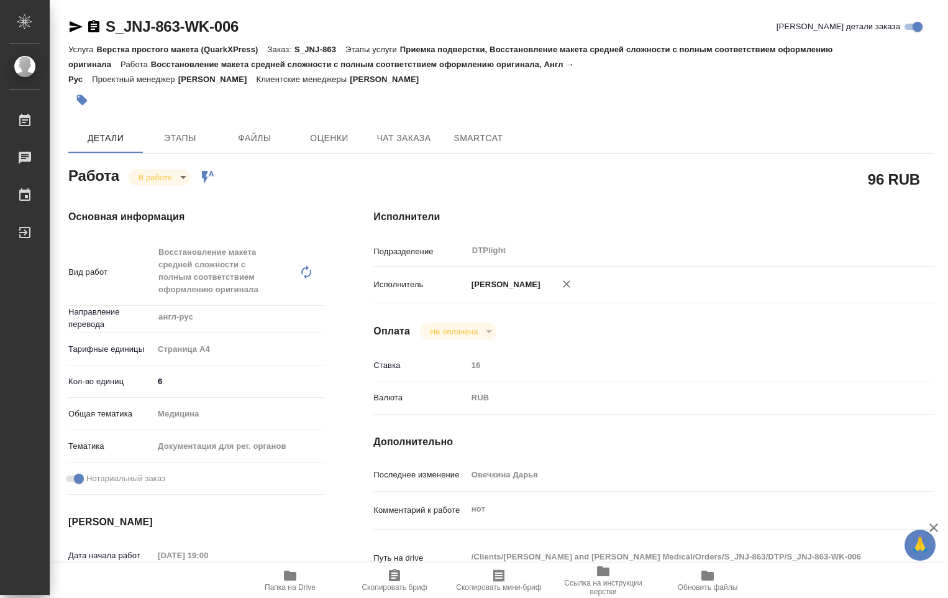
type textarea "x"
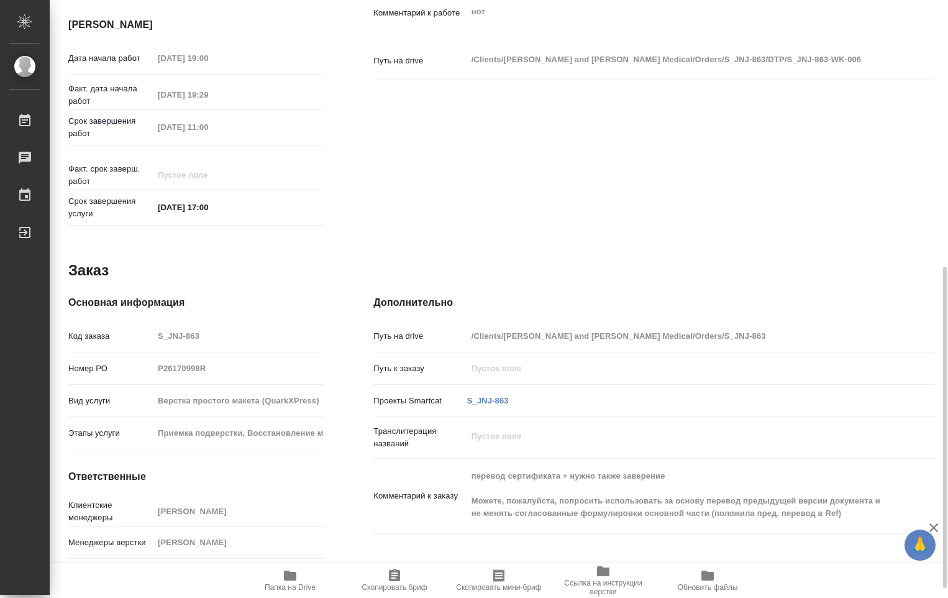
scroll to position [249, 0]
